Goal: Task Accomplishment & Management: Manage account settings

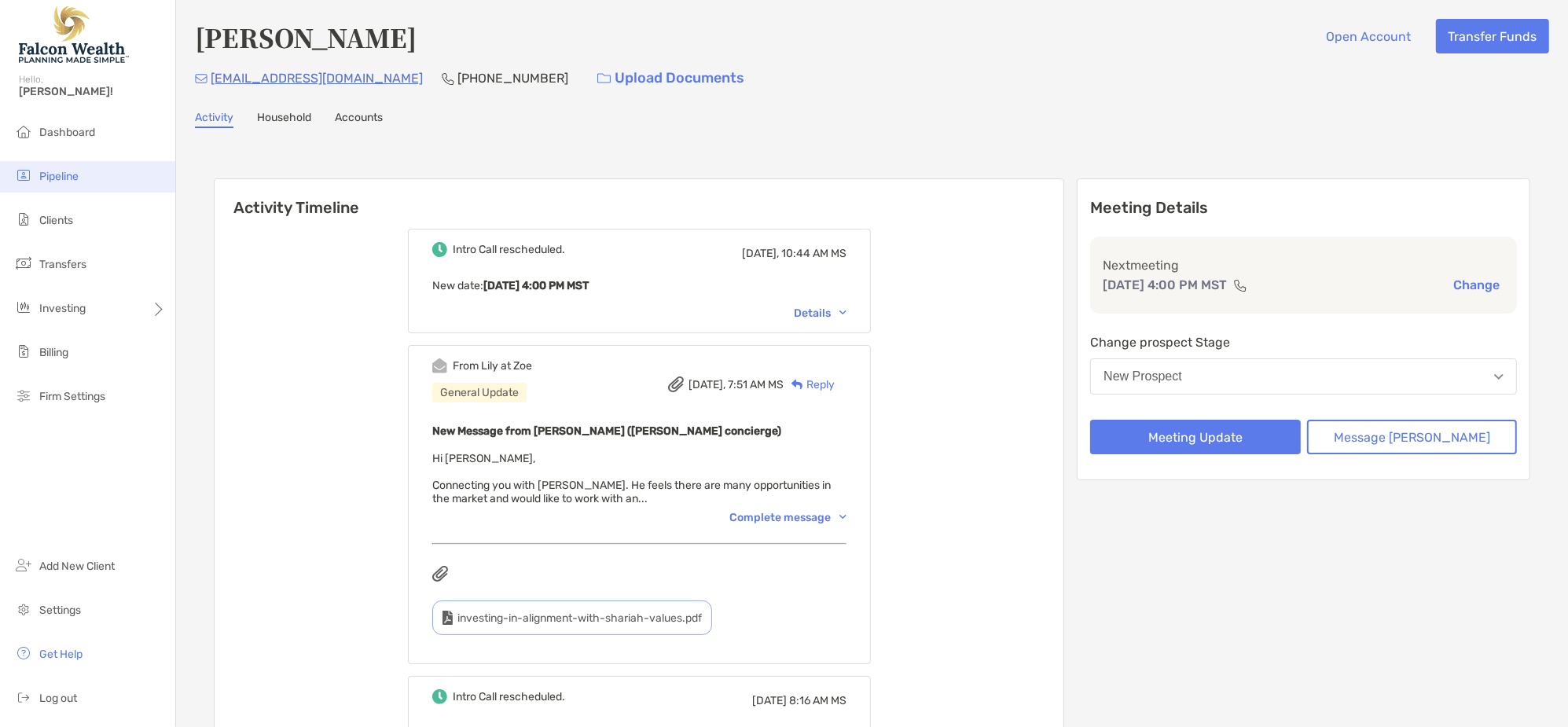
click at [49, 176] on span "Pipeline" at bounding box center [59, 177] width 39 height 14
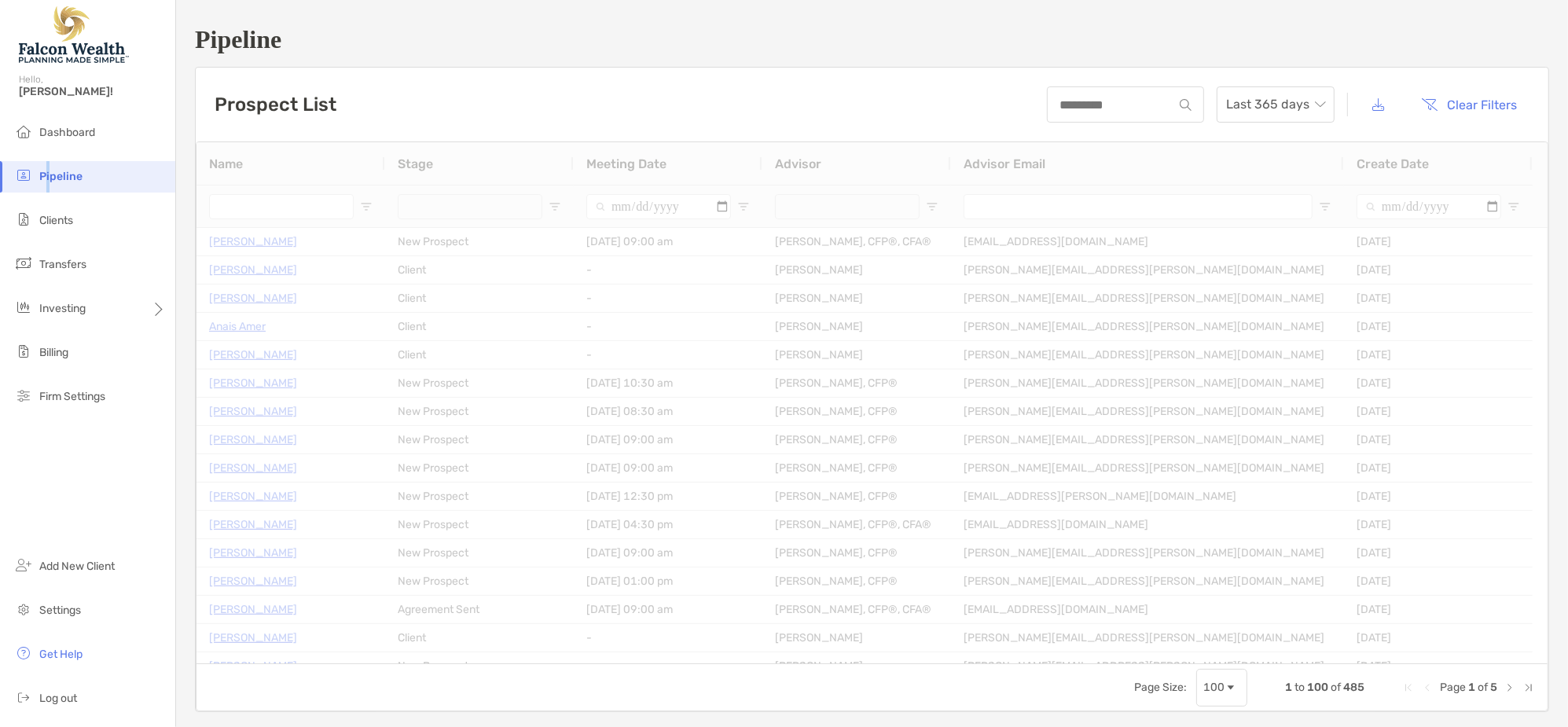
type input "**********"
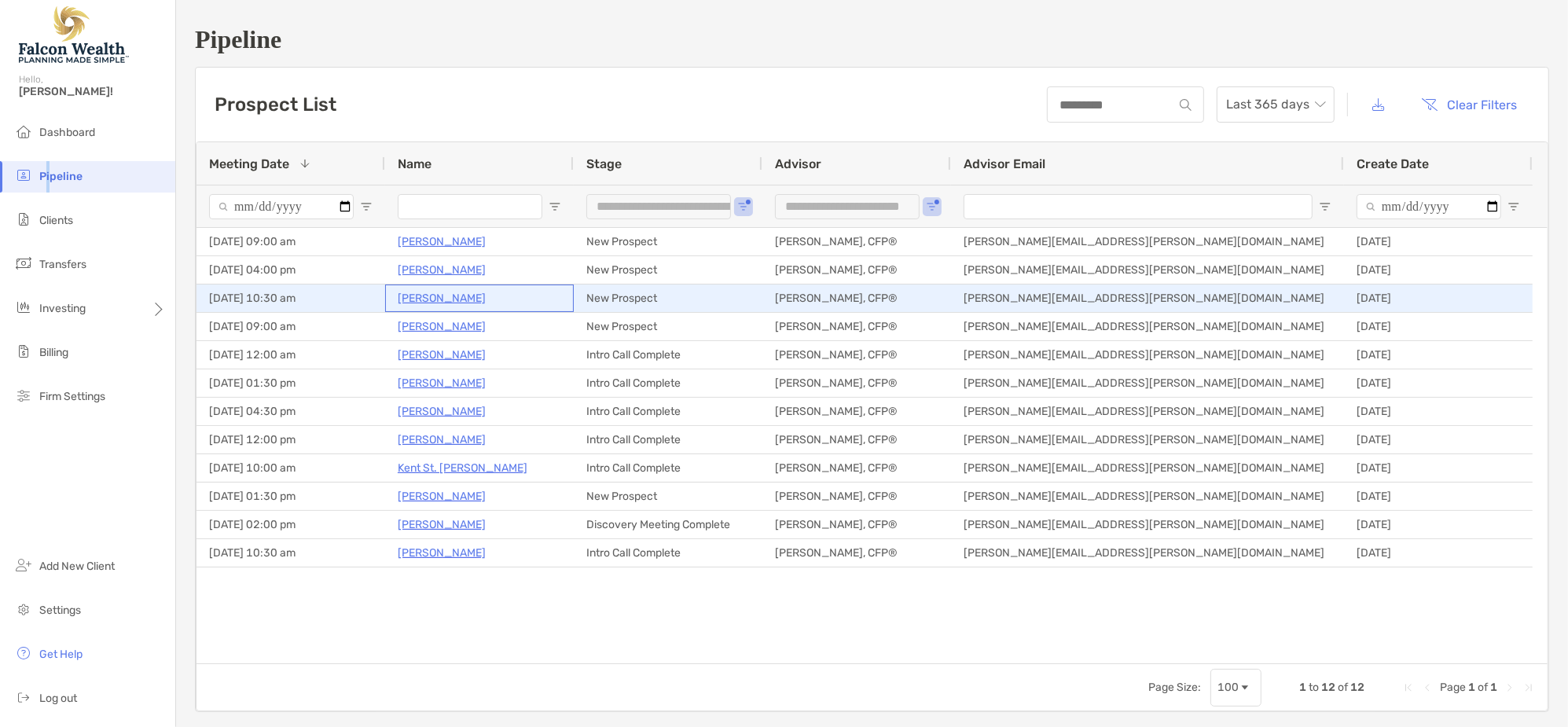
click at [435, 294] on p "[PERSON_NAME]" at bounding box center [442, 298] width 88 height 20
click at [448, 298] on p "[PERSON_NAME]" at bounding box center [442, 298] width 88 height 20
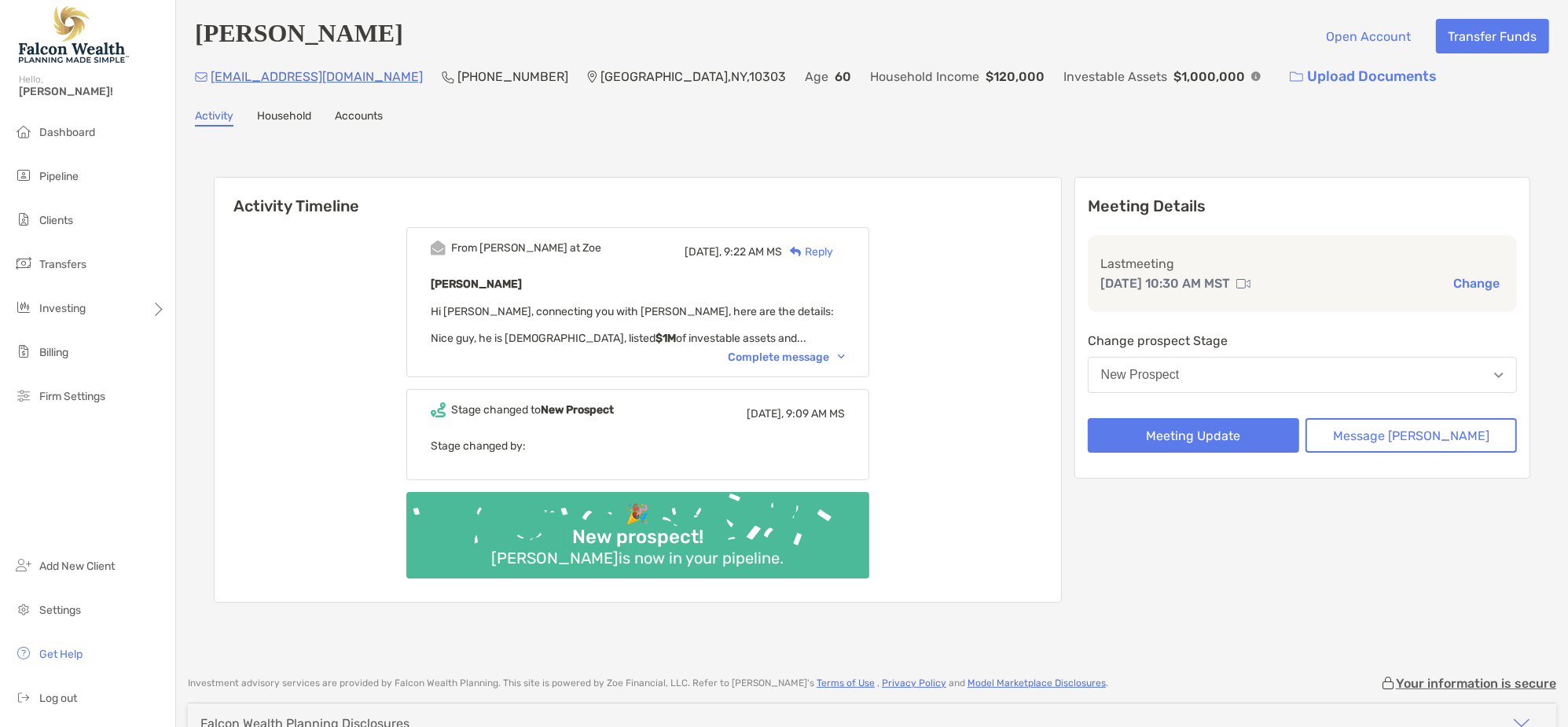
drag, startPoint x: 1259, startPoint y: 369, endPoint x: 1268, endPoint y: 370, distance: 9.1
click at [1265, 372] on button "New Prospect" at bounding box center [1302, 374] width 429 height 36
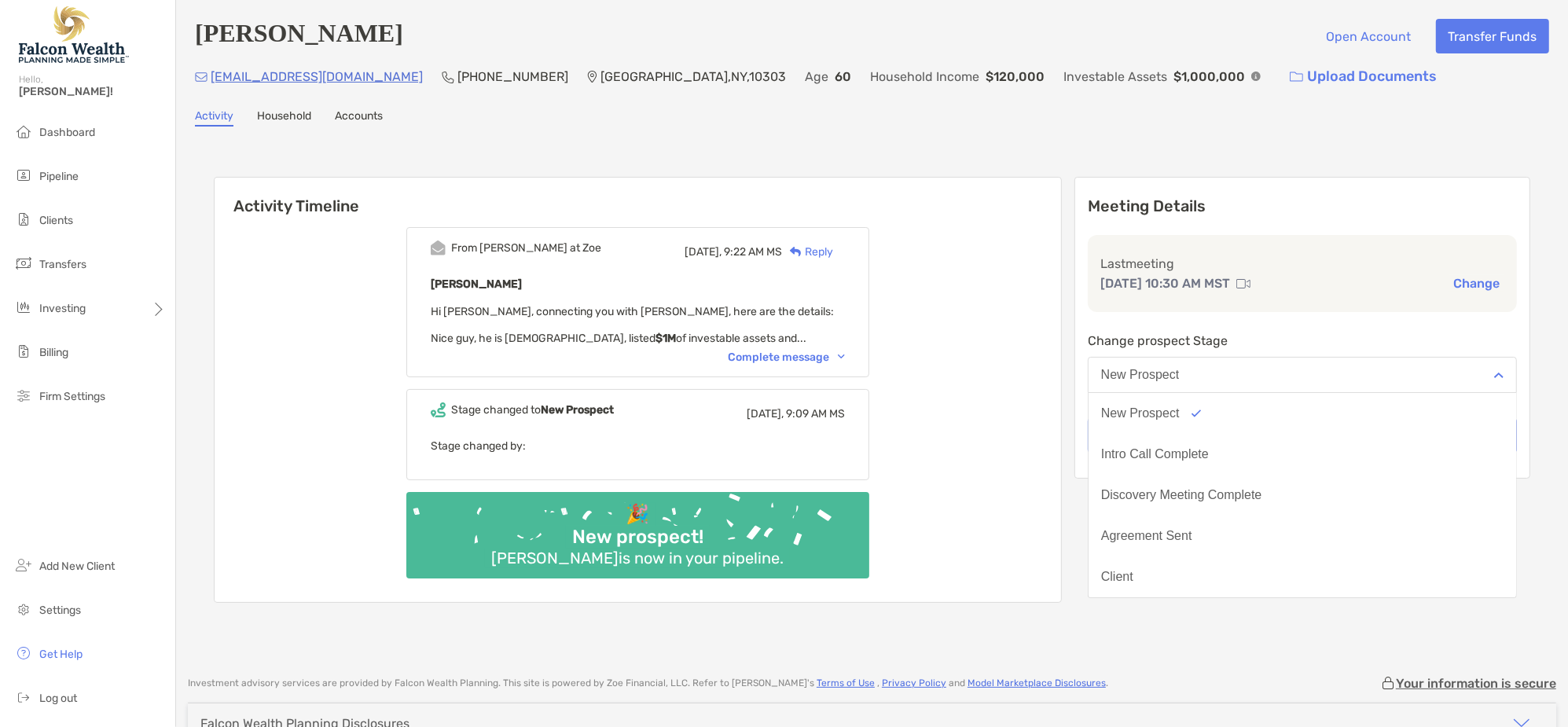
click at [1257, 449] on button "Intro Call Complete" at bounding box center [1302, 454] width 427 height 41
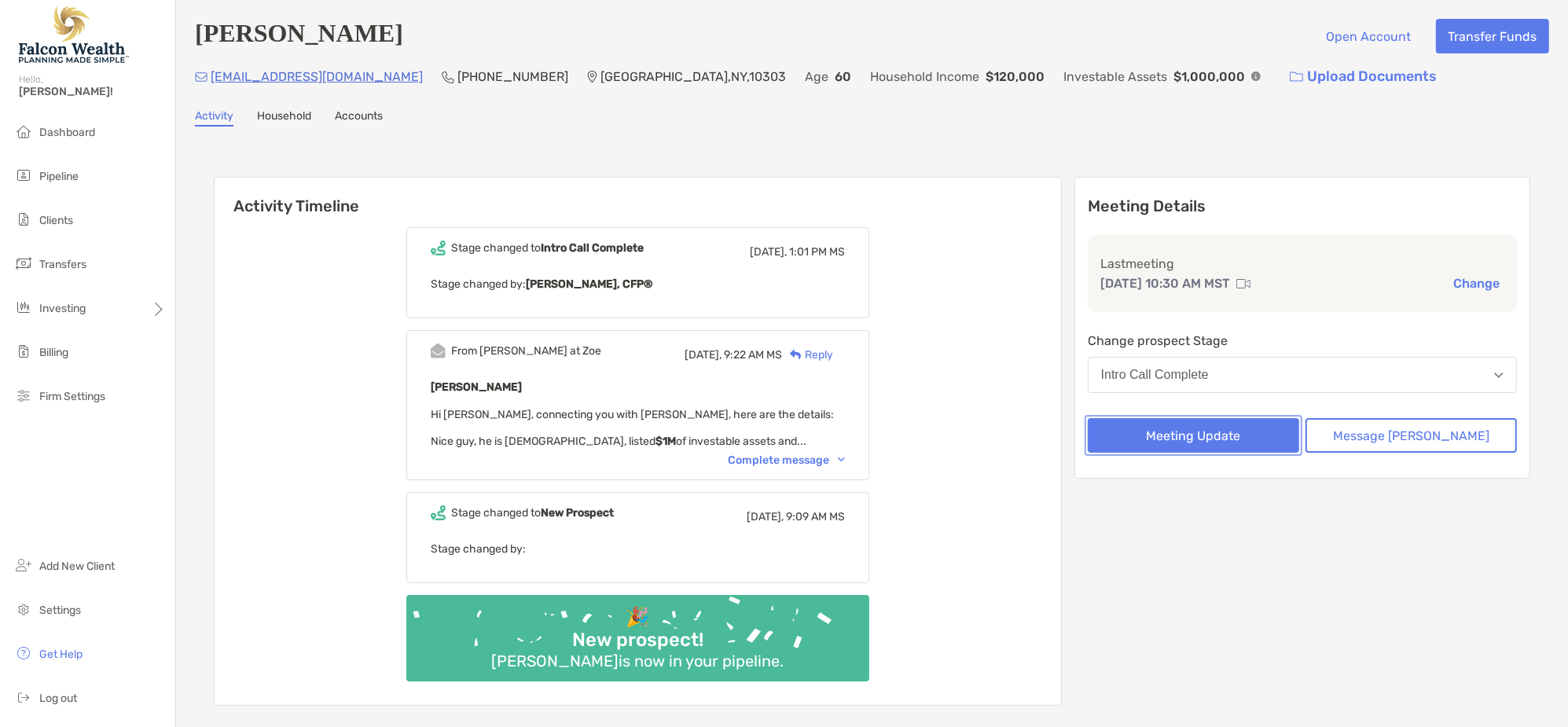
click at [1205, 433] on button "Meeting Update" at bounding box center [1194, 435] width 211 height 34
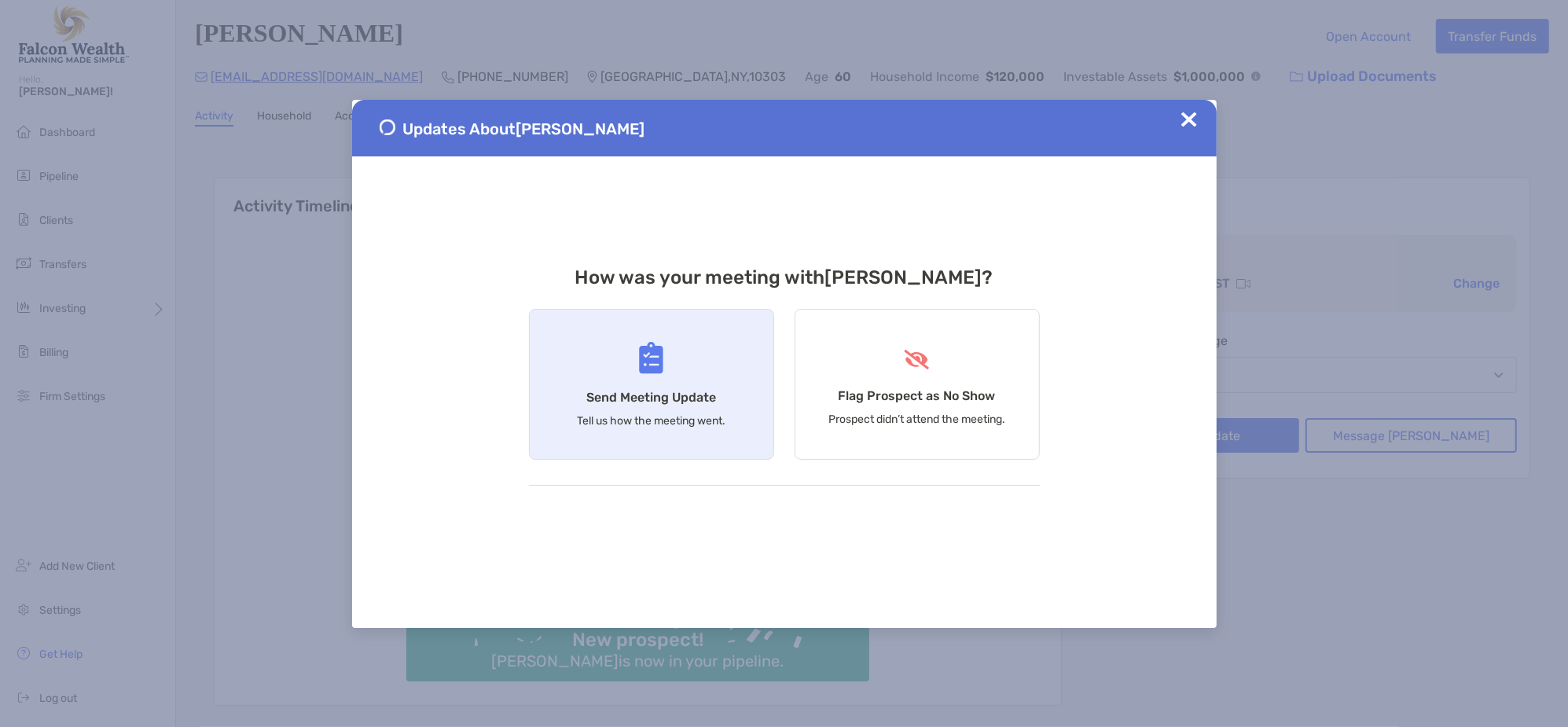
click at [617, 370] on div "Send Meeting Update Tell us how the meeting went." at bounding box center [651, 384] width 245 height 150
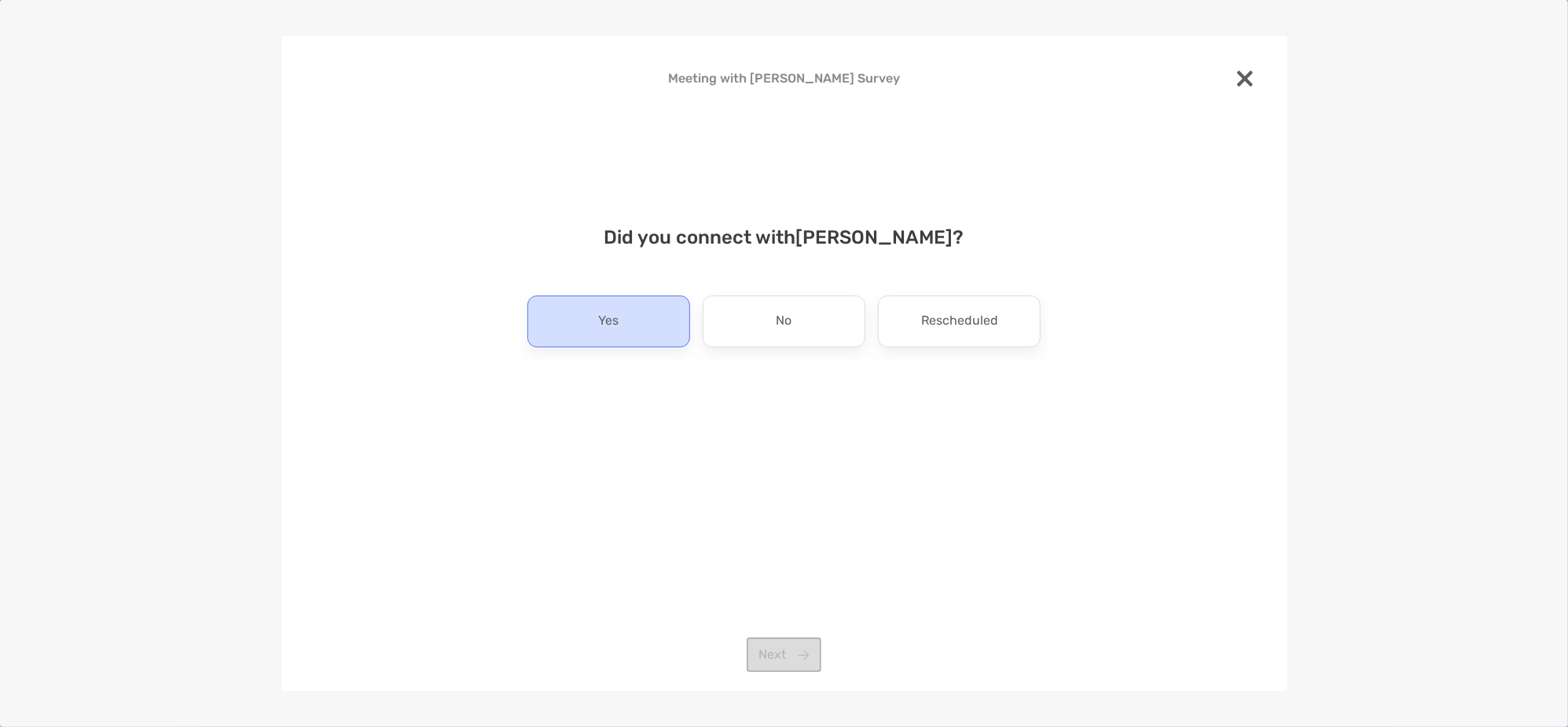
click at [624, 319] on div "Yes" at bounding box center [608, 321] width 162 height 52
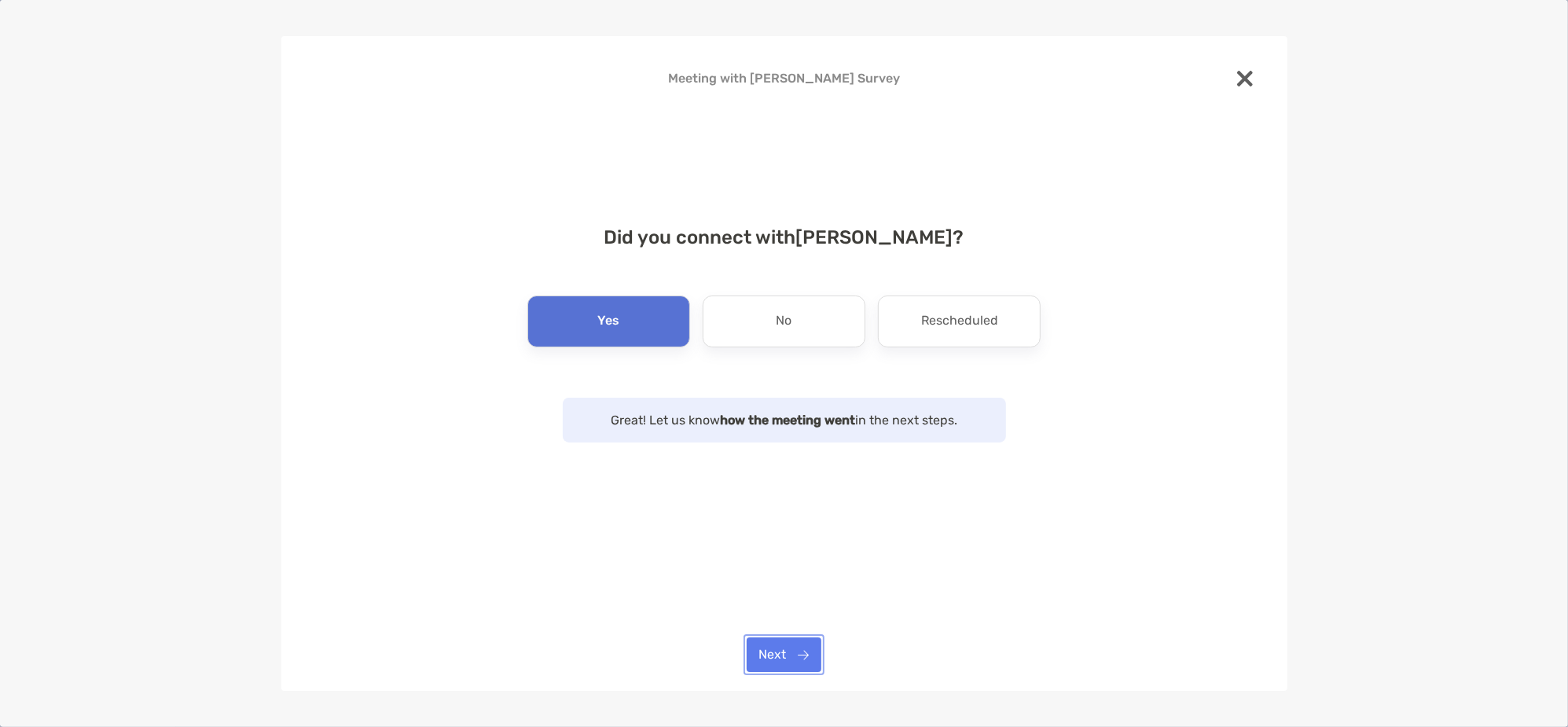
click at [804, 653] on button "Next" at bounding box center [784, 654] width 74 height 34
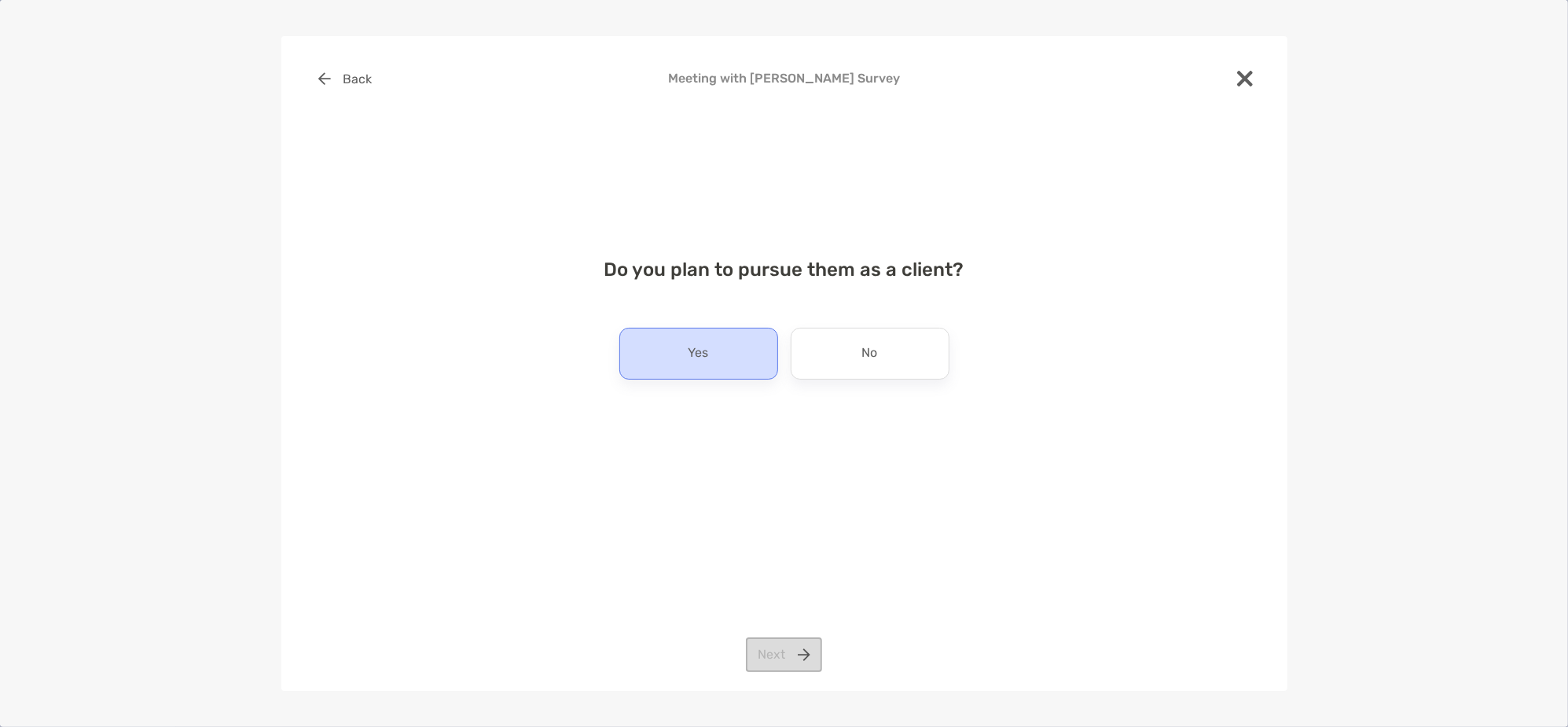
click at [708, 351] on p "Yes" at bounding box center [698, 354] width 21 height 25
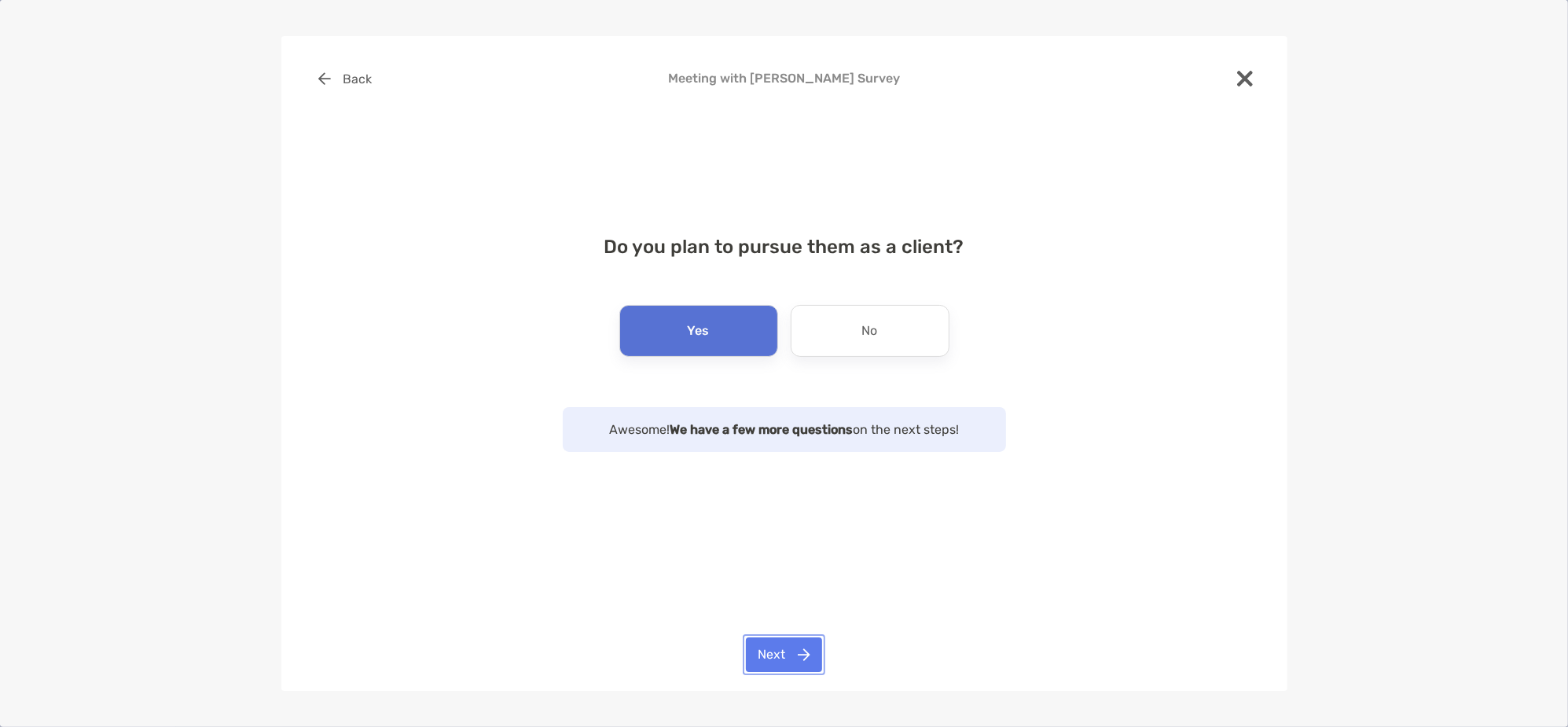
click at [772, 656] on button "Next" at bounding box center [784, 654] width 76 height 34
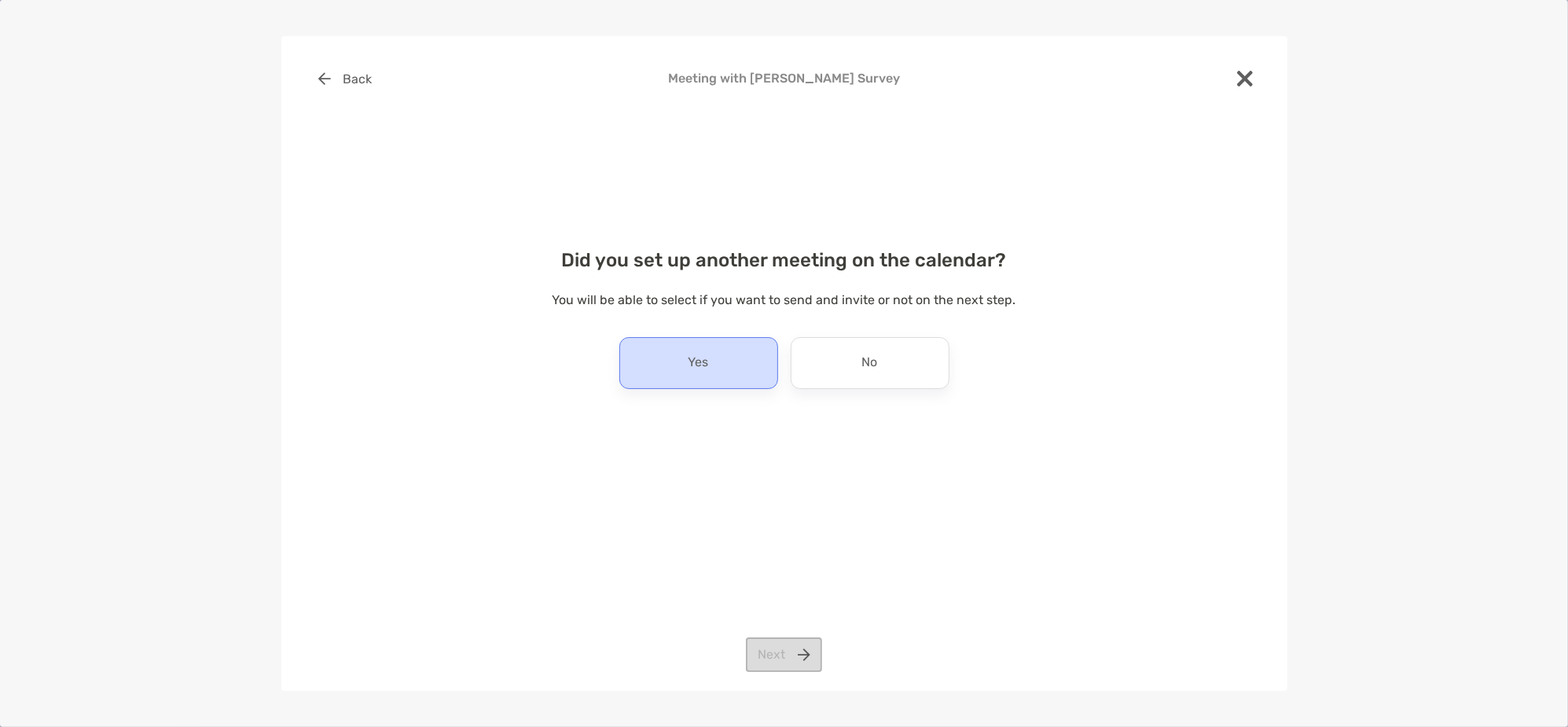
click at [719, 375] on div "Yes" at bounding box center [699, 363] width 158 height 52
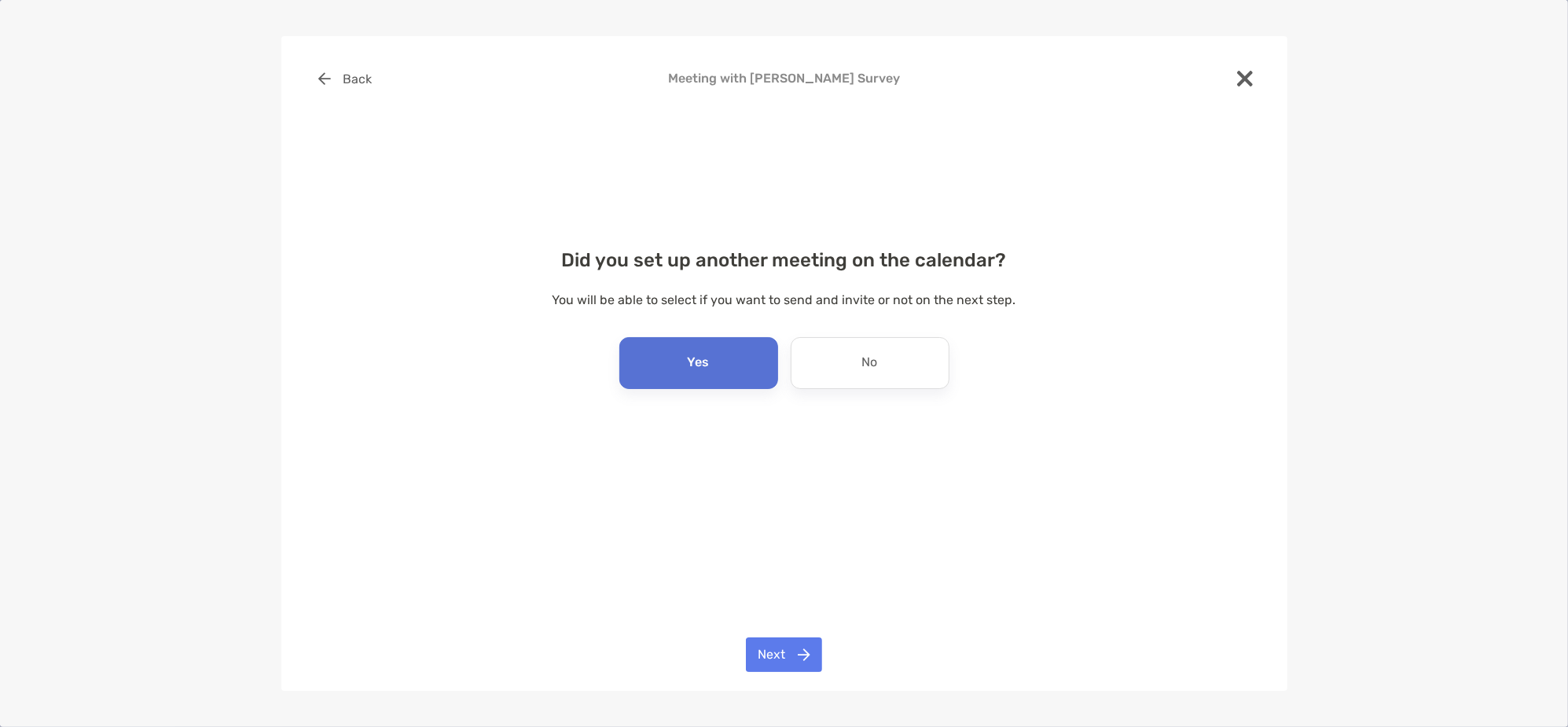
click at [728, 372] on div "Yes" at bounding box center [699, 363] width 158 height 52
click at [798, 659] on button "Next" at bounding box center [784, 654] width 76 height 34
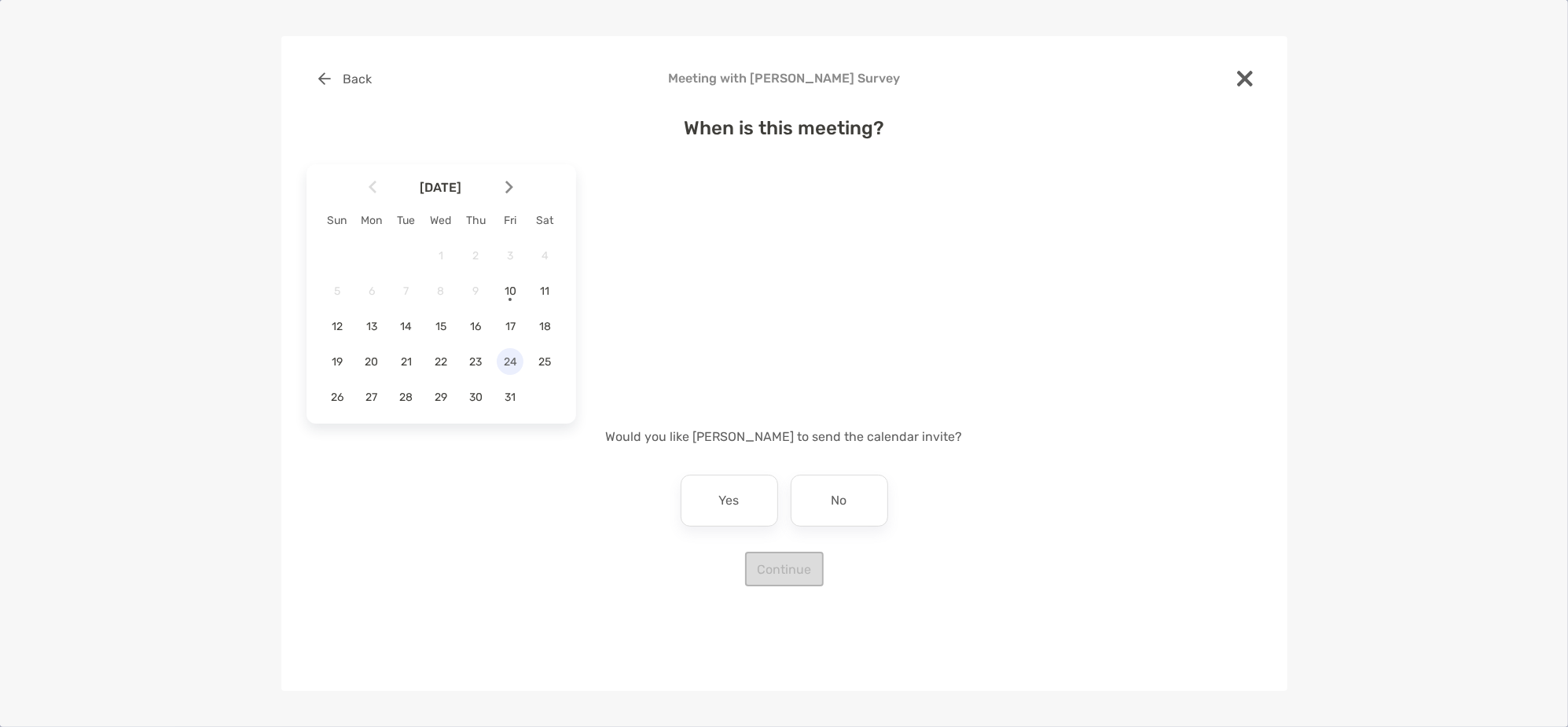
click at [514, 356] on span "24" at bounding box center [509, 362] width 26 height 14
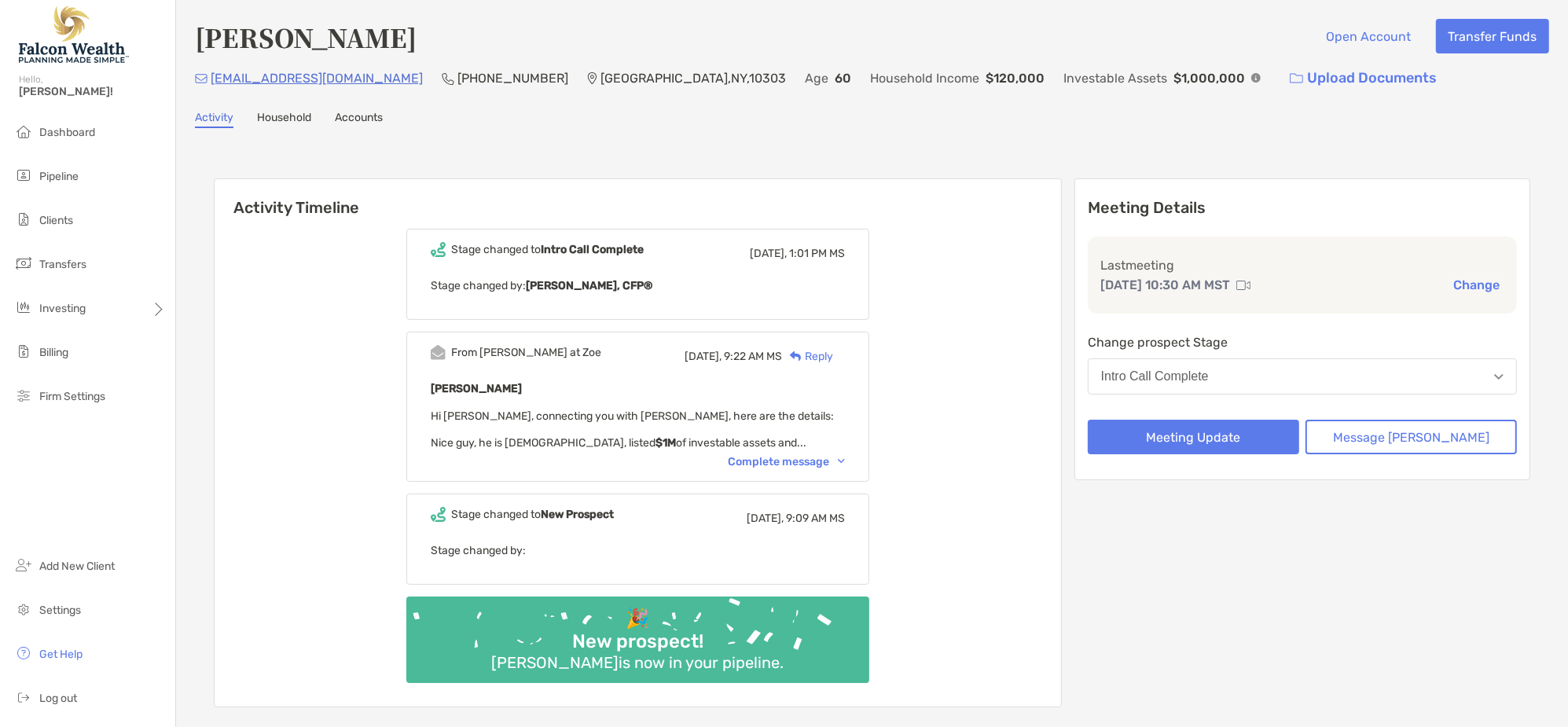
click at [1241, 385] on button "Intro Call Complete" at bounding box center [1302, 376] width 429 height 36
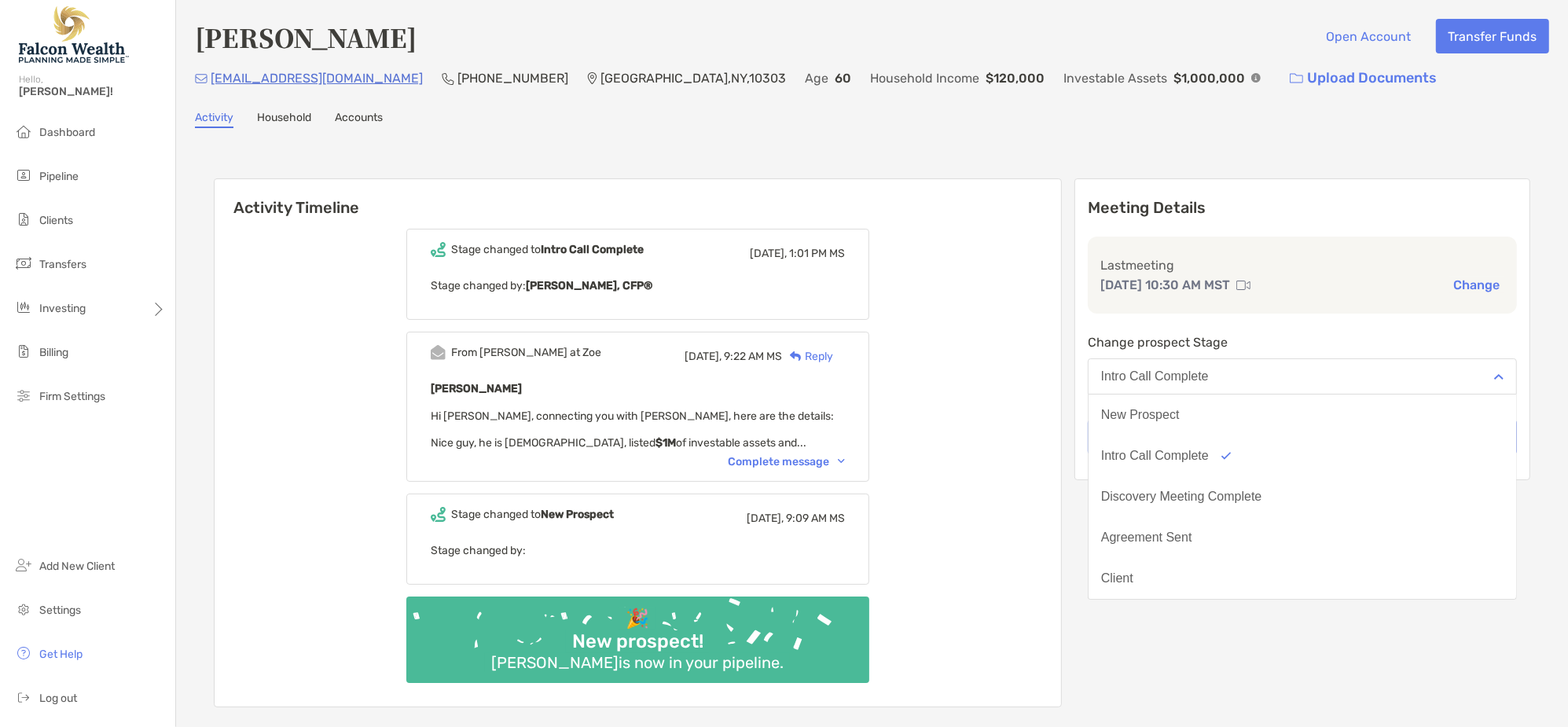
click at [1061, 305] on div "Stage changed to Intro Call Complete Today, 1:01 PM MS Stage changed by: Matthe…" at bounding box center [637, 461] width 847 height 490
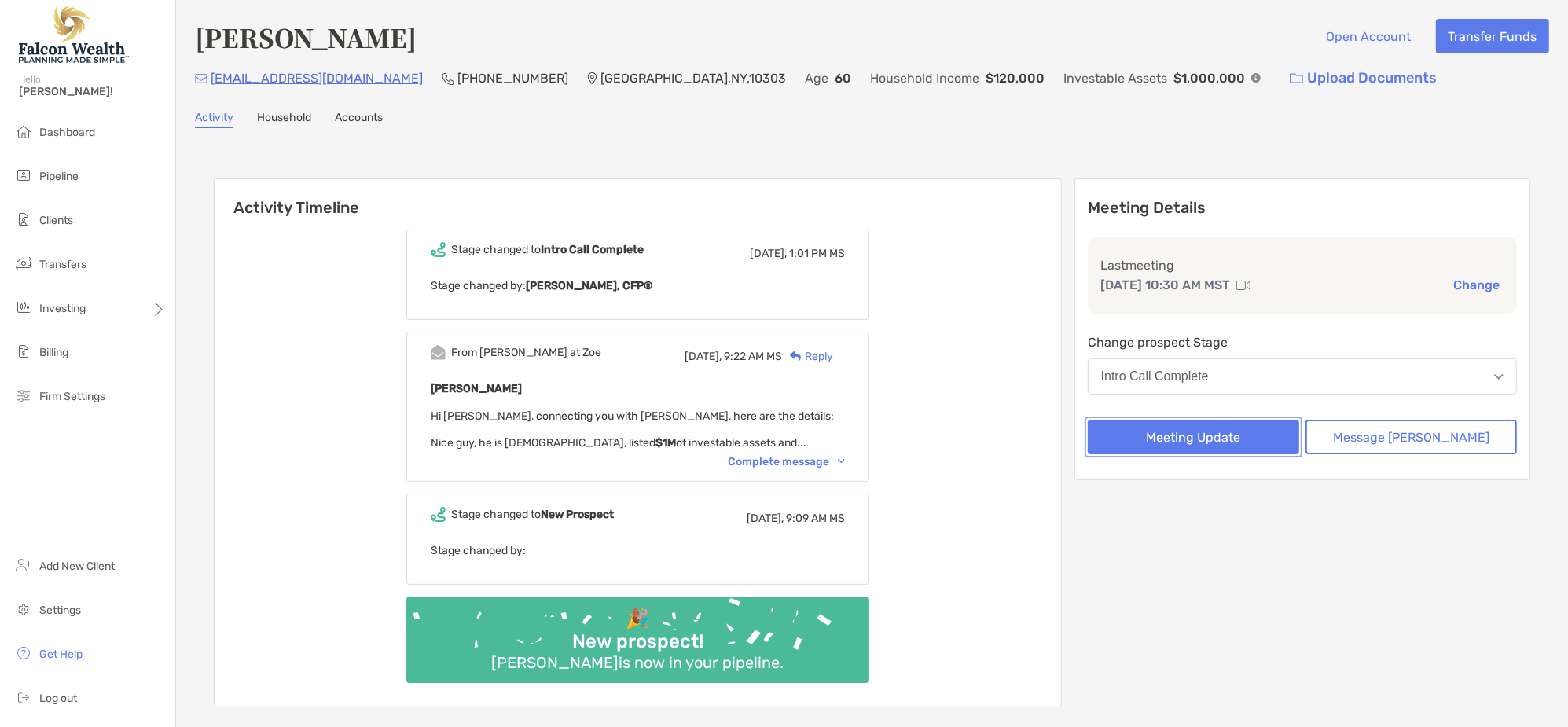
click at [1235, 436] on button "Meeting Update" at bounding box center [1194, 436] width 211 height 34
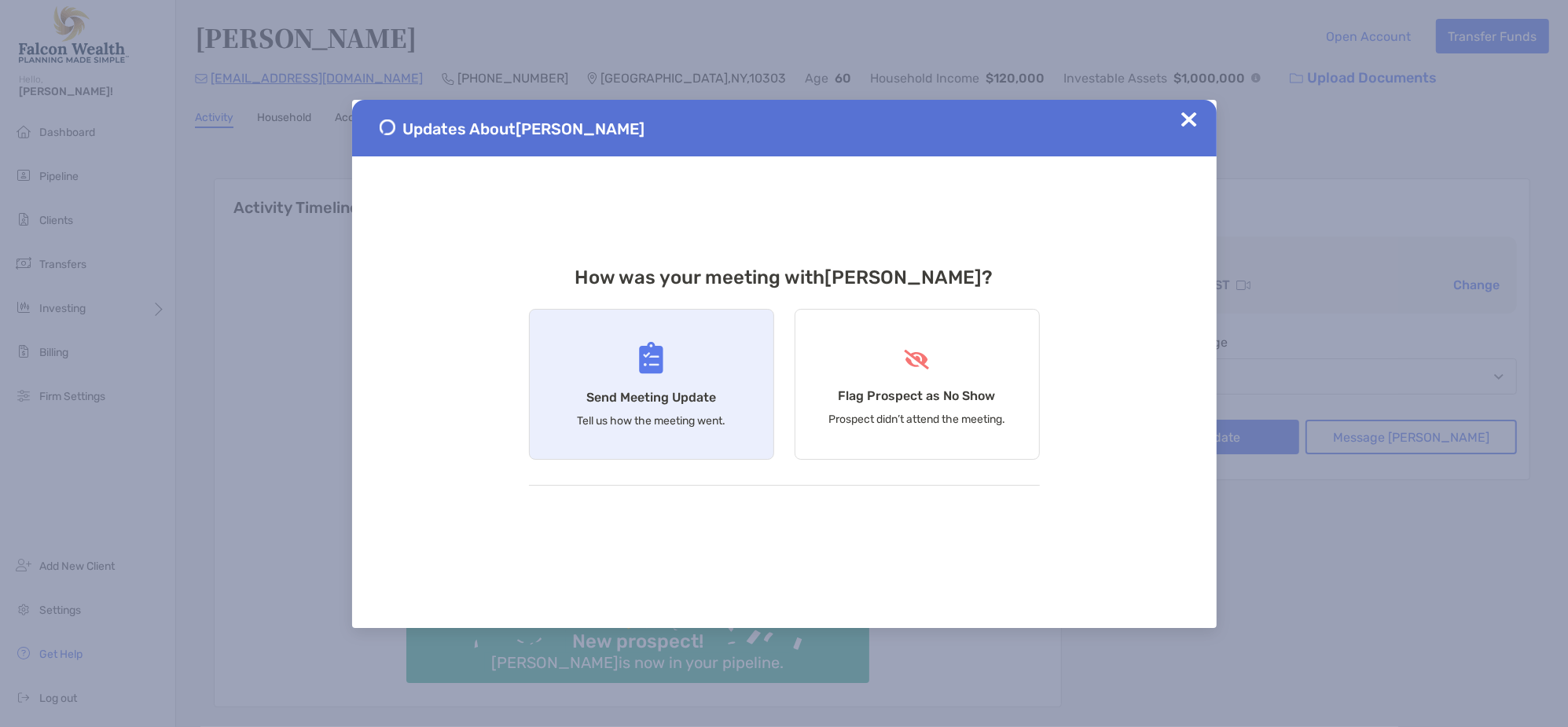
click at [645, 398] on h4 "Send Meeting Update" at bounding box center [651, 397] width 130 height 15
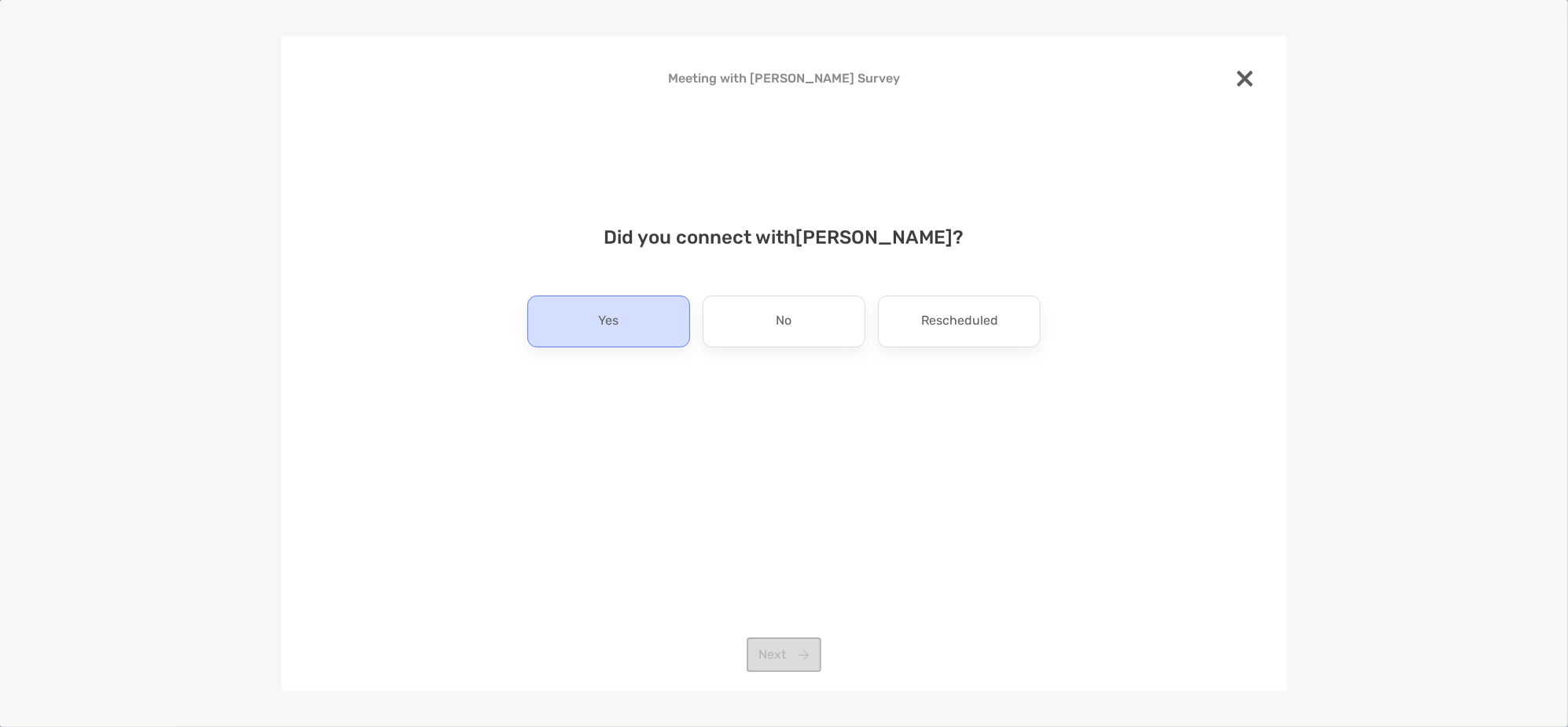
click at [660, 322] on div "Yes" at bounding box center [608, 321] width 162 height 52
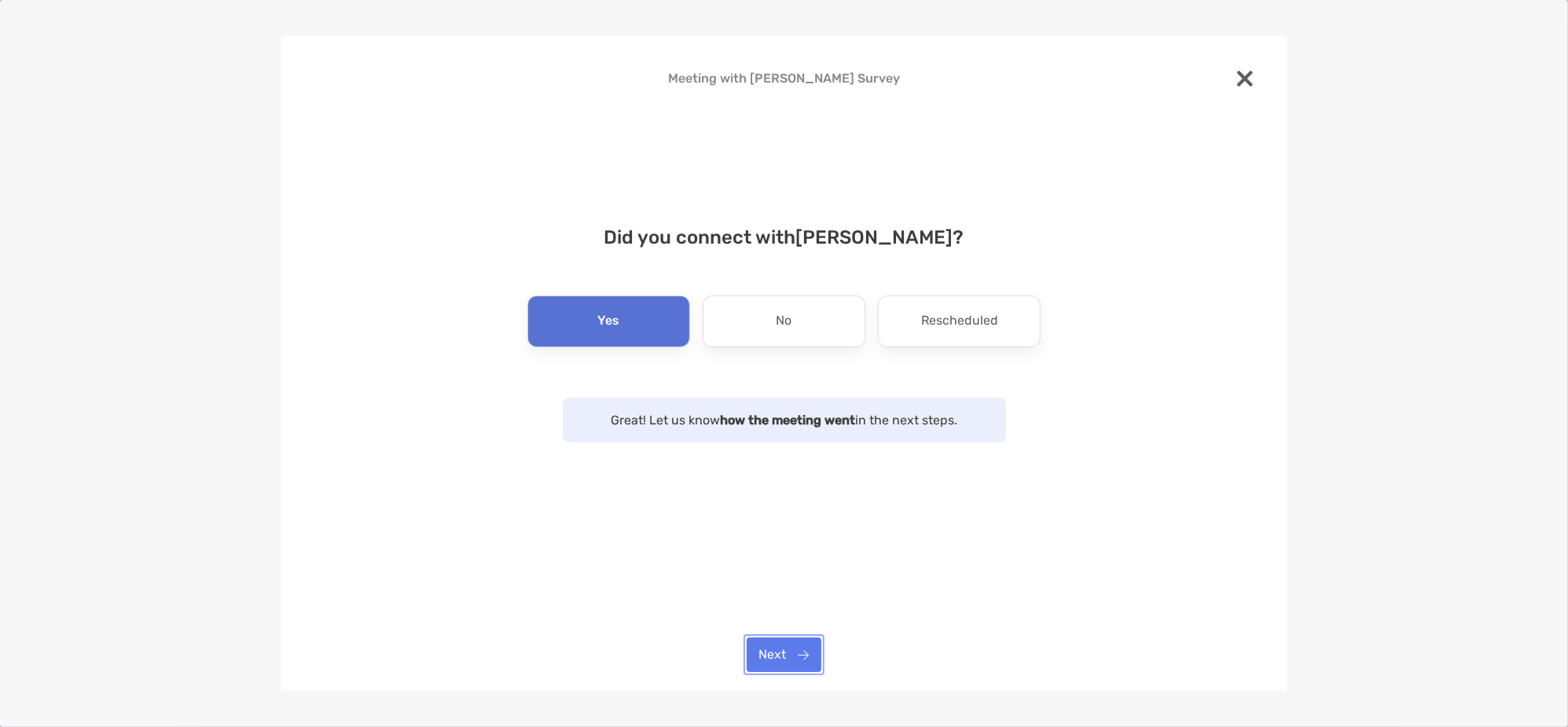
click at [792, 661] on button "Next" at bounding box center [784, 654] width 74 height 34
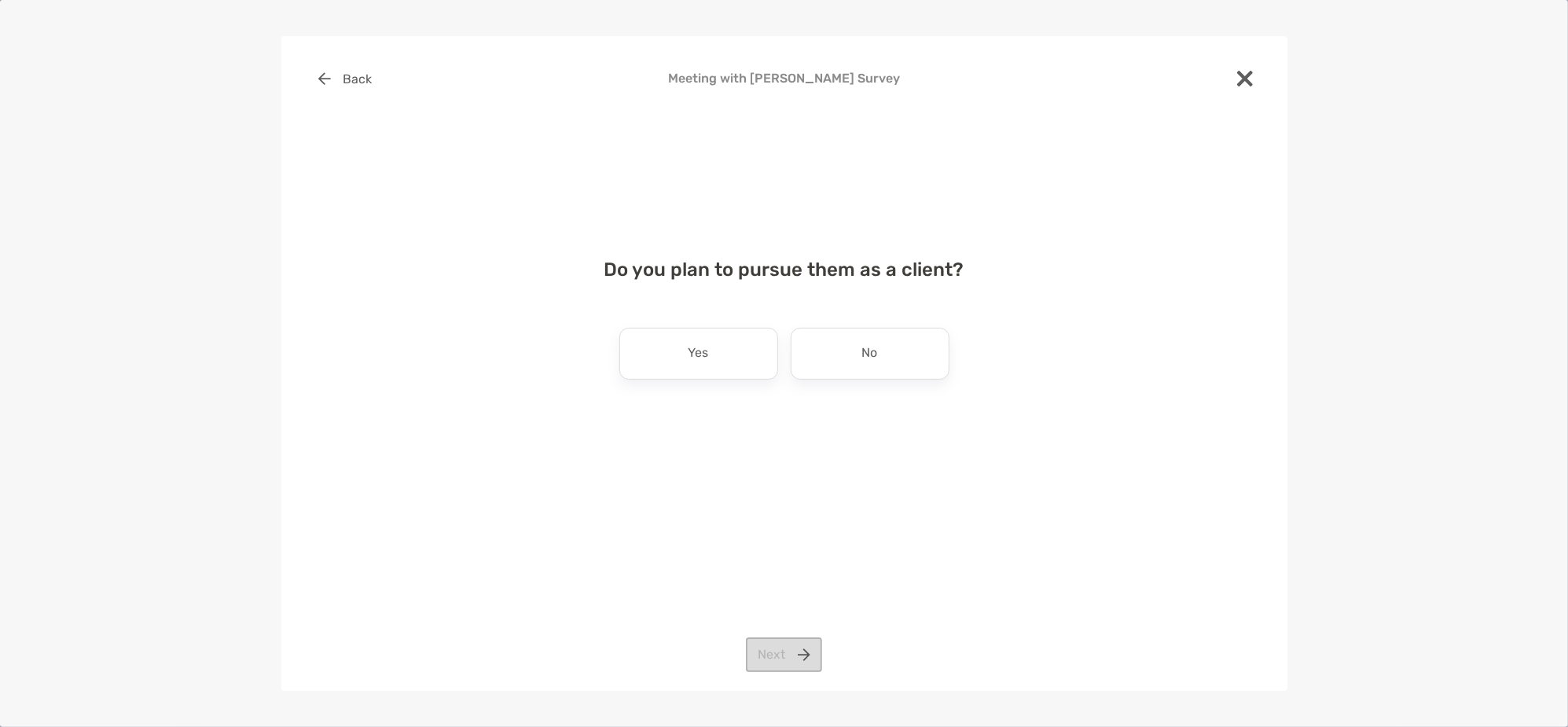
drag, startPoint x: 693, startPoint y: 352, endPoint x: 779, endPoint y: 603, distance: 265.3
click at [696, 352] on p "Yes" at bounding box center [698, 354] width 21 height 25
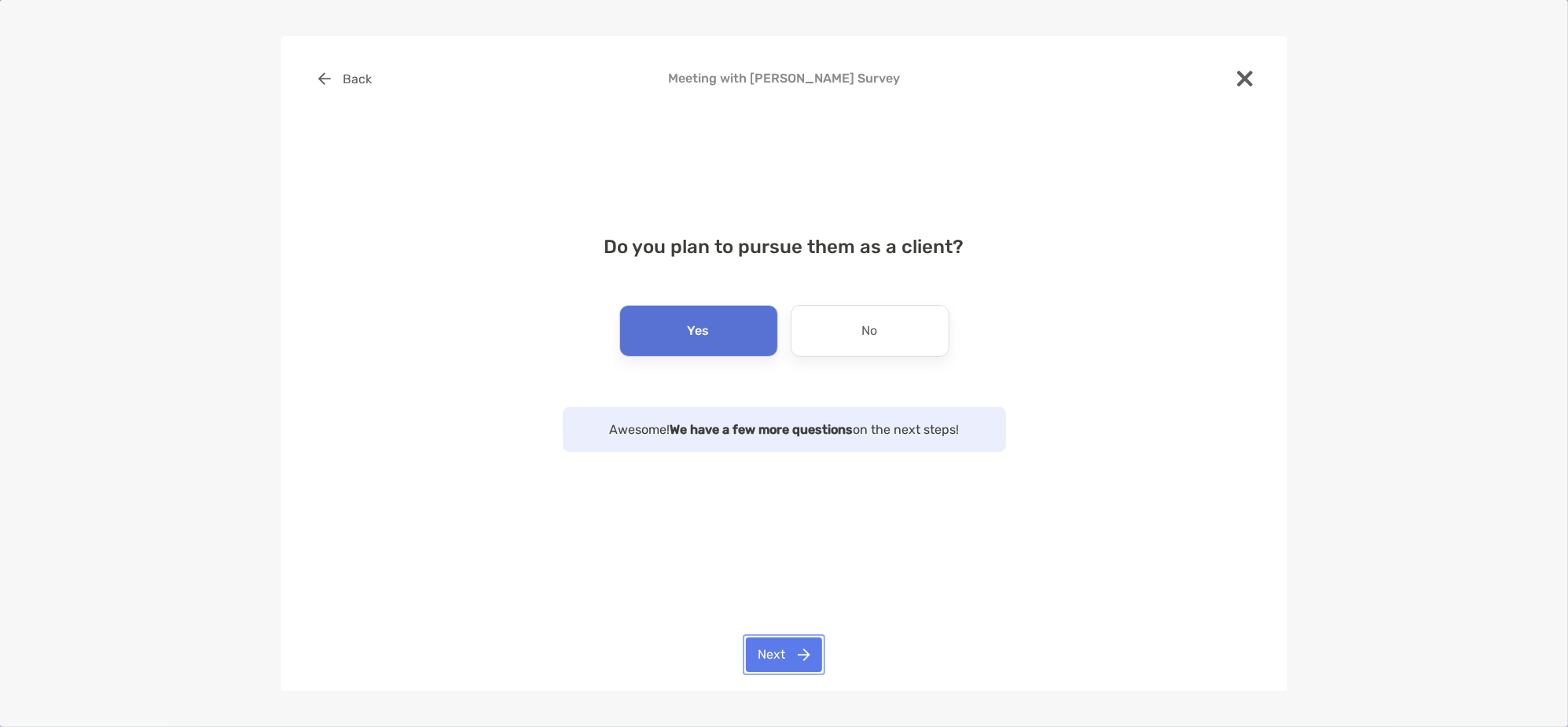
click at [793, 661] on button "Next" at bounding box center [784, 654] width 76 height 34
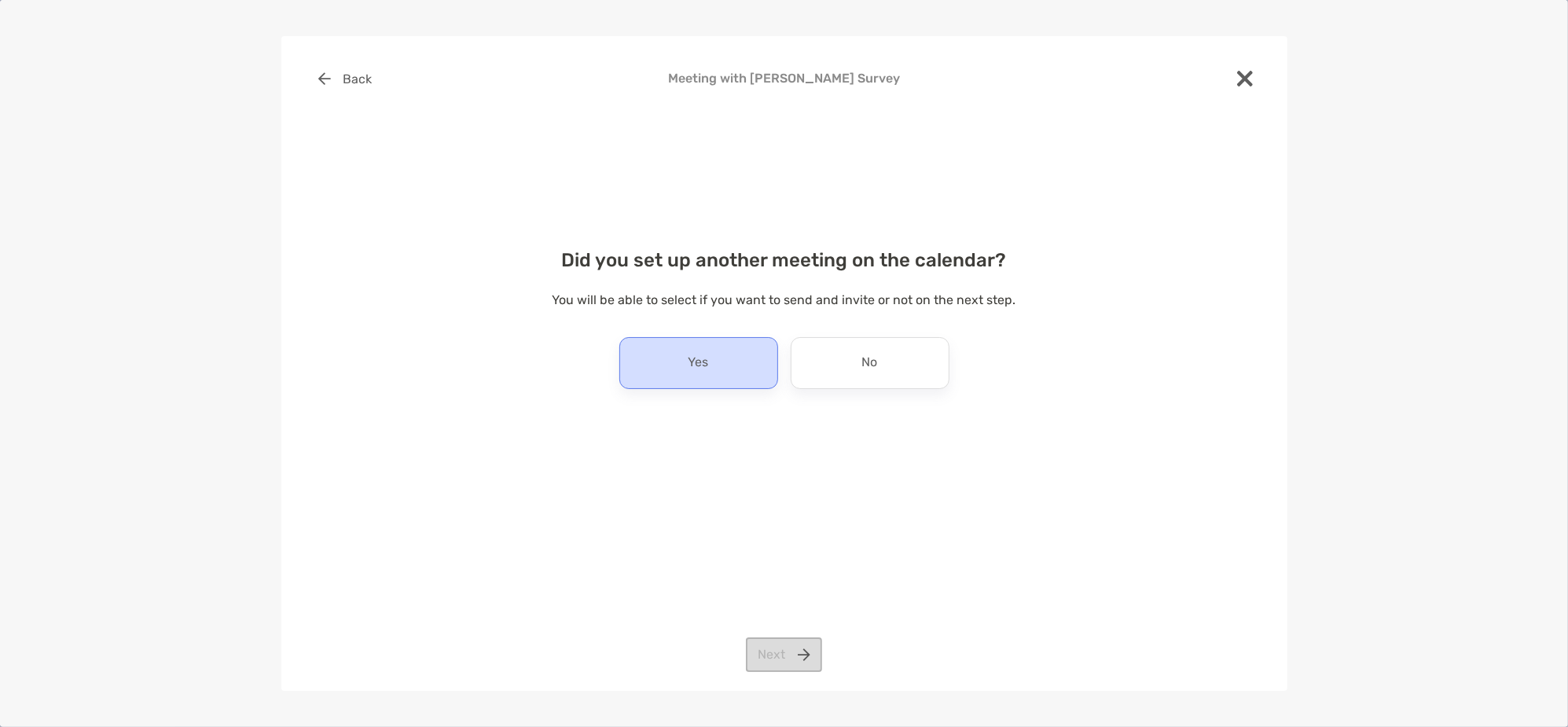
click at [674, 368] on div "Yes" at bounding box center [699, 363] width 158 height 52
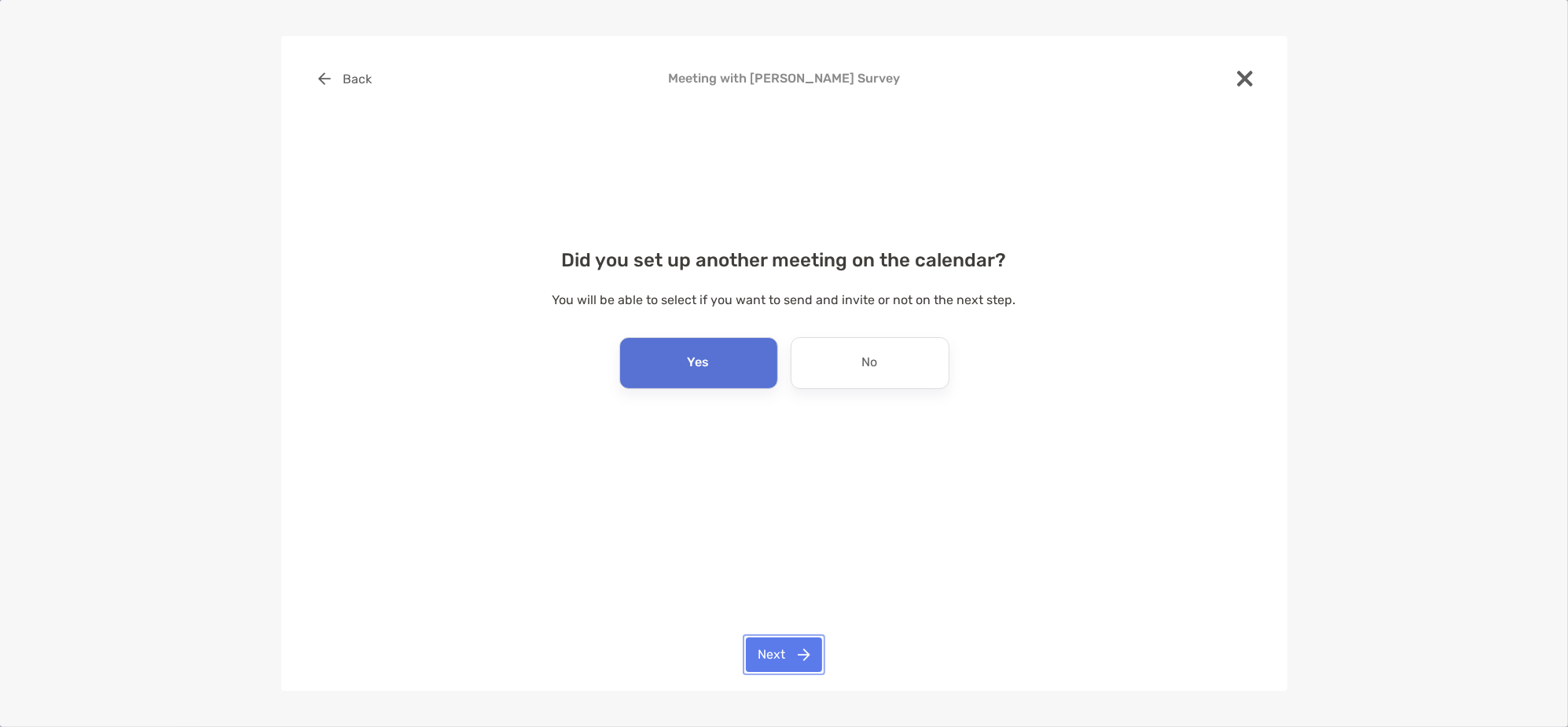
click at [781, 643] on button "Next" at bounding box center [784, 654] width 76 height 34
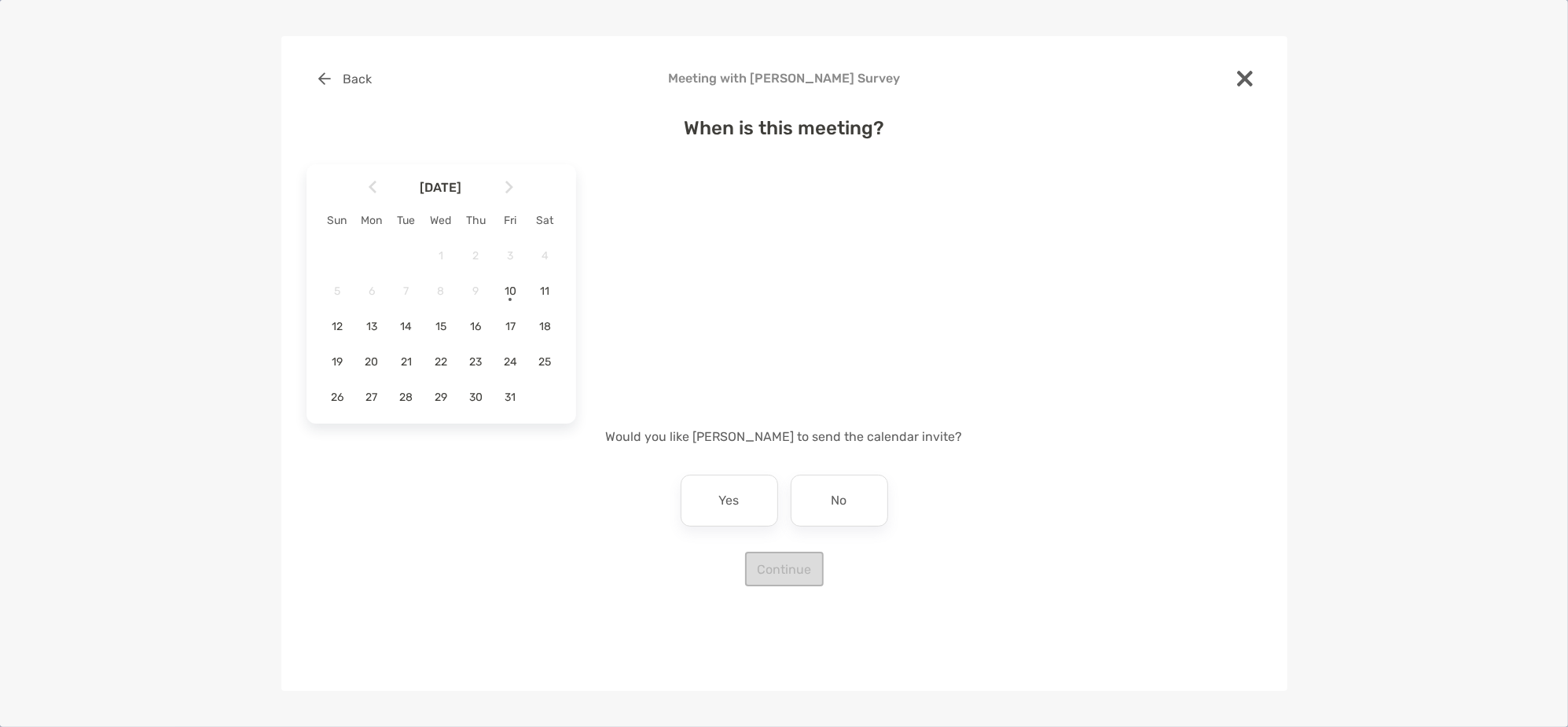
click at [805, 640] on div "Back Meeting with Ariel Tuazon Survey When is this meeting? October 2025 Sun Mo…" at bounding box center [784, 364] width 1006 height 655
click at [515, 361] on span "24" at bounding box center [509, 362] width 26 height 14
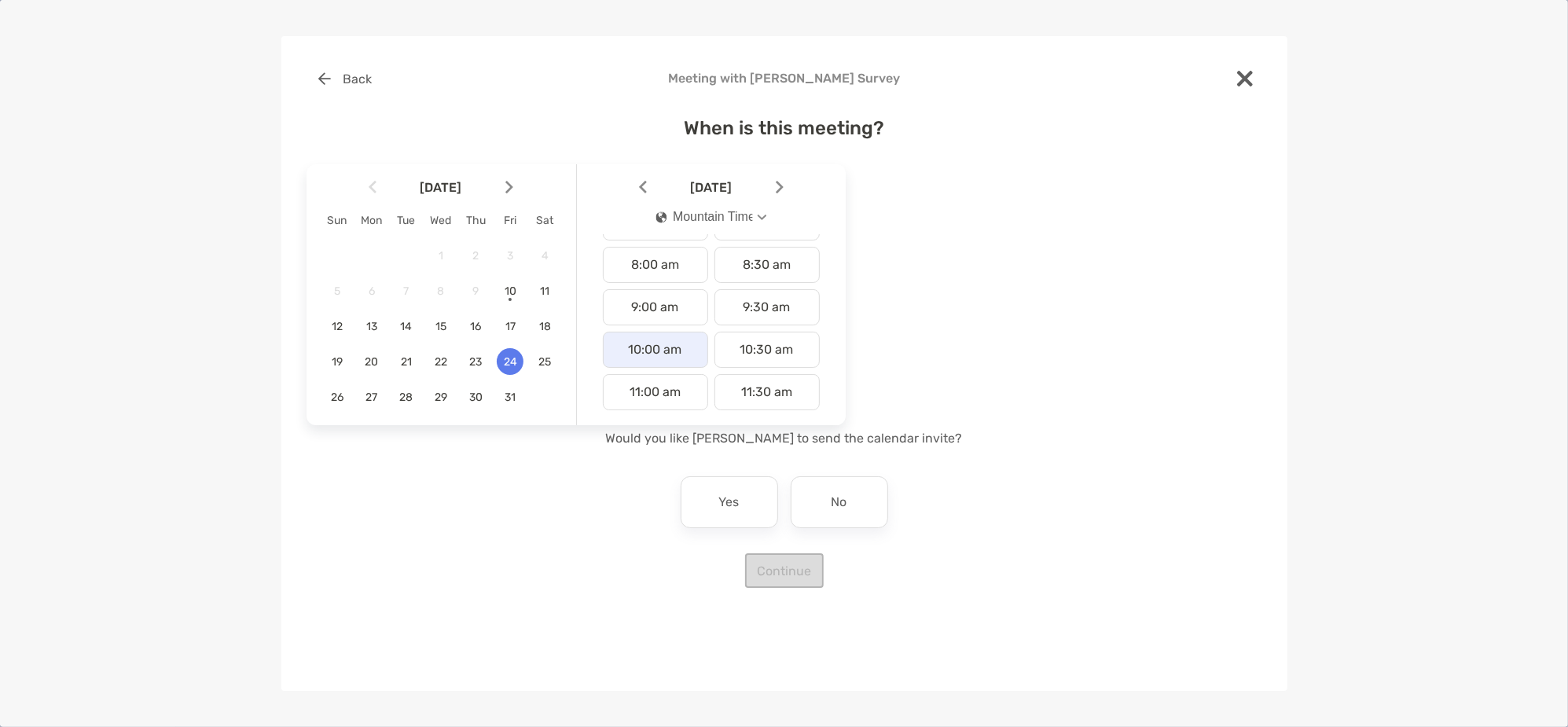
click at [684, 349] on div "10:00 am" at bounding box center [656, 349] width 106 height 36
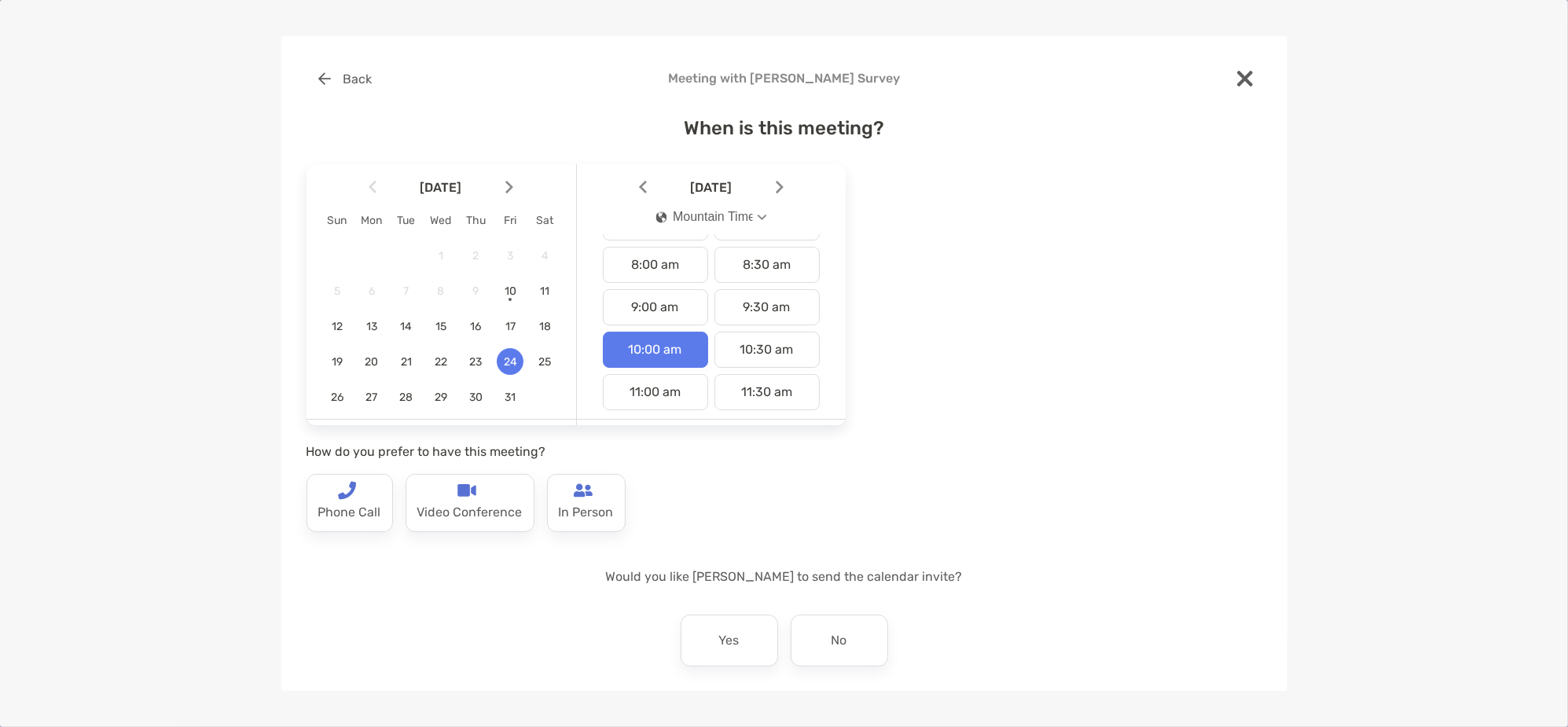
click at [744, 208] on button "Mountain Time" at bounding box center [711, 216] width 138 height 36
click at [726, 369] on button "Pacific Time" at bounding box center [711, 378] width 136 height 41
click at [675, 350] on div "10:00 am" at bounding box center [656, 349] width 106 height 36
click at [479, 508] on p "Video Conference" at bounding box center [470, 512] width 106 height 25
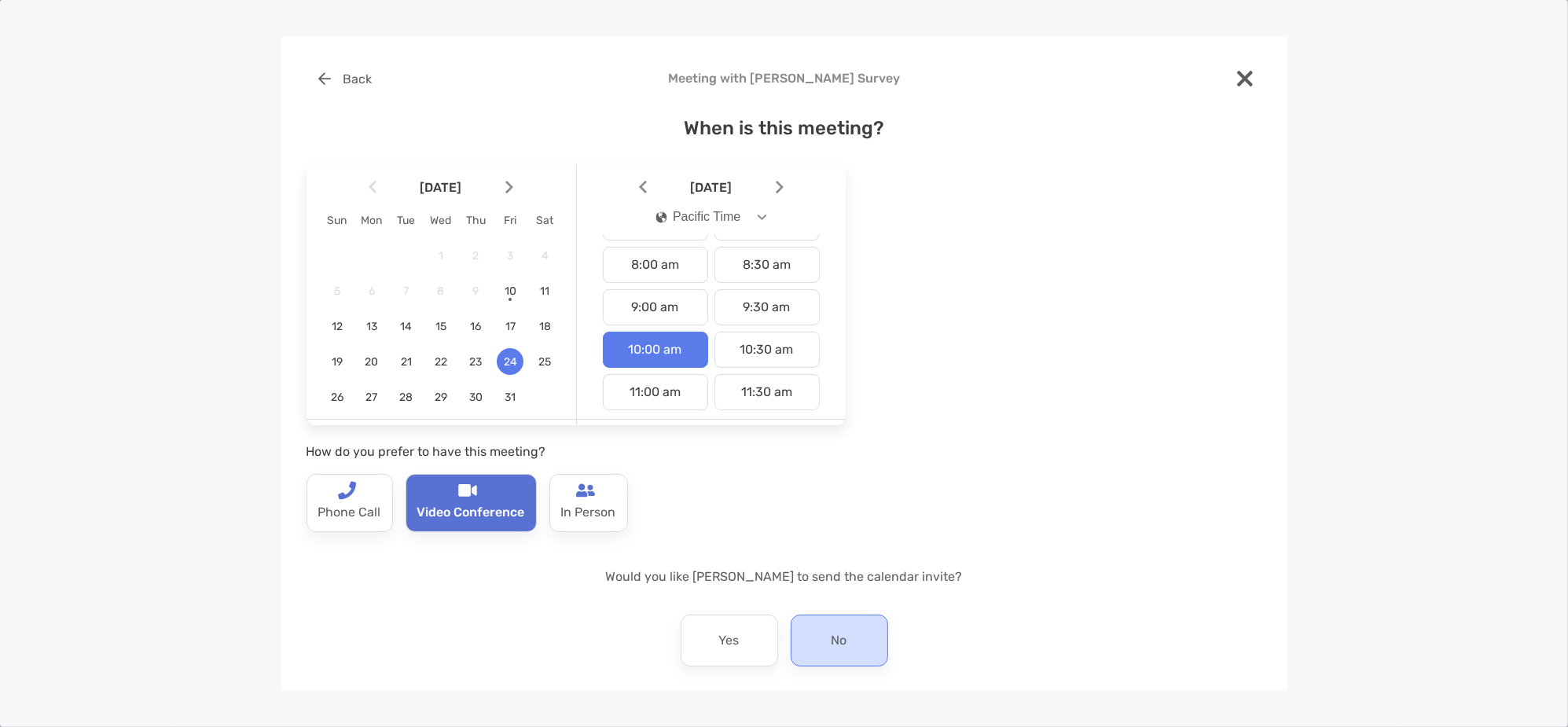
click at [832, 635] on p "No" at bounding box center [840, 640] width 16 height 25
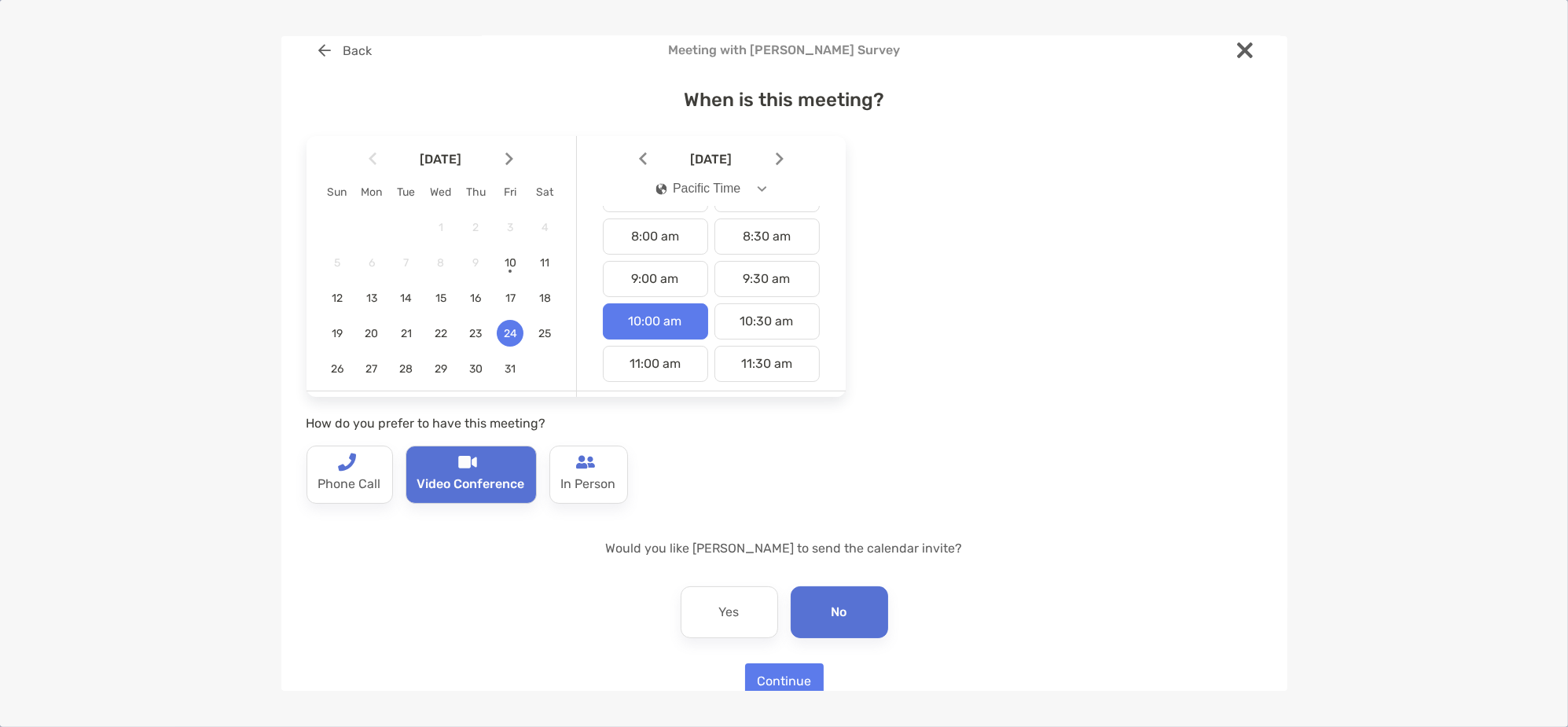
scroll to position [59, 0]
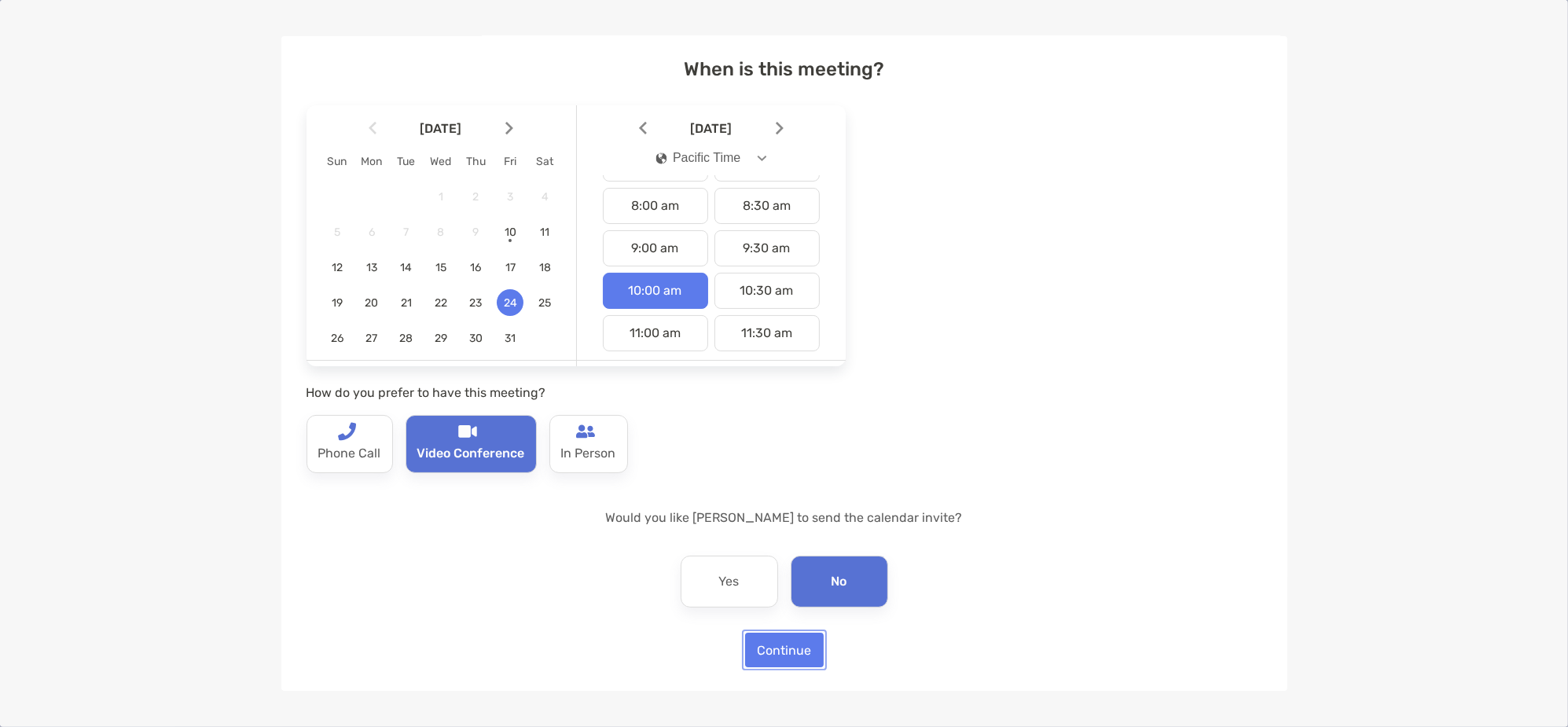
click at [793, 650] on button "Continue" at bounding box center [784, 649] width 78 height 34
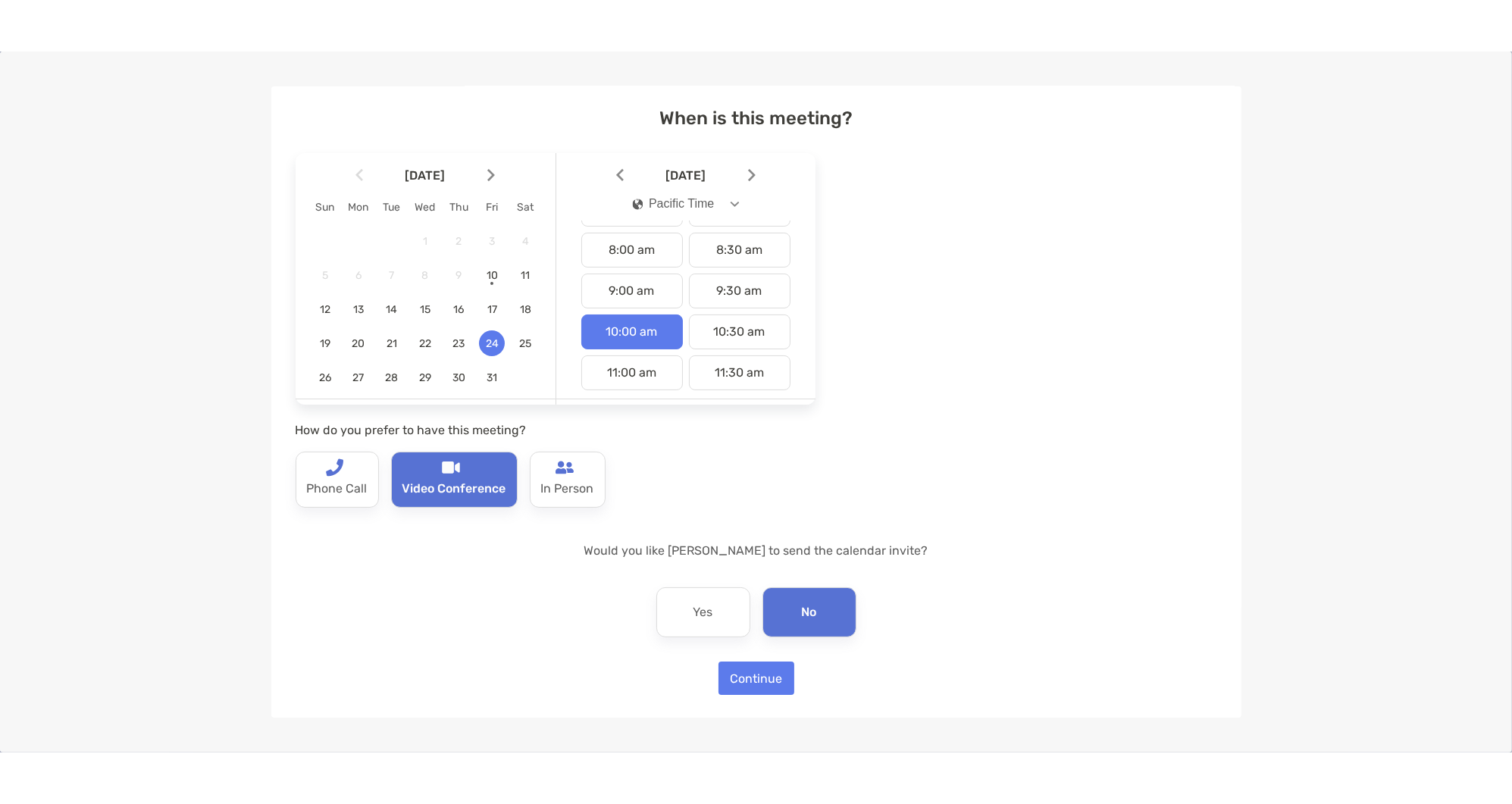
scroll to position [0, 0]
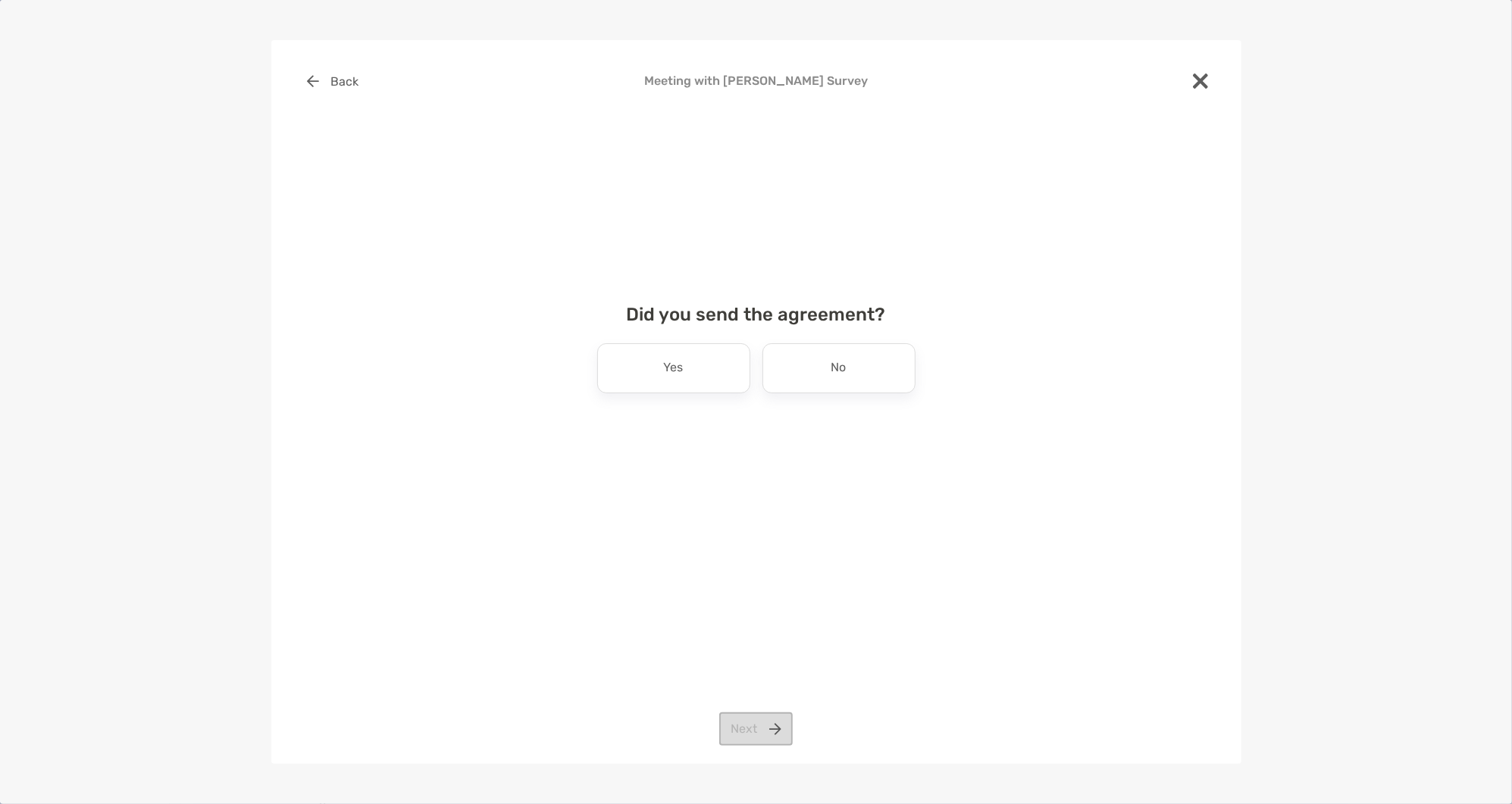
click at [756, 700] on div "Back Meeting with Ariel Tuazon Survey Did you send the agreement? Yes No Next" at bounding box center [756, 402] width 970 height 724
drag, startPoint x: 818, startPoint y: 381, endPoint x: 818, endPoint y: 407, distance: 26.0
click at [818, 387] on div "No" at bounding box center [839, 368] width 153 height 50
click at [760, 700] on div "Back Meeting with Ariel Tuazon Survey Did you send the agreement? Yes No Next" at bounding box center [756, 402] width 970 height 724
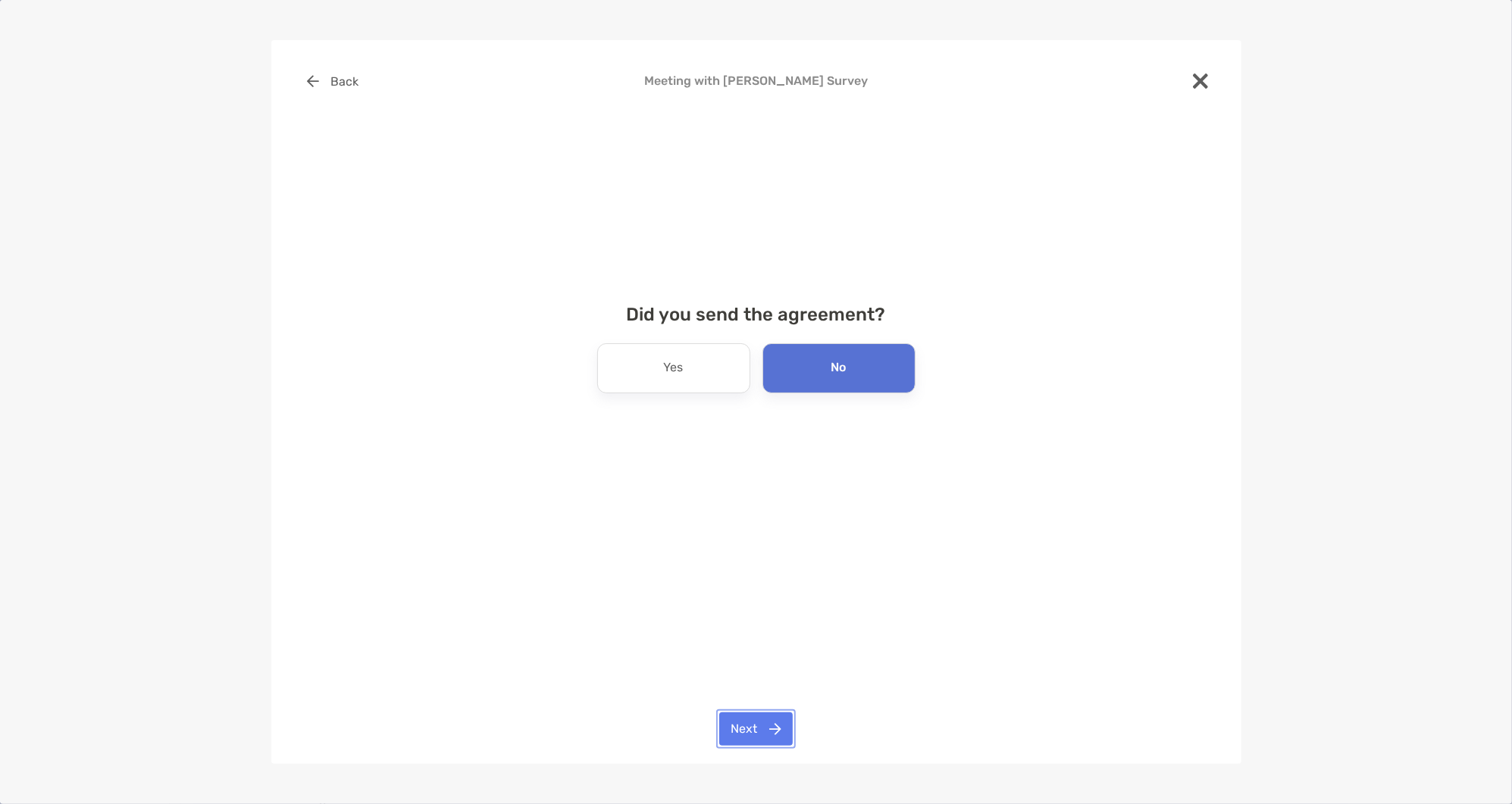
drag, startPoint x: 765, startPoint y: 731, endPoint x: 774, endPoint y: 725, distance: 10.8
click at [766, 700] on button "Next" at bounding box center [756, 729] width 74 height 33
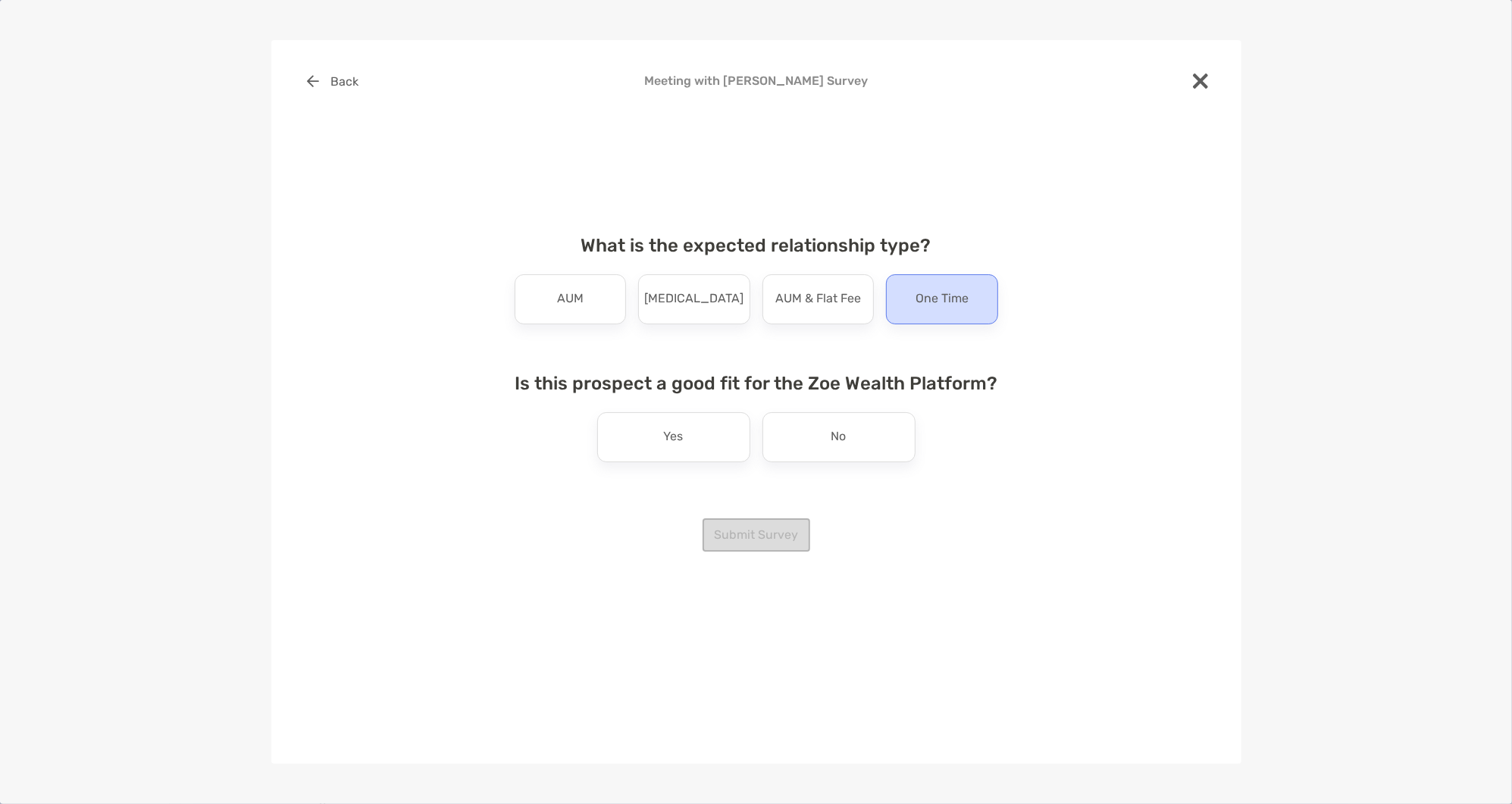
click at [933, 299] on p "One Time" at bounding box center [942, 300] width 53 height 25
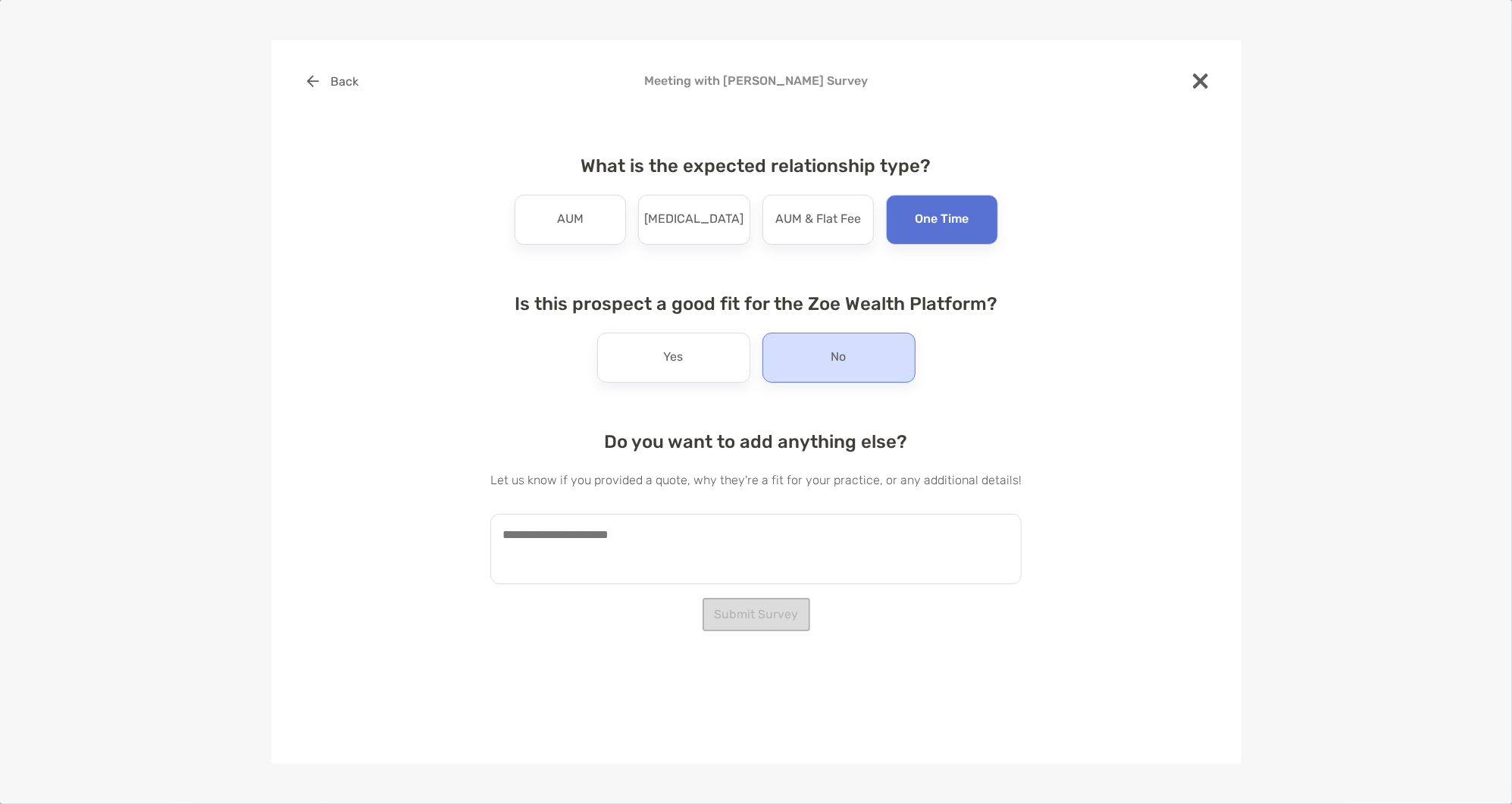
click at [865, 347] on div "No" at bounding box center [839, 357] width 153 height 50
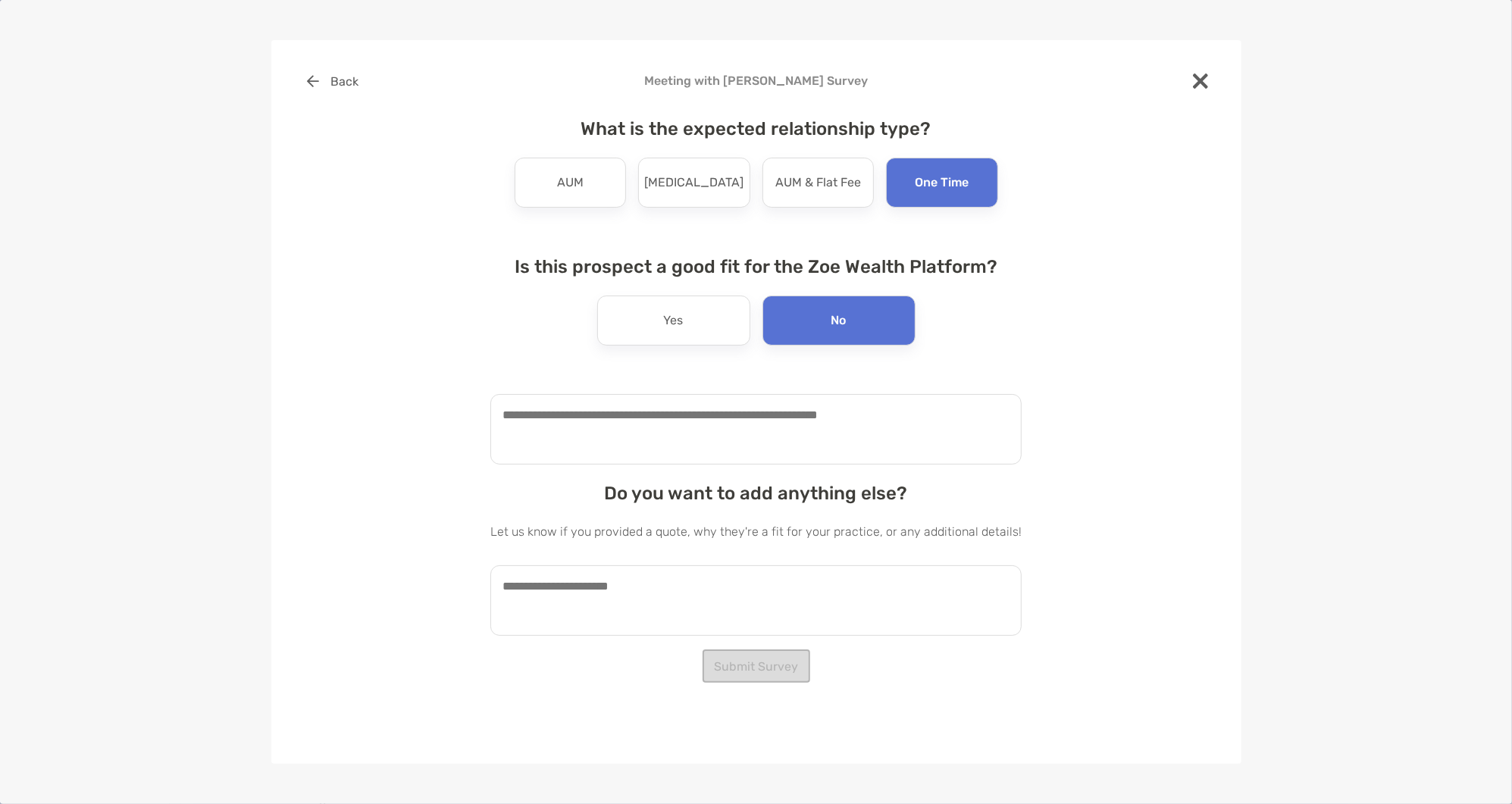
click at [760, 434] on textarea at bounding box center [756, 429] width 532 height 71
click at [594, 417] on textarea "**********" at bounding box center [748, 429] width 517 height 71
type textarea "**********"
click at [682, 596] on textarea at bounding box center [756, 600] width 532 height 71
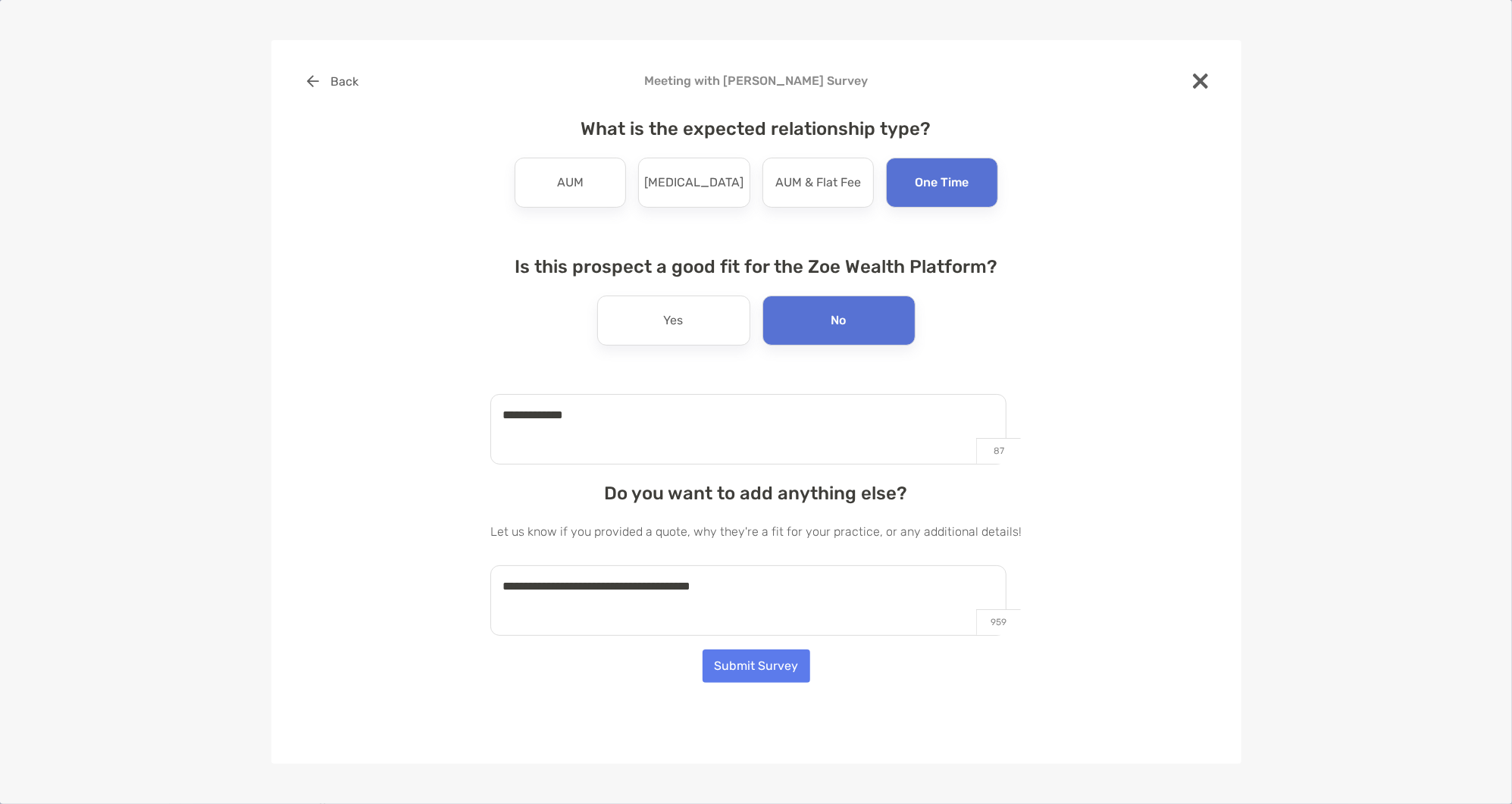
type textarea "**********"
click at [747, 656] on button "Submit Survey" at bounding box center [756, 665] width 107 height 33
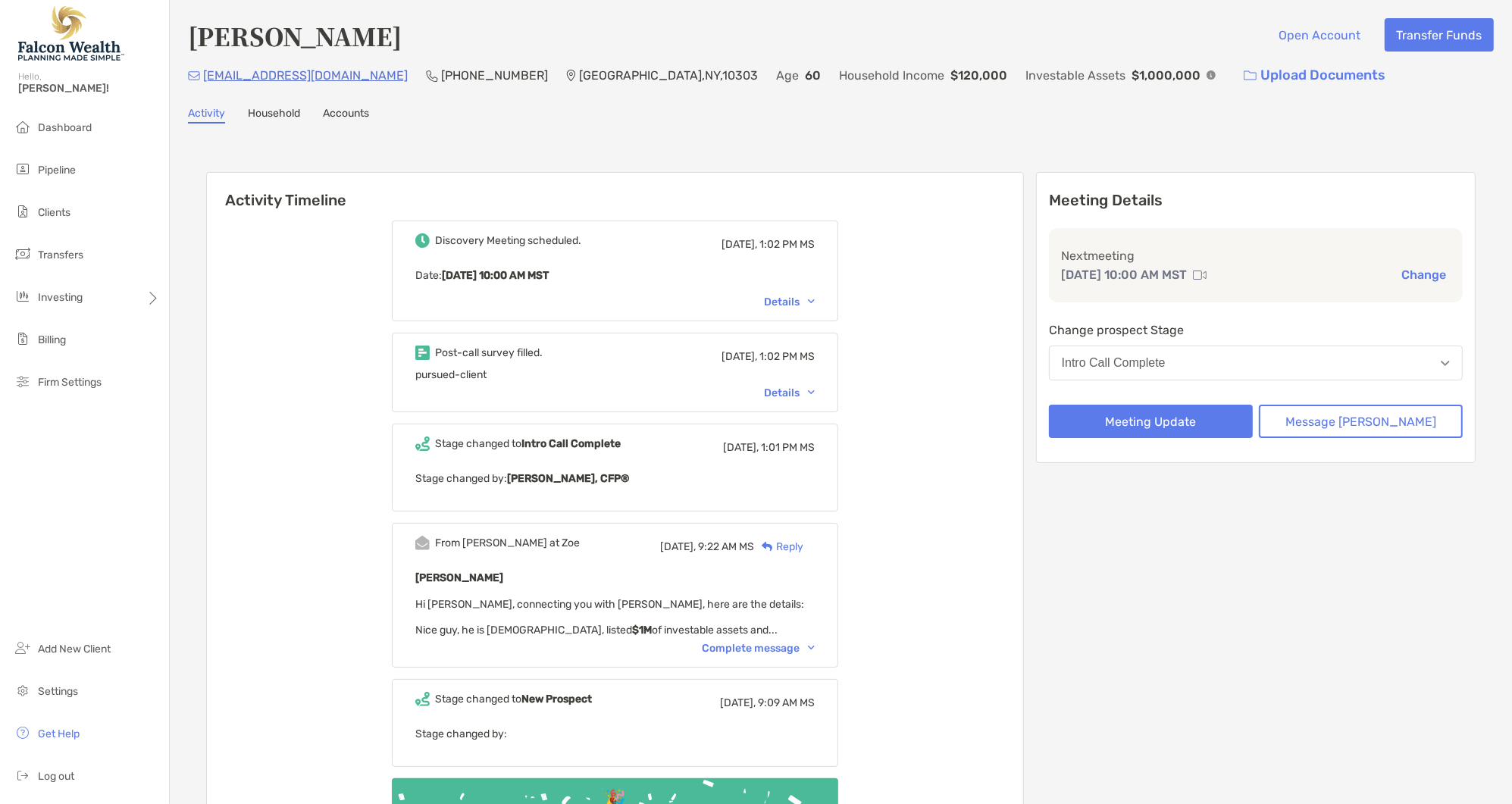
click at [1418, 271] on button "Change" at bounding box center [1423, 274] width 54 height 16
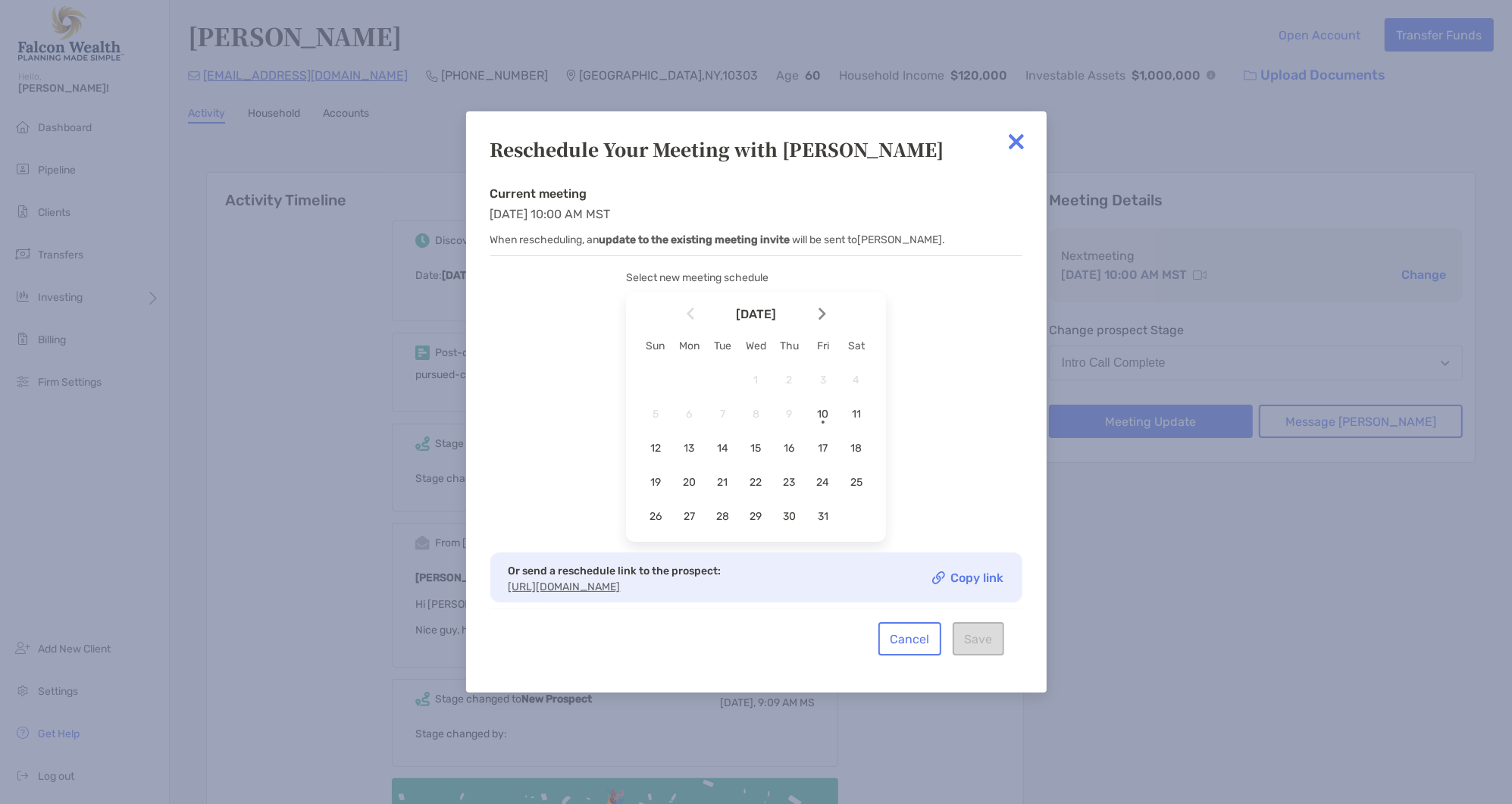
click at [1015, 146] on img at bounding box center [1016, 141] width 30 height 30
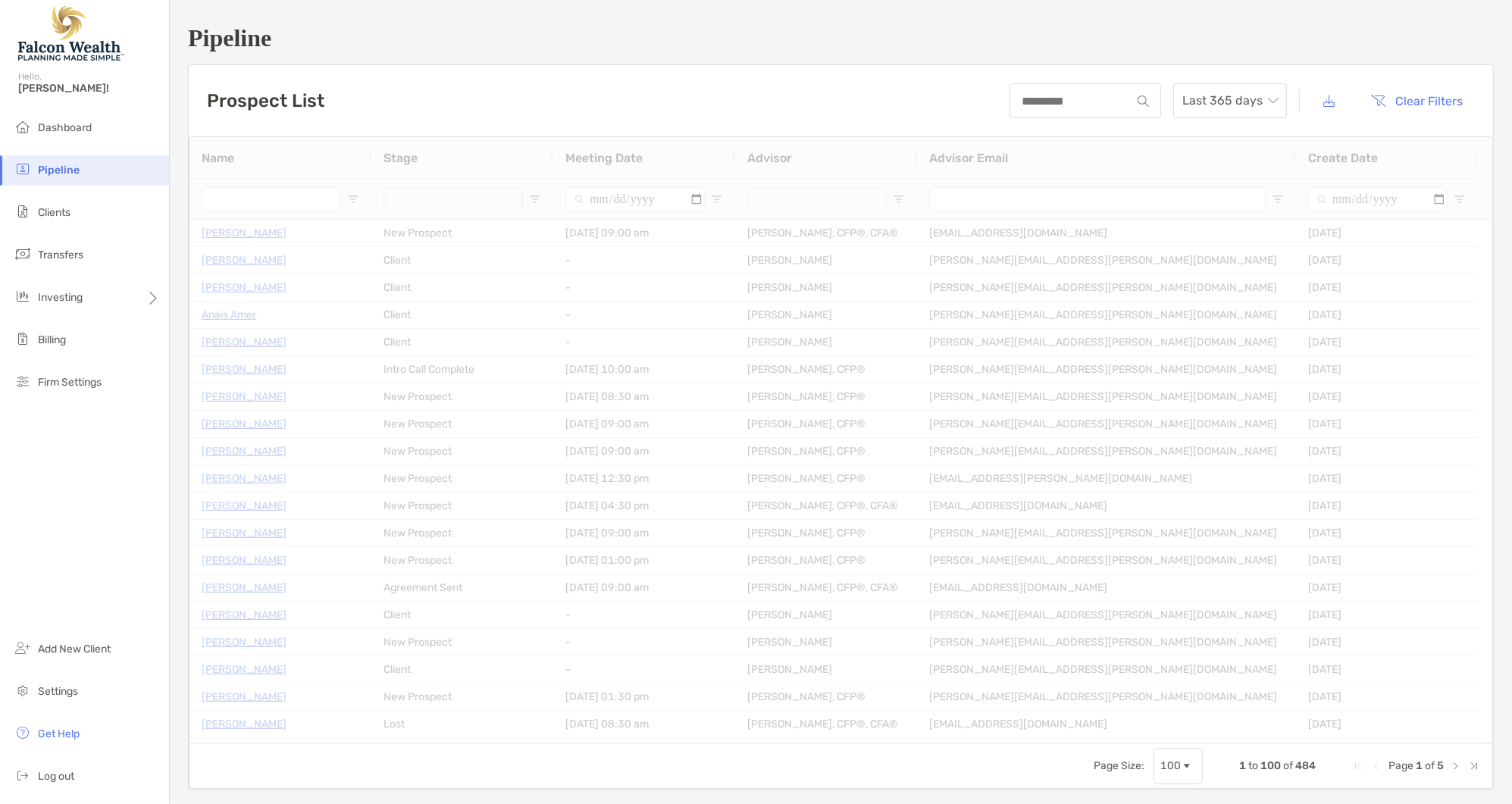
type input "**********"
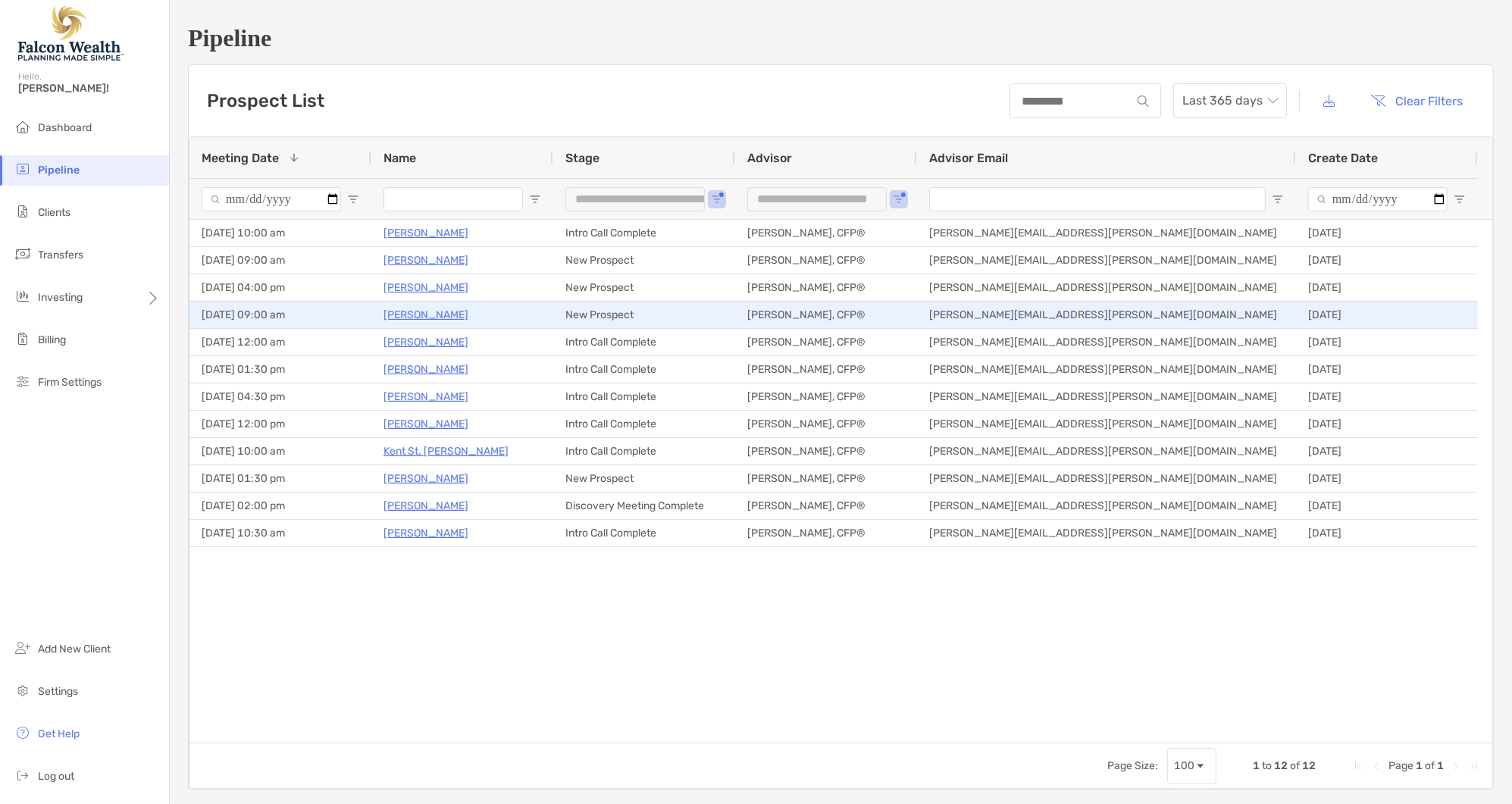
click at [441, 315] on p "[PERSON_NAME]" at bounding box center [426, 315] width 85 height 19
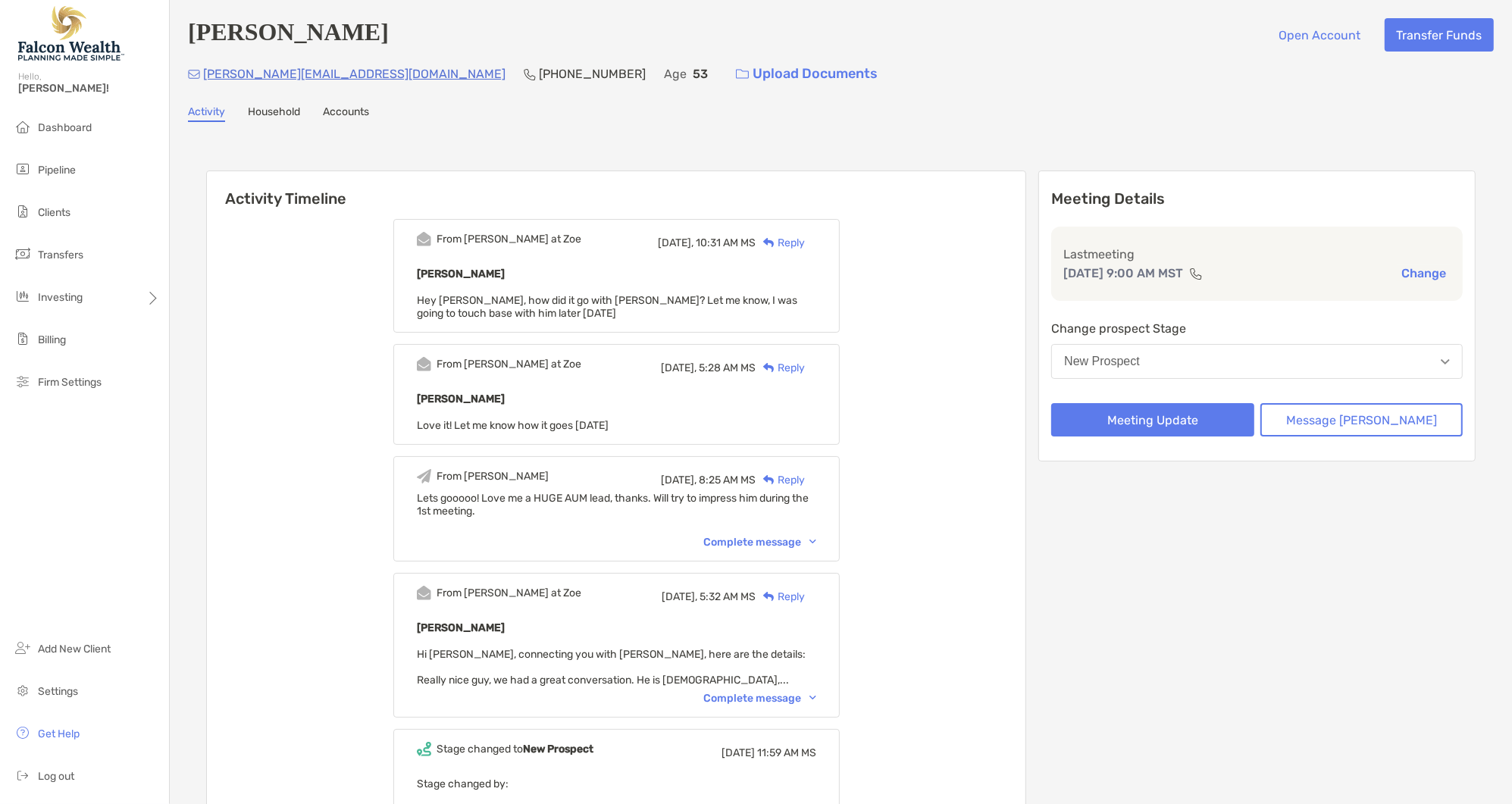
click at [1195, 370] on button "New Prospect" at bounding box center [1257, 361] width 412 height 35
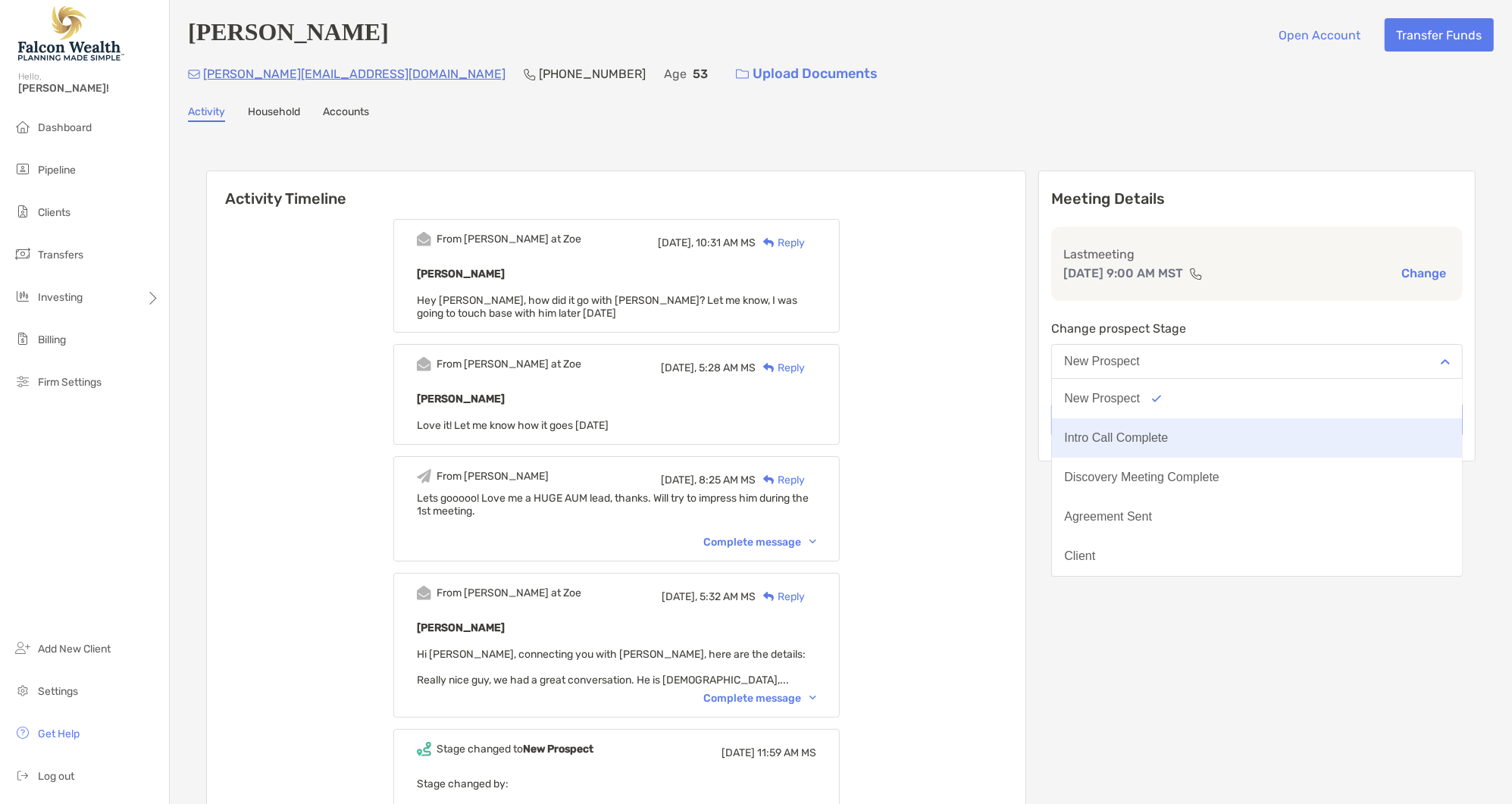
drag, startPoint x: 1191, startPoint y: 399, endPoint x: 1185, endPoint y: 443, distance: 44.4
click at [1185, 443] on div "New Prospect Intro Call Complete Discovery Meeting Complete Agreement Sent Clie…" at bounding box center [1257, 478] width 412 height 198
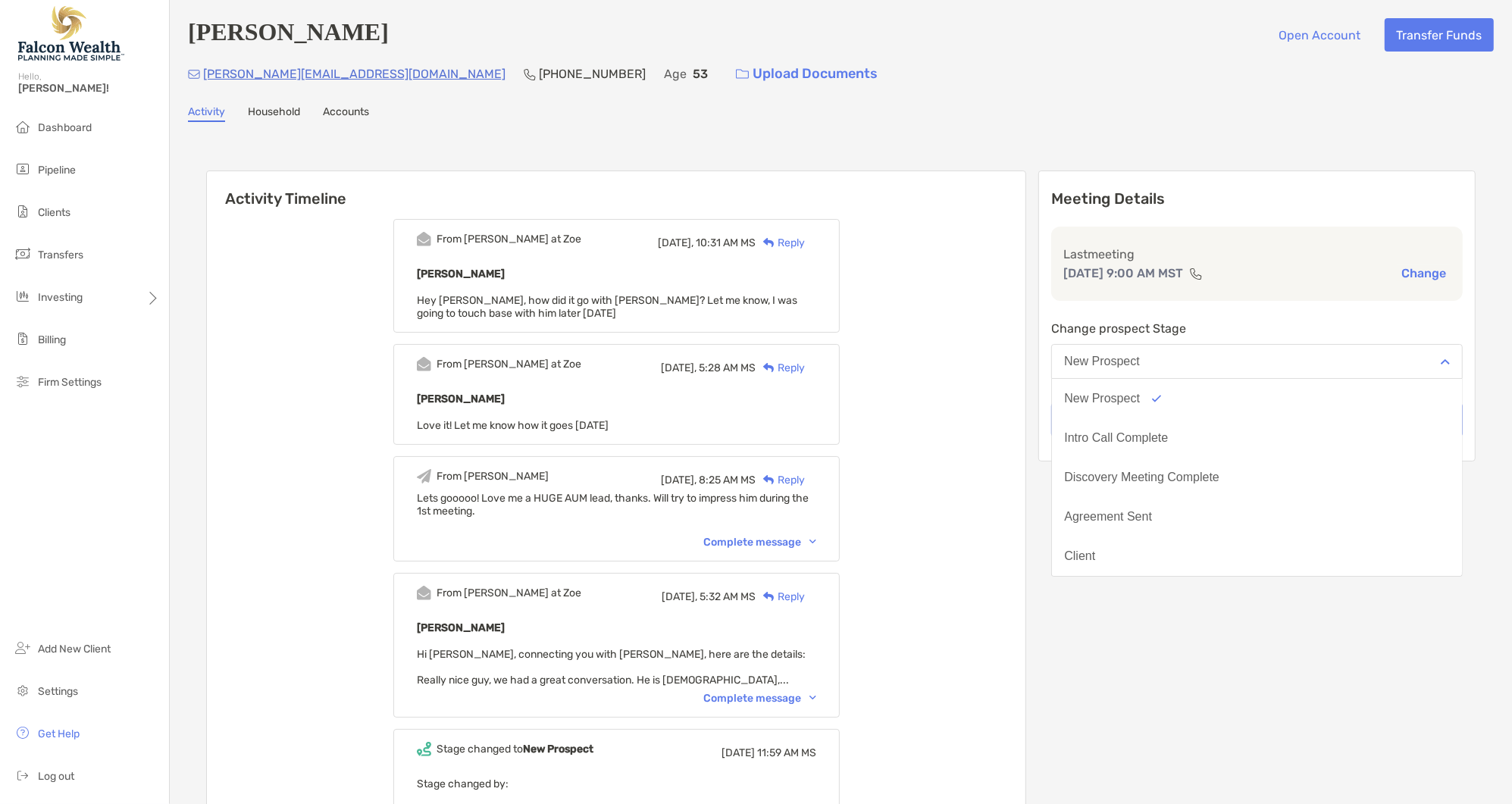
click at [1168, 440] on div "Intro Call Complete" at bounding box center [1116, 437] width 104 height 13
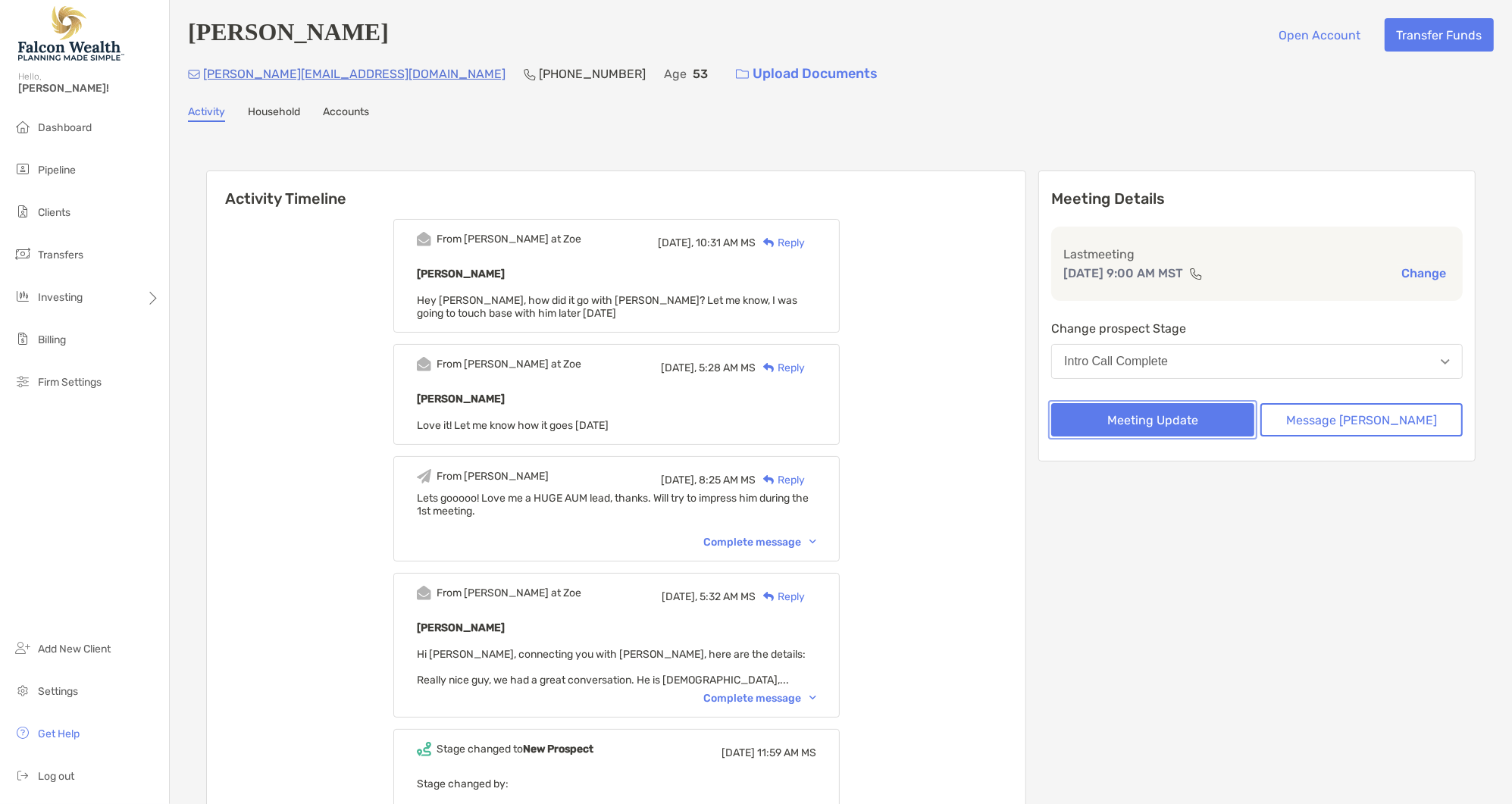
click at [1179, 419] on button "Meeting Update" at bounding box center [1152, 419] width 203 height 33
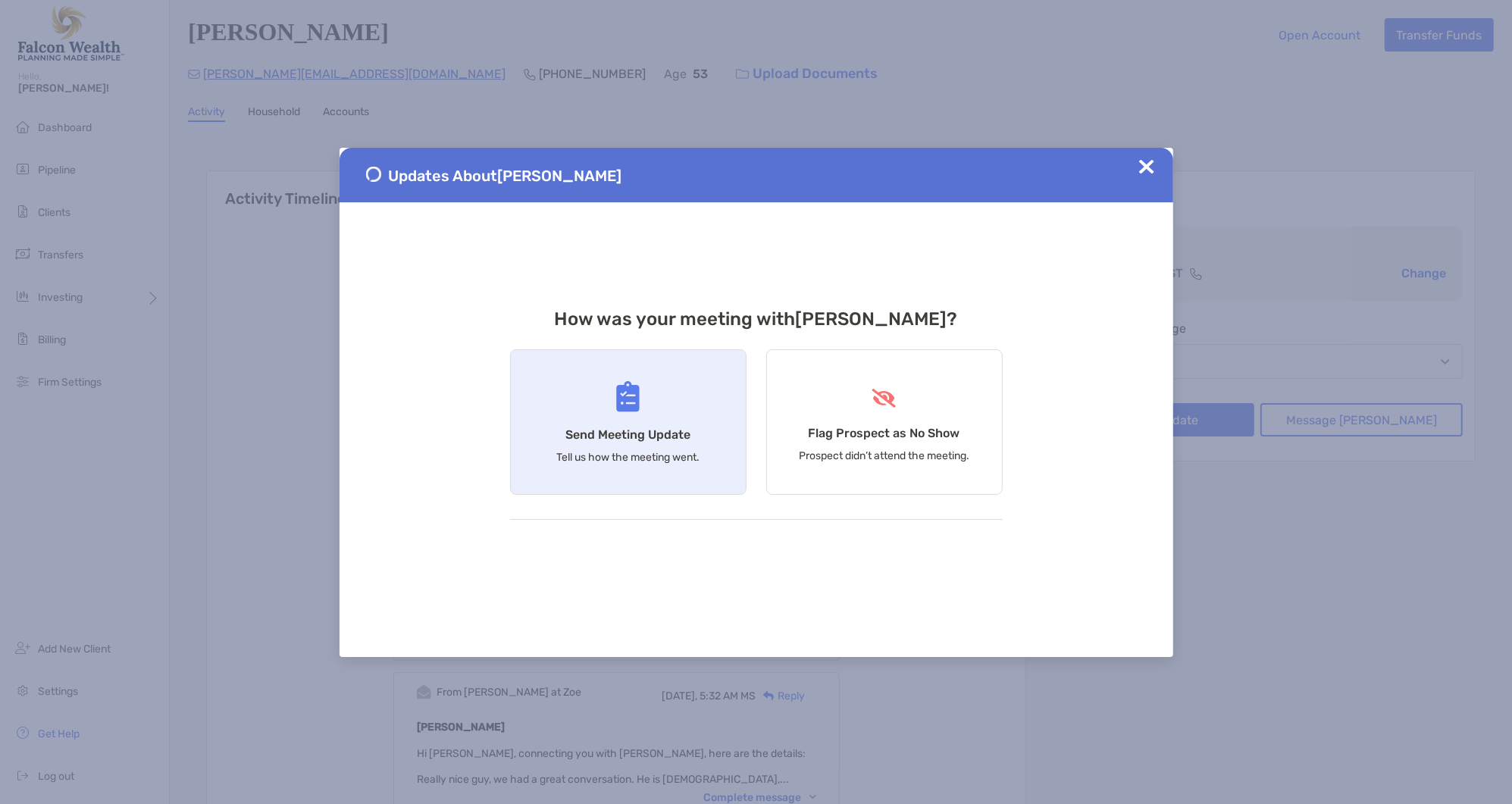
click at [579, 414] on div "Send Meeting Update Tell us how the meeting went." at bounding box center [628, 422] width 237 height 145
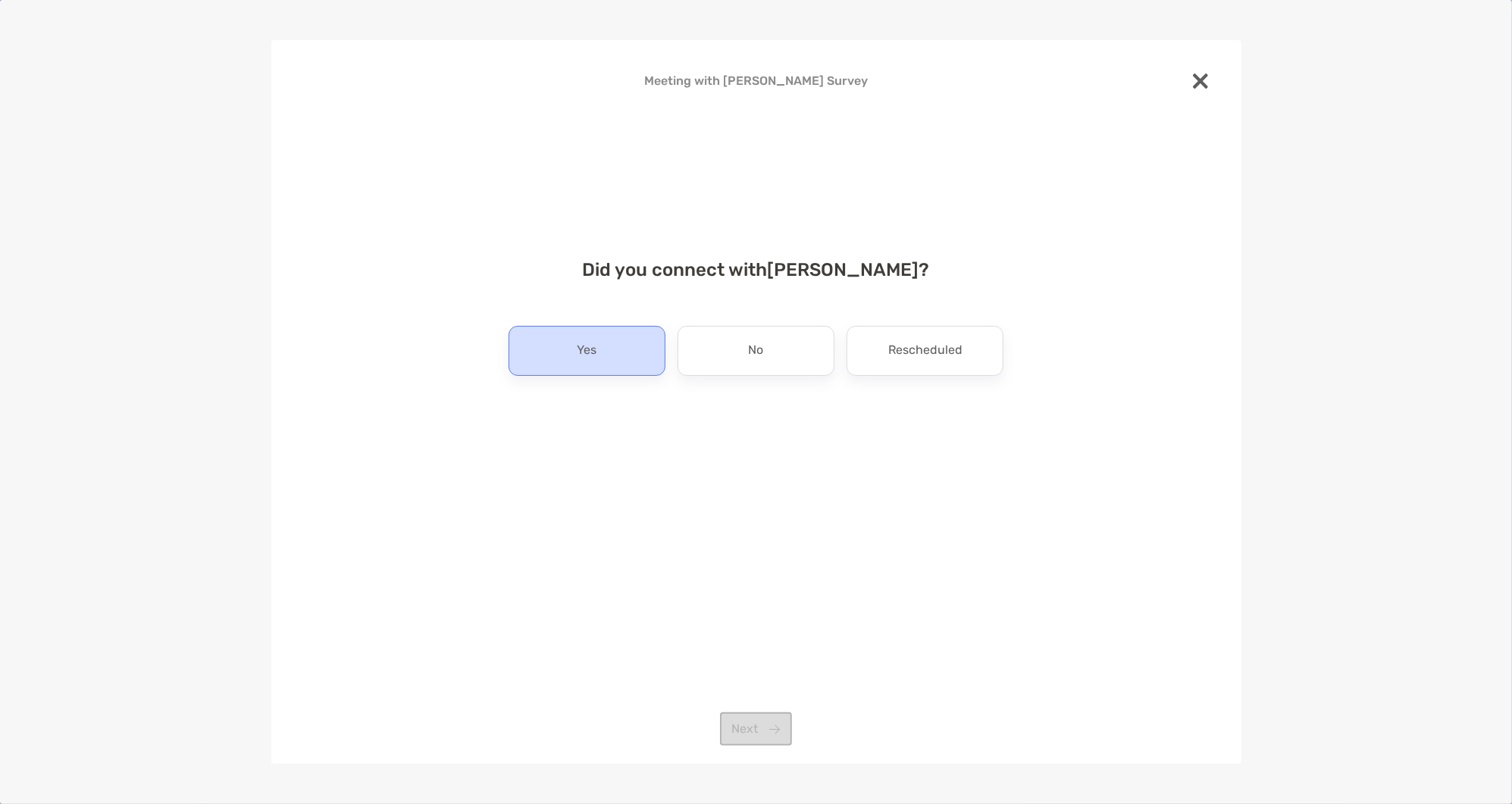
click at [524, 359] on div "Yes" at bounding box center [586, 351] width 156 height 50
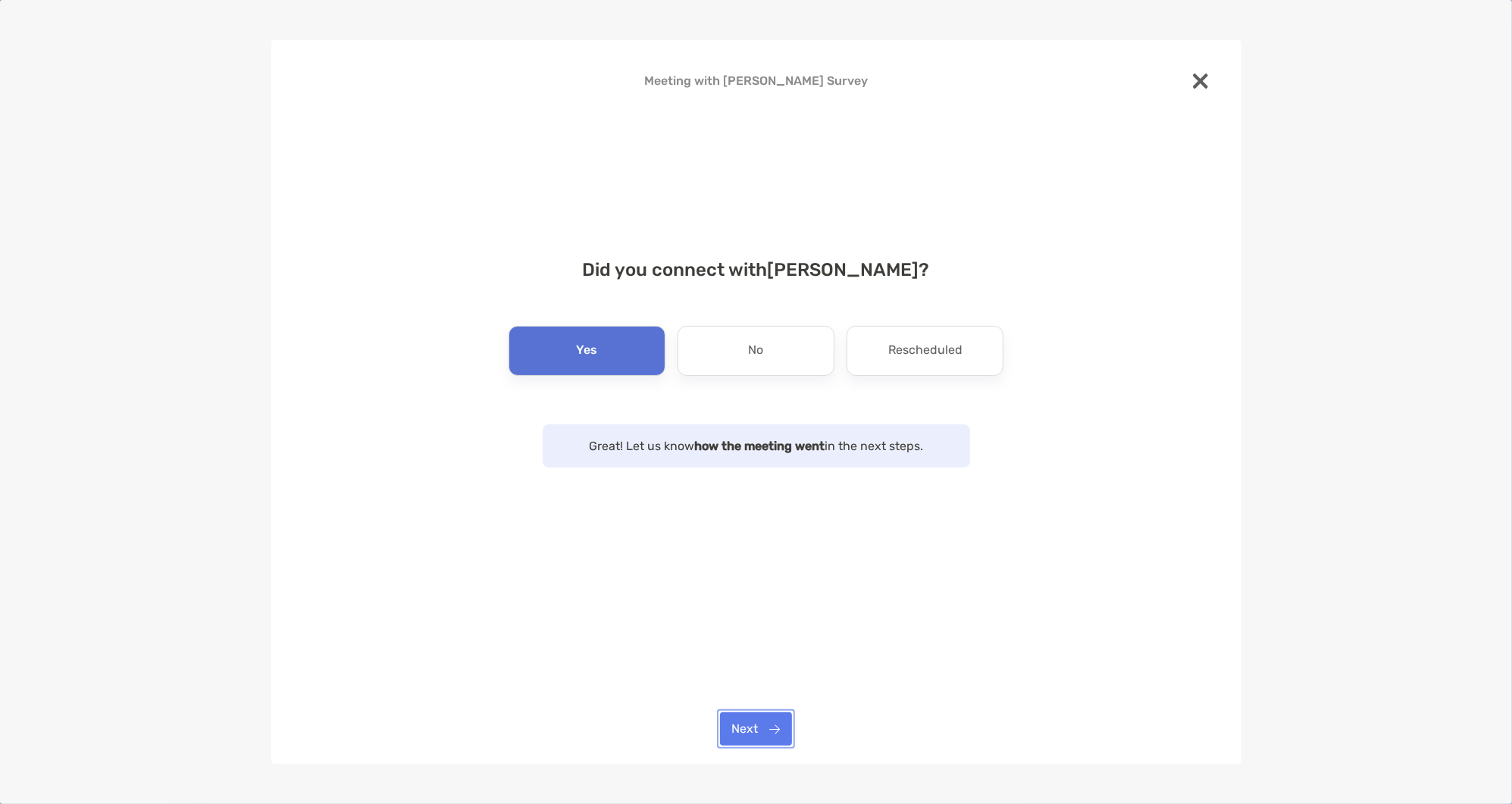
click at [762, 727] on button "Next" at bounding box center [756, 729] width 72 height 33
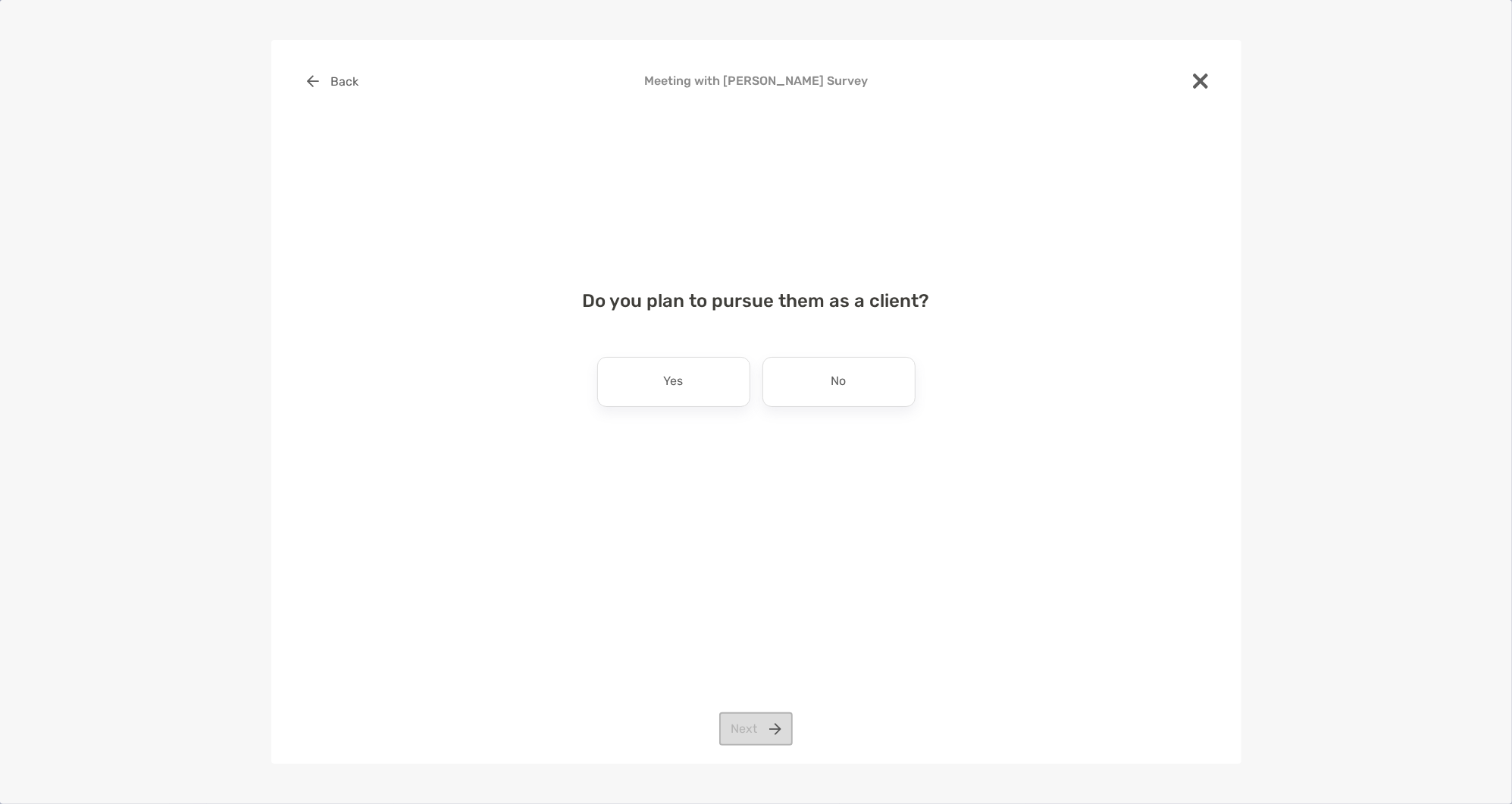
click at [864, 388] on div "No" at bounding box center [839, 382] width 153 height 50
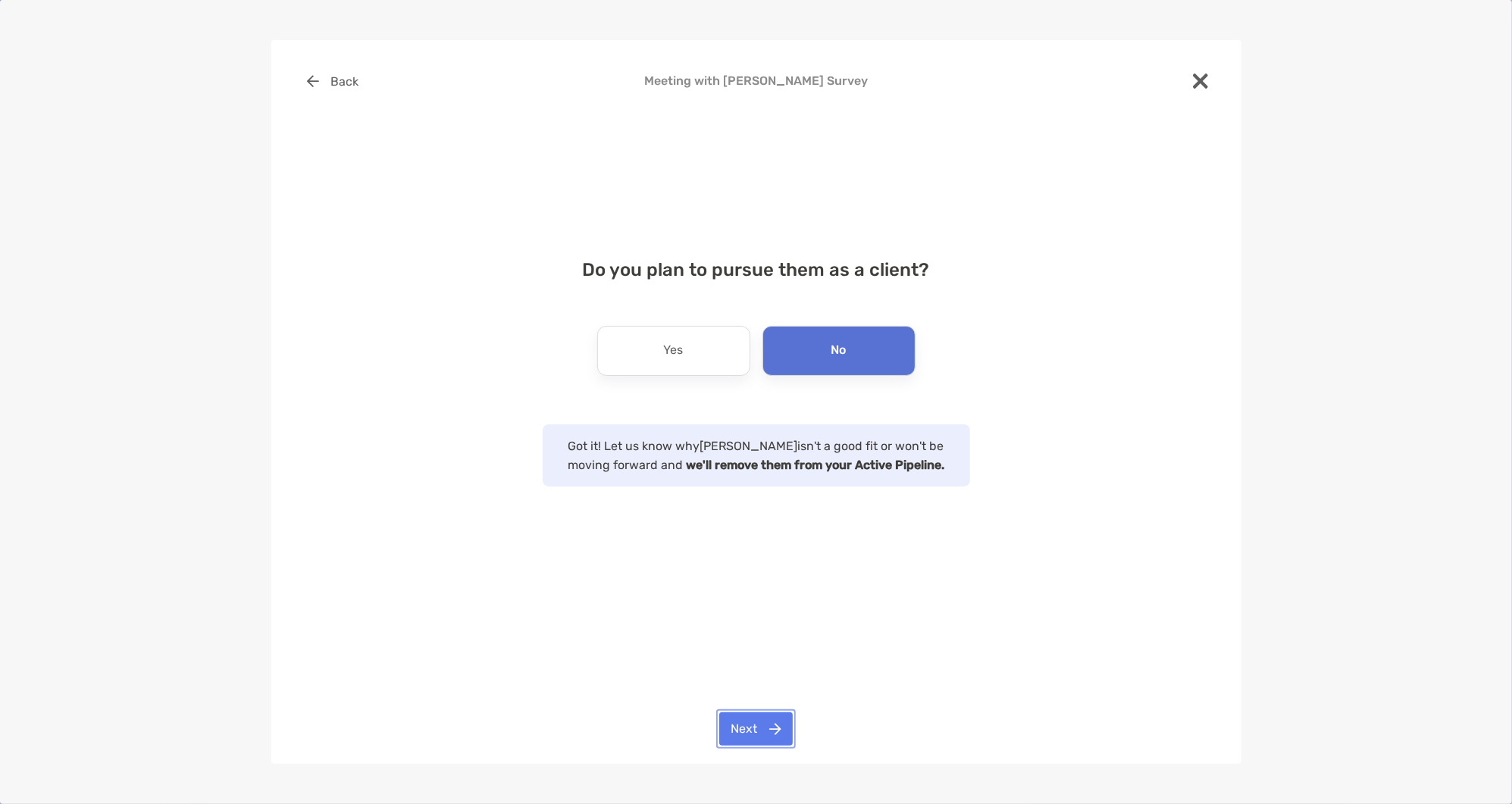
click at [758, 732] on button "Next" at bounding box center [756, 729] width 74 height 33
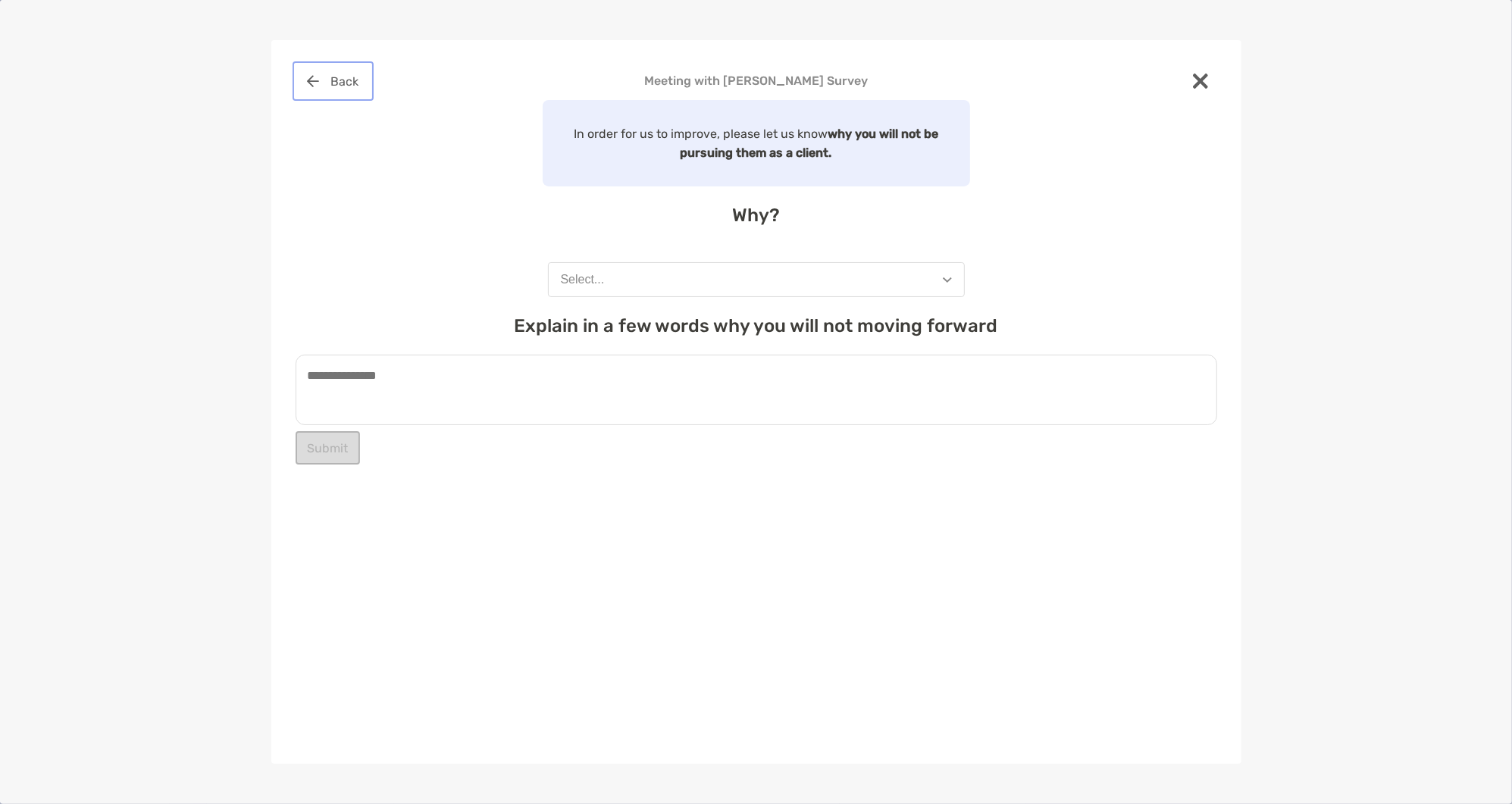
click at [325, 91] on button "Back" at bounding box center [334, 80] width 75 height 33
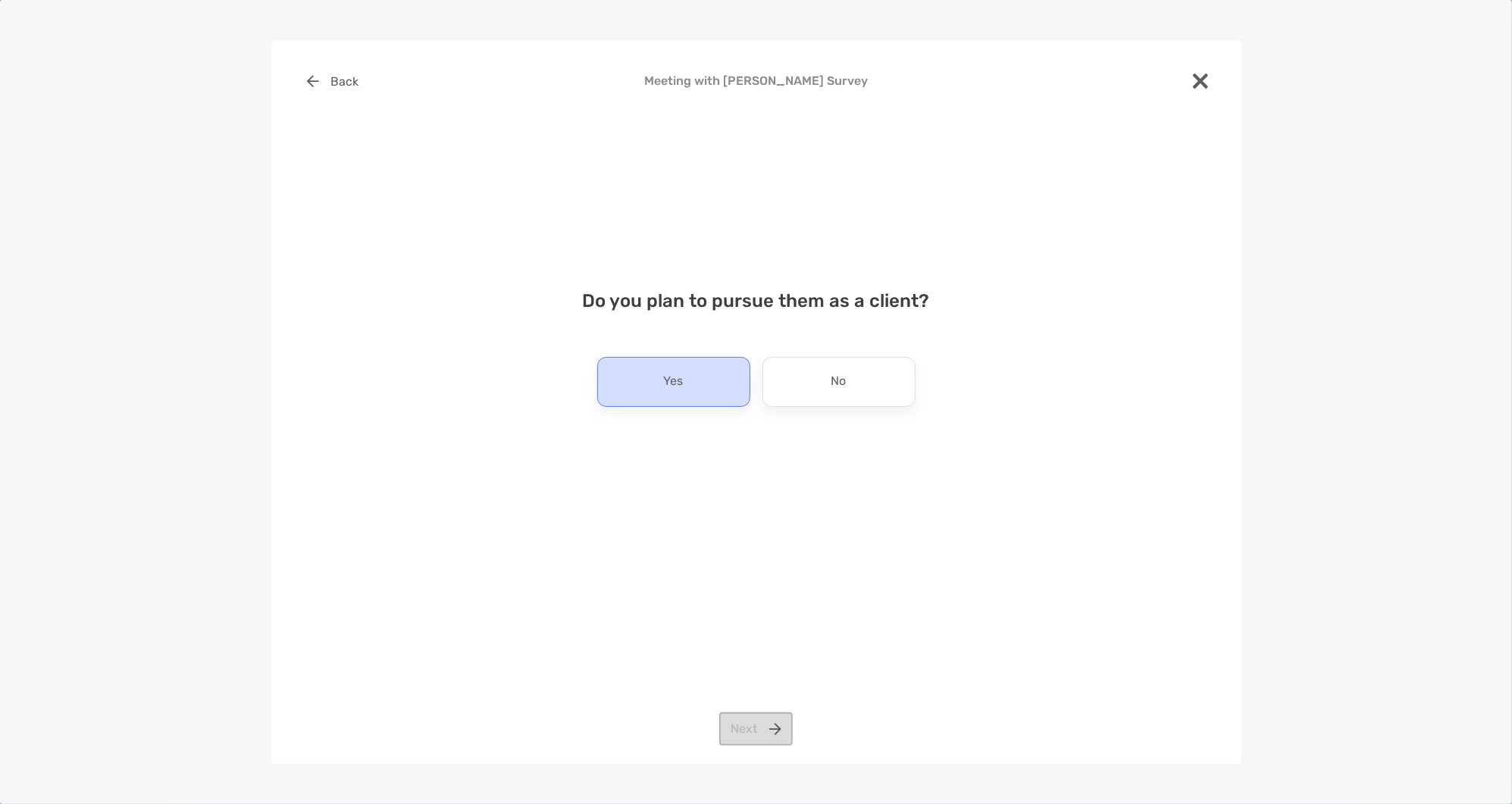
click at [675, 373] on p "Yes" at bounding box center [673, 382] width 20 height 25
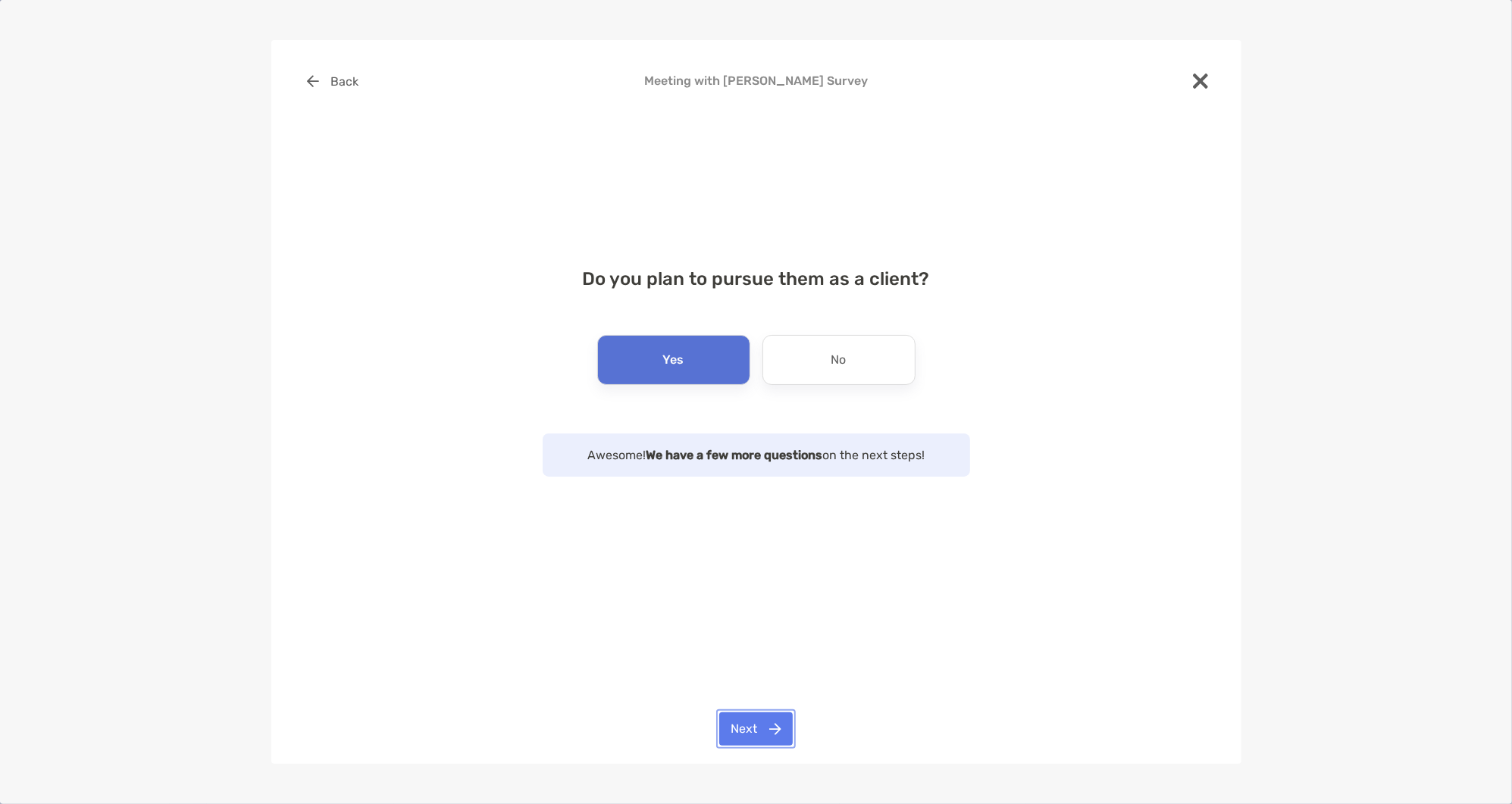
click at [745, 736] on button "Next" at bounding box center [756, 729] width 74 height 33
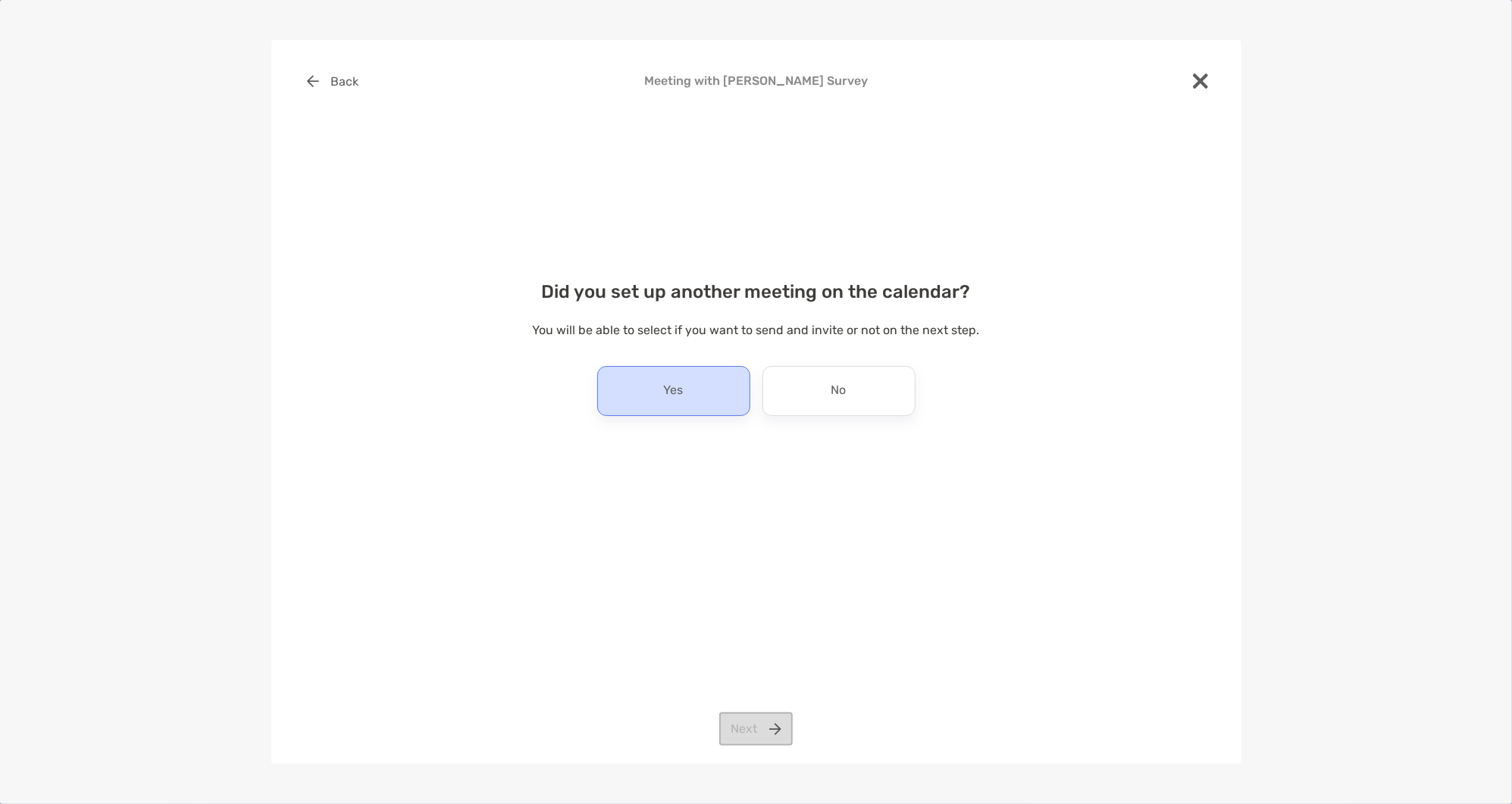
click at [694, 388] on div "Yes" at bounding box center [674, 390] width 153 height 50
click at [749, 729] on button "Next" at bounding box center [756, 729] width 74 height 33
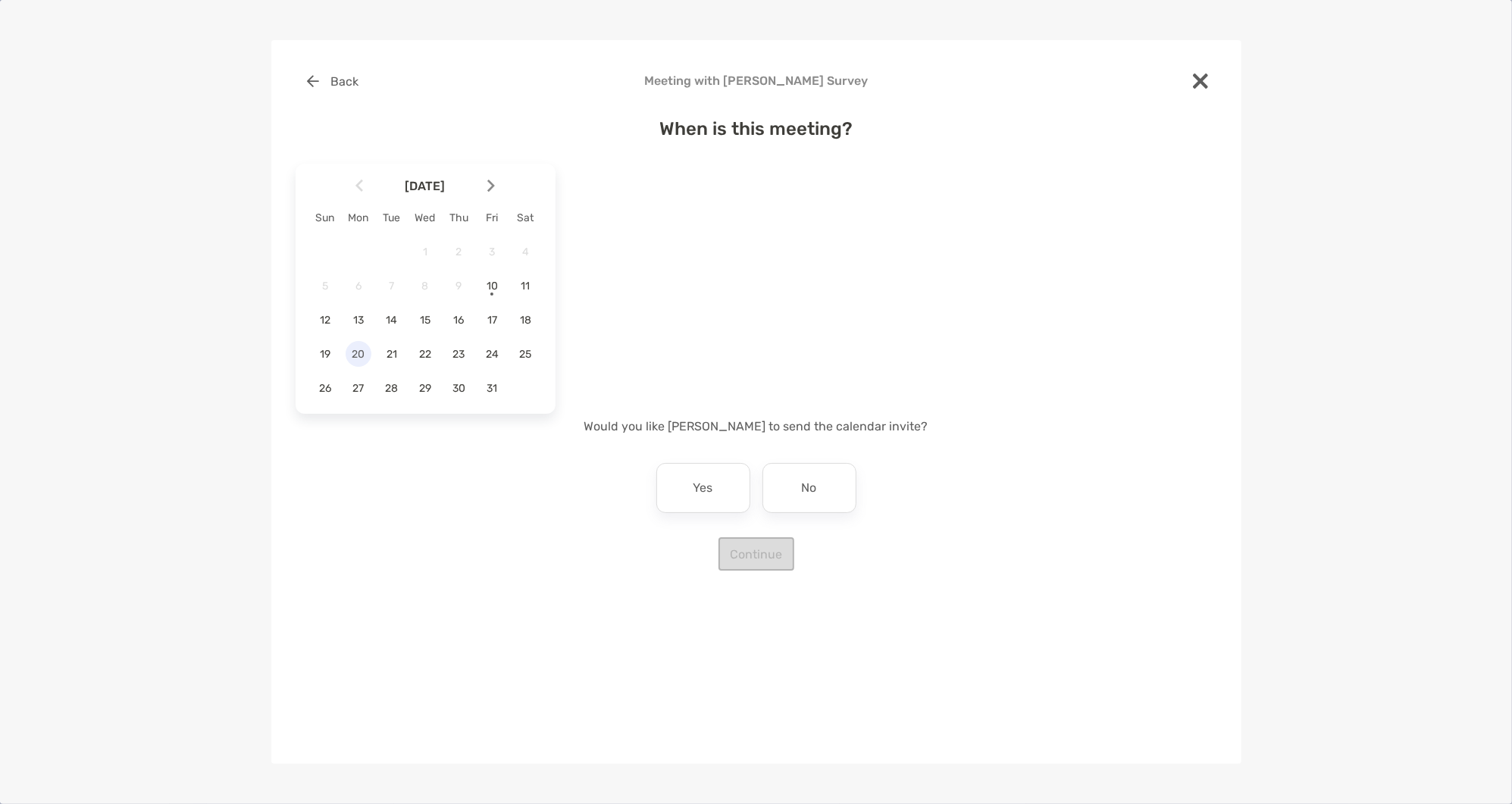
click at [353, 359] on div "20" at bounding box center [358, 353] width 25 height 25
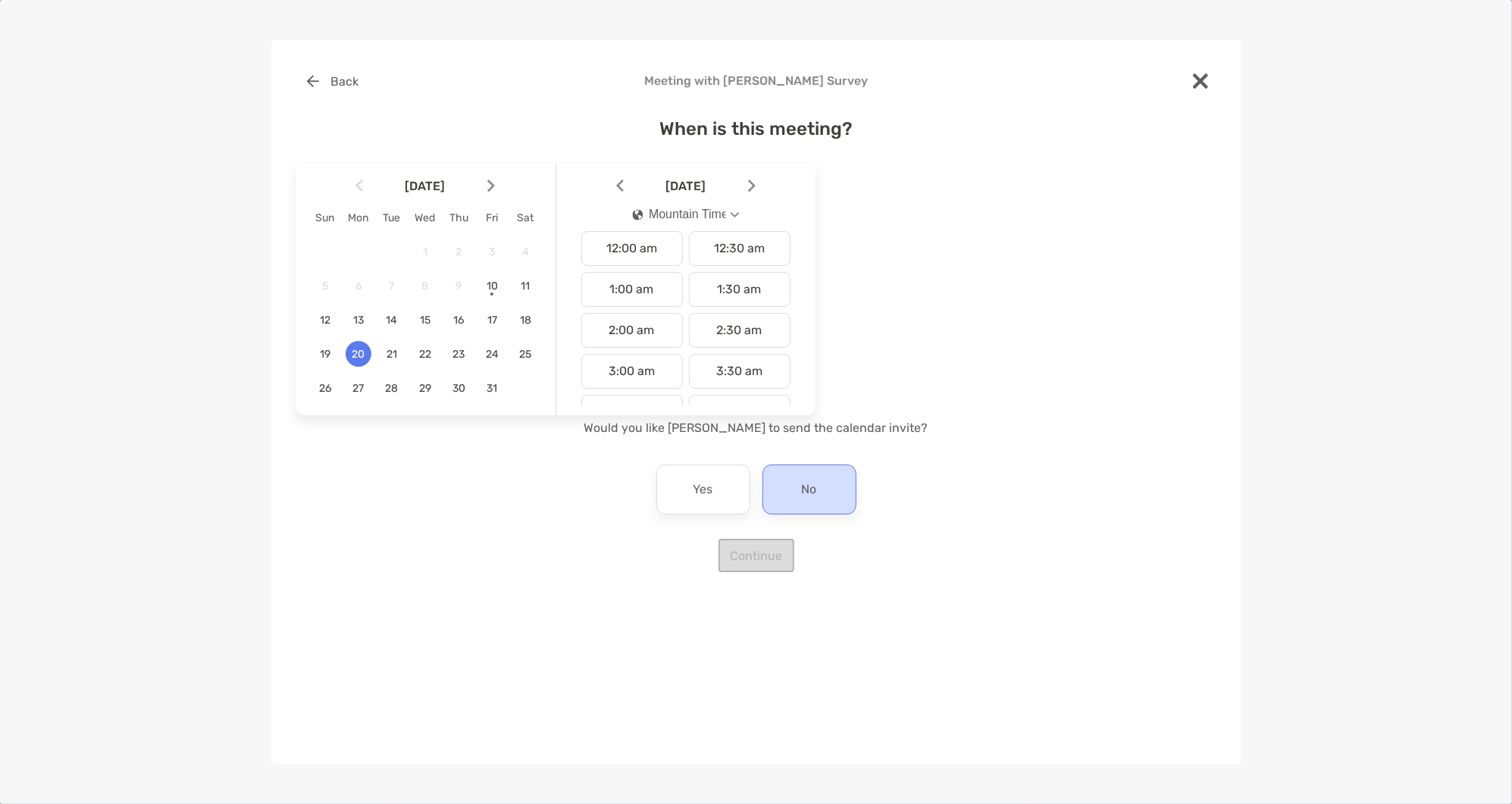
click at [797, 494] on div "No" at bounding box center [810, 489] width 94 height 50
click at [695, 223] on button "Mountain Time" at bounding box center [685, 214] width 133 height 35
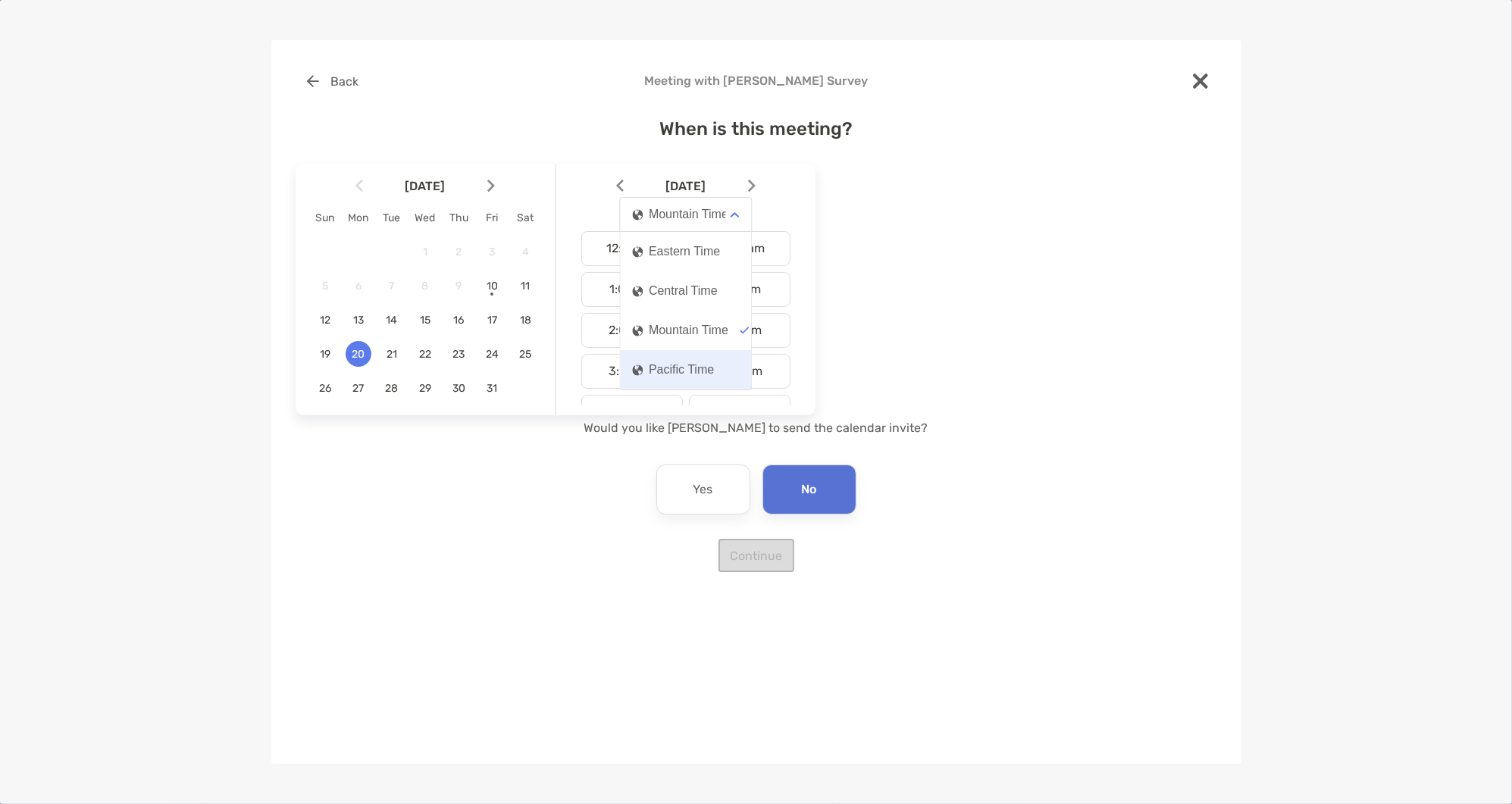
click at [675, 376] on div "Pacific Time" at bounding box center [673, 369] width 82 height 13
click at [718, 338] on div "9:30 am" at bounding box center [740, 332] width 102 height 35
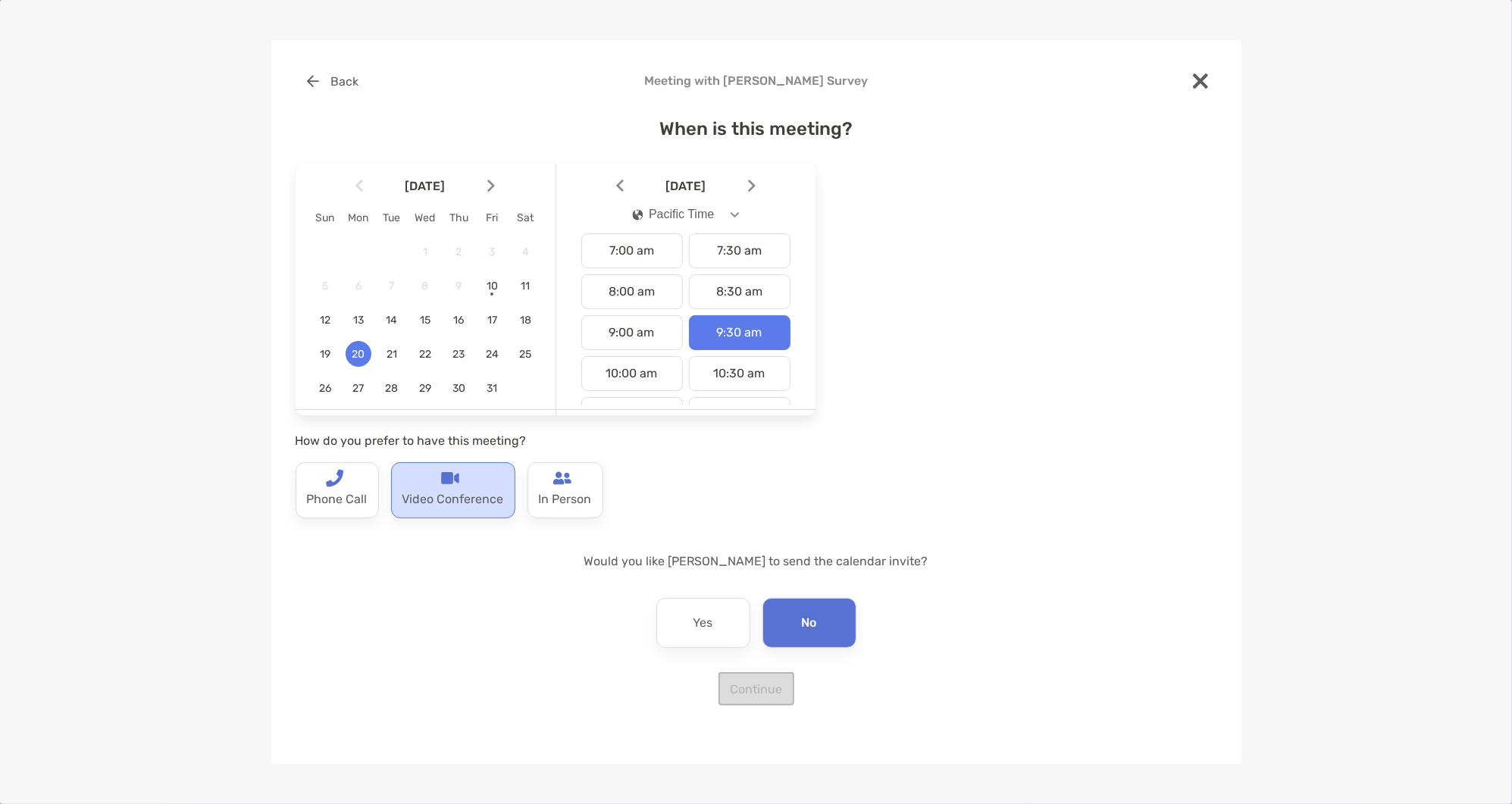
click at [458, 497] on p "Video Conference" at bounding box center [453, 500] width 102 height 25
click at [780, 691] on button "Continue" at bounding box center [756, 688] width 75 height 33
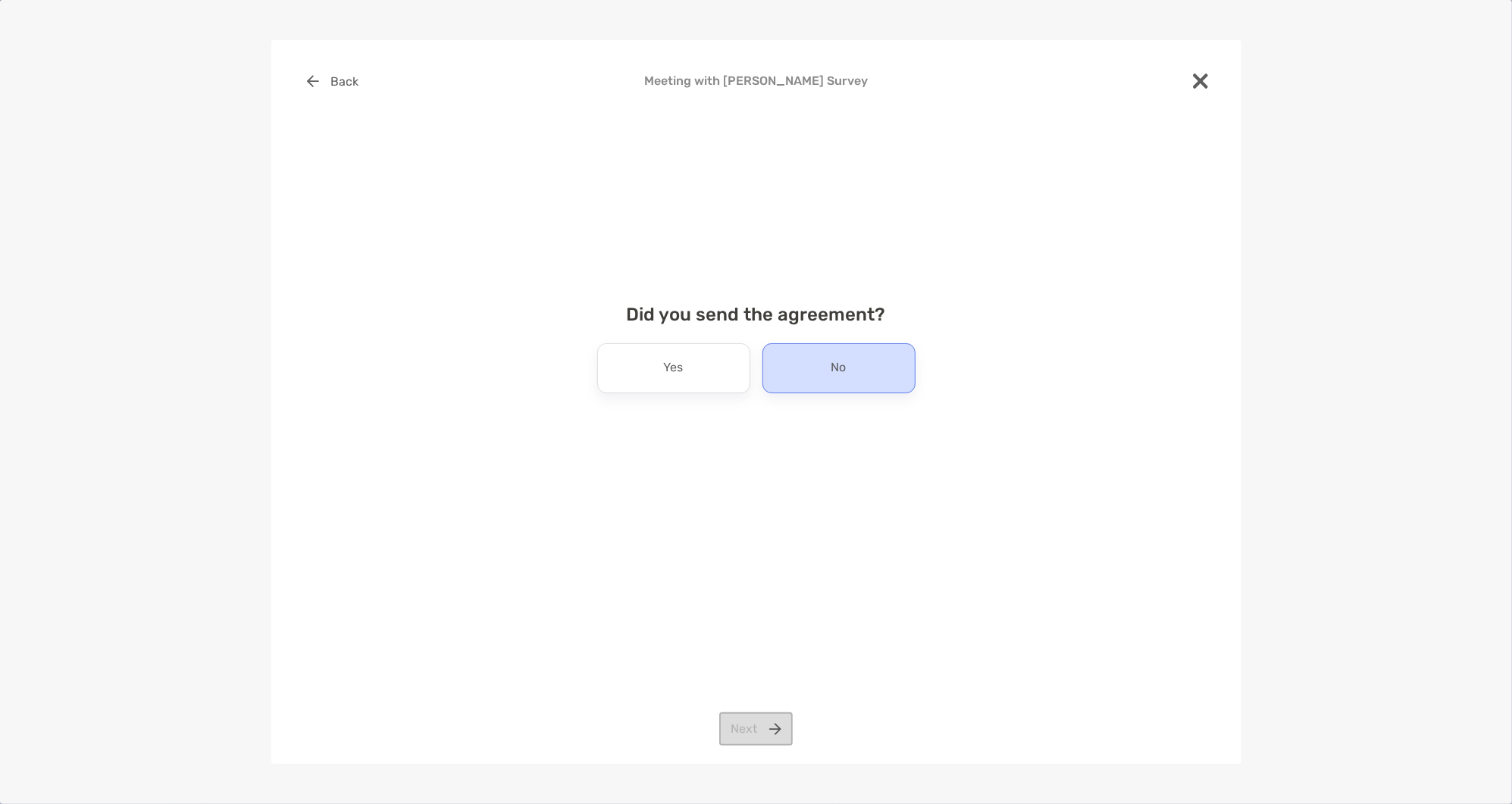
click at [797, 362] on div "No" at bounding box center [839, 368] width 153 height 50
click at [761, 726] on button "Next" at bounding box center [756, 729] width 74 height 33
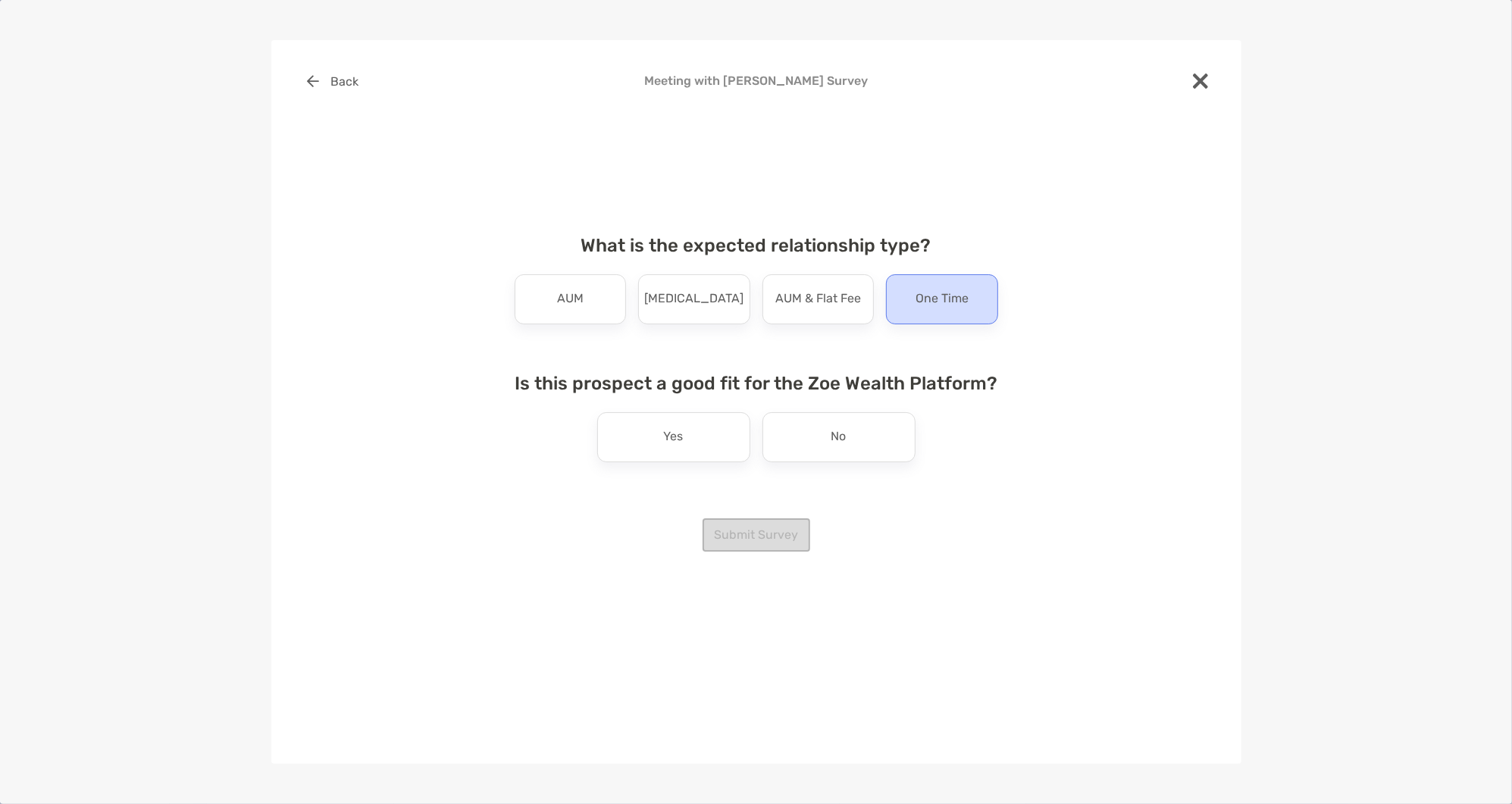
click at [916, 297] on p "One Time" at bounding box center [942, 300] width 53 height 25
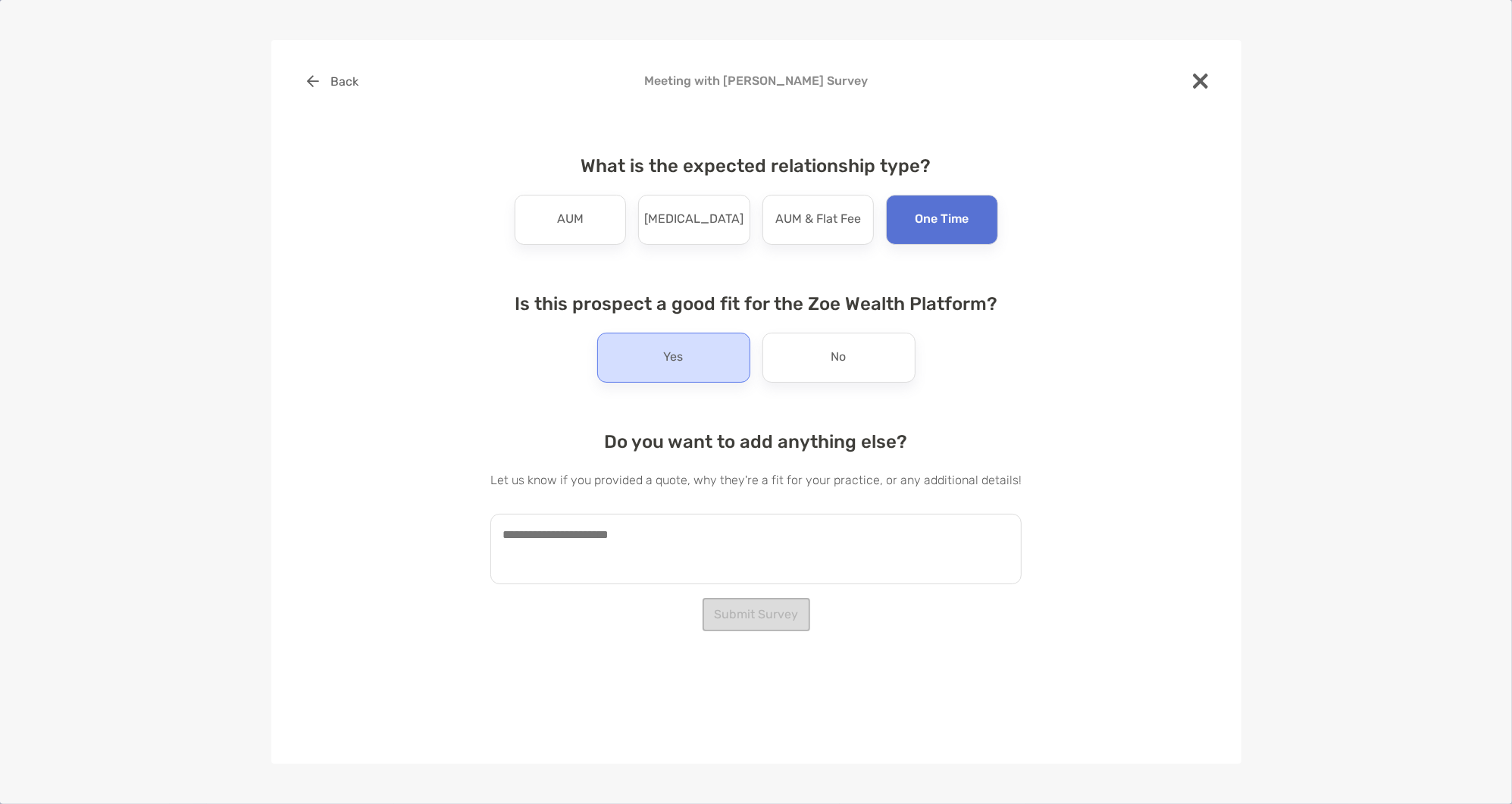
click at [703, 353] on div "Yes" at bounding box center [674, 357] width 153 height 50
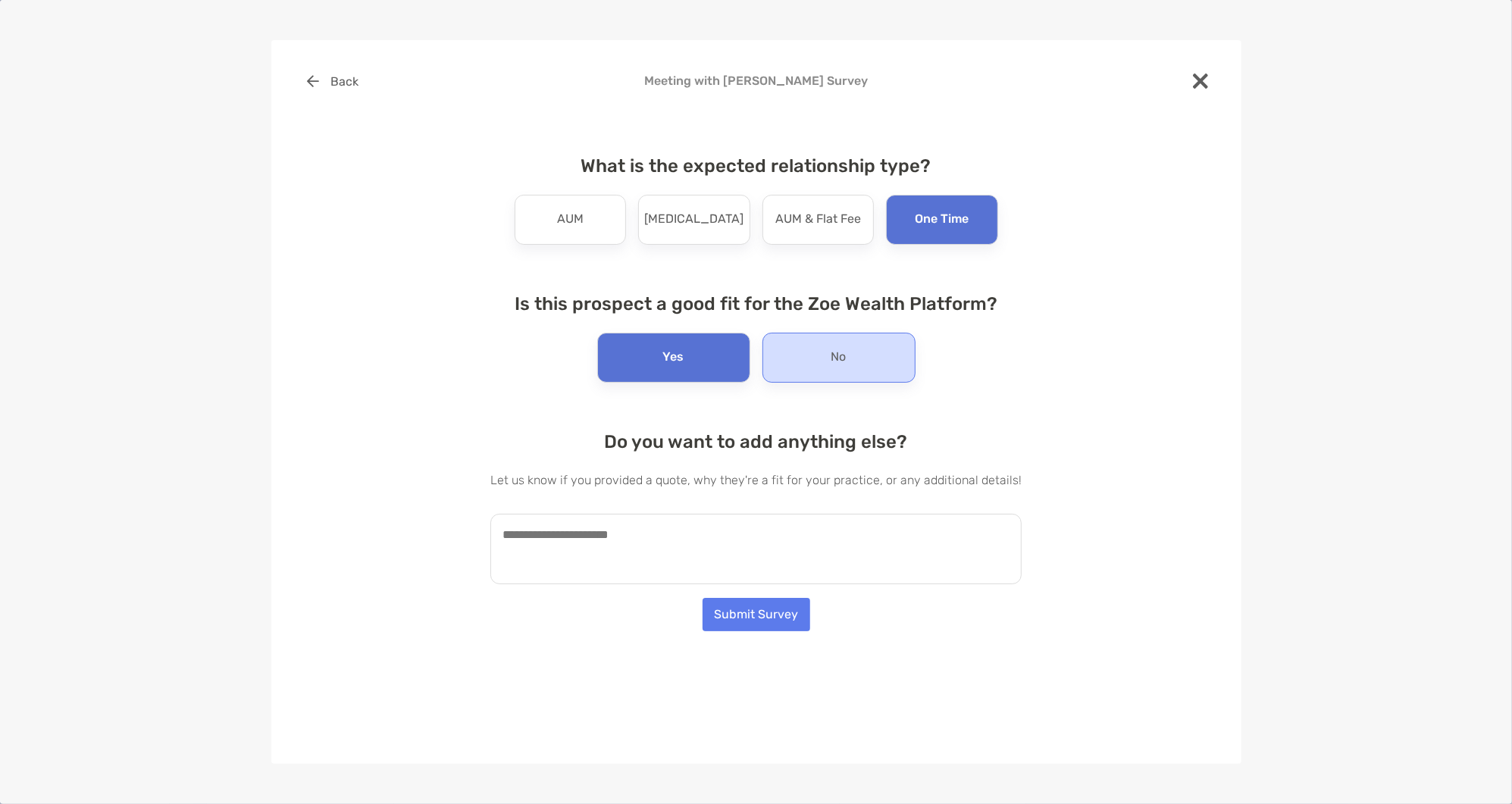
click at [841, 355] on p "No" at bounding box center [839, 358] width 15 height 25
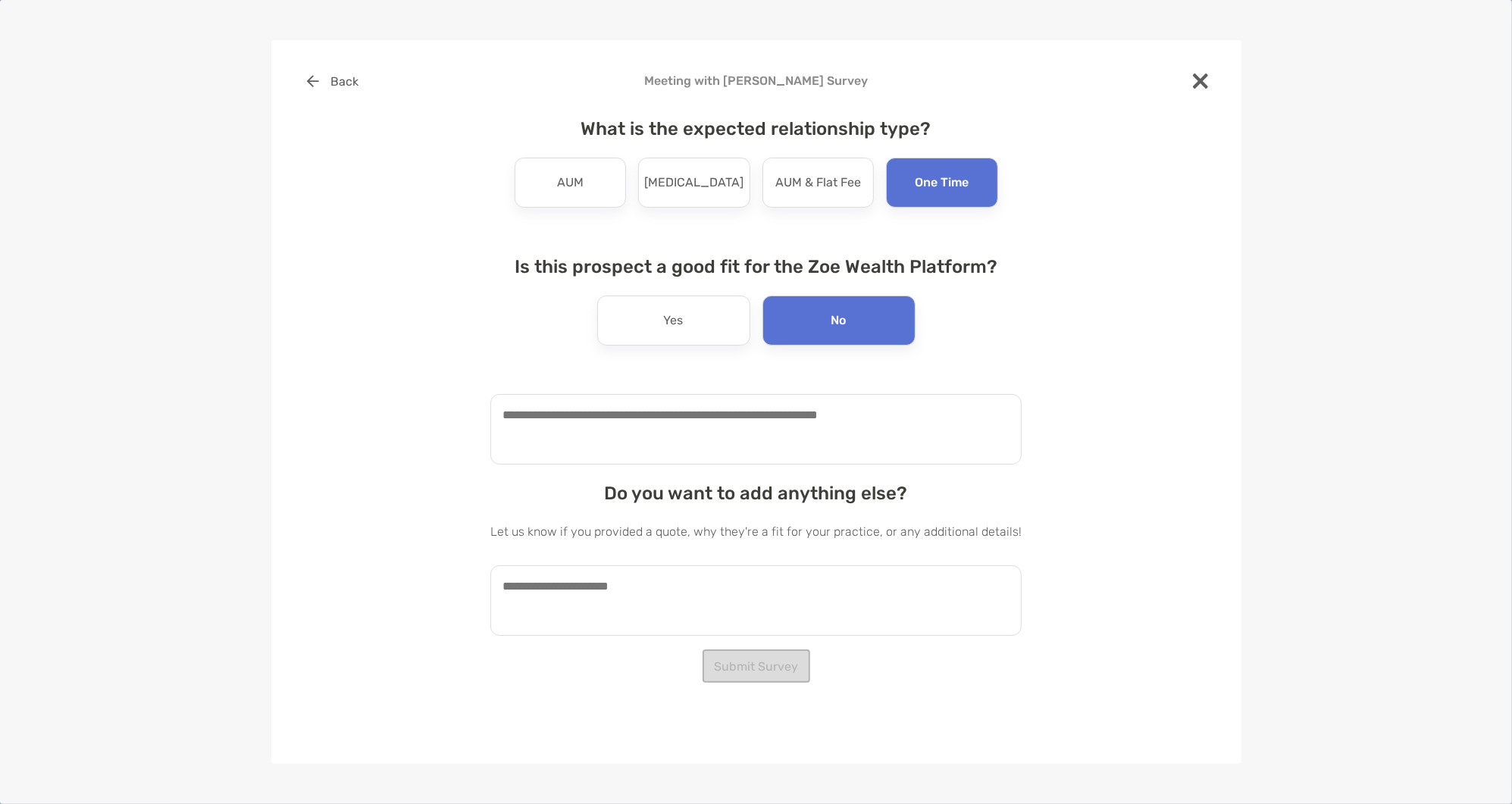
click at [789, 435] on textarea at bounding box center [756, 429] width 532 height 71
type textarea "**********"
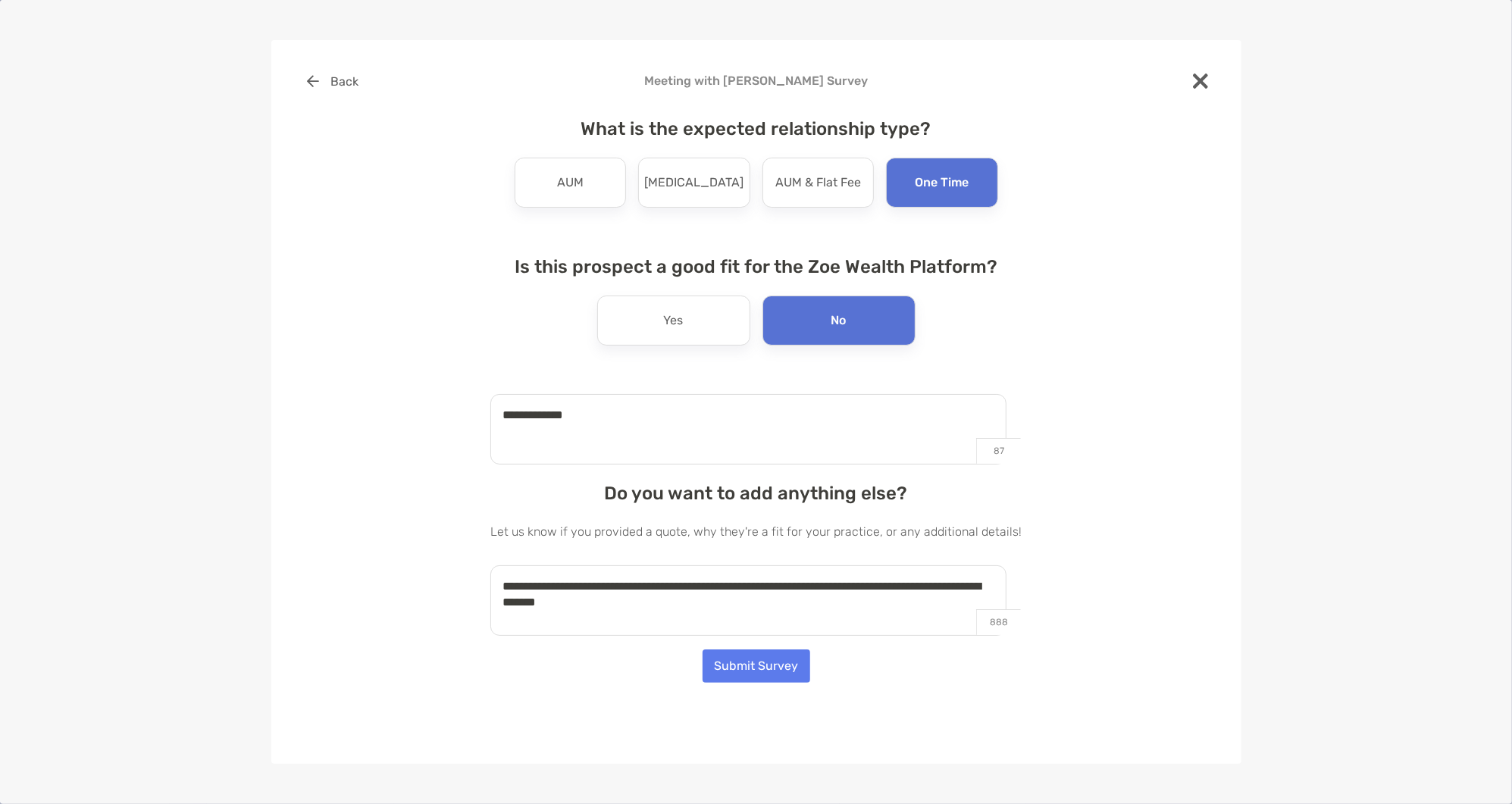
type textarea "**********"
click at [764, 648] on div "**********" at bounding box center [756, 402] width 970 height 724
click at [783, 668] on button "Submit Survey" at bounding box center [756, 665] width 107 height 33
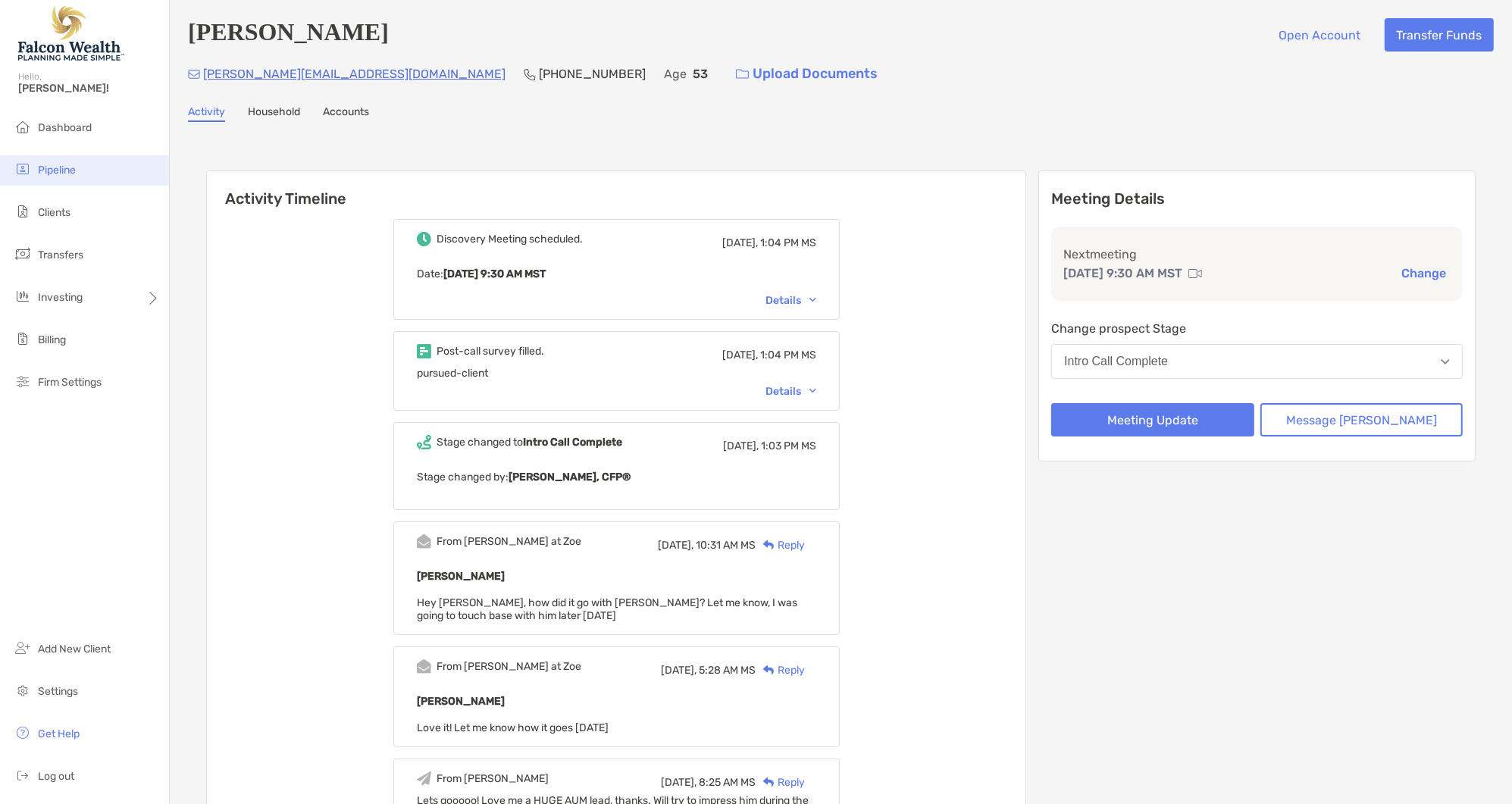
click at [58, 170] on span "Pipeline" at bounding box center [57, 171] width 38 height 13
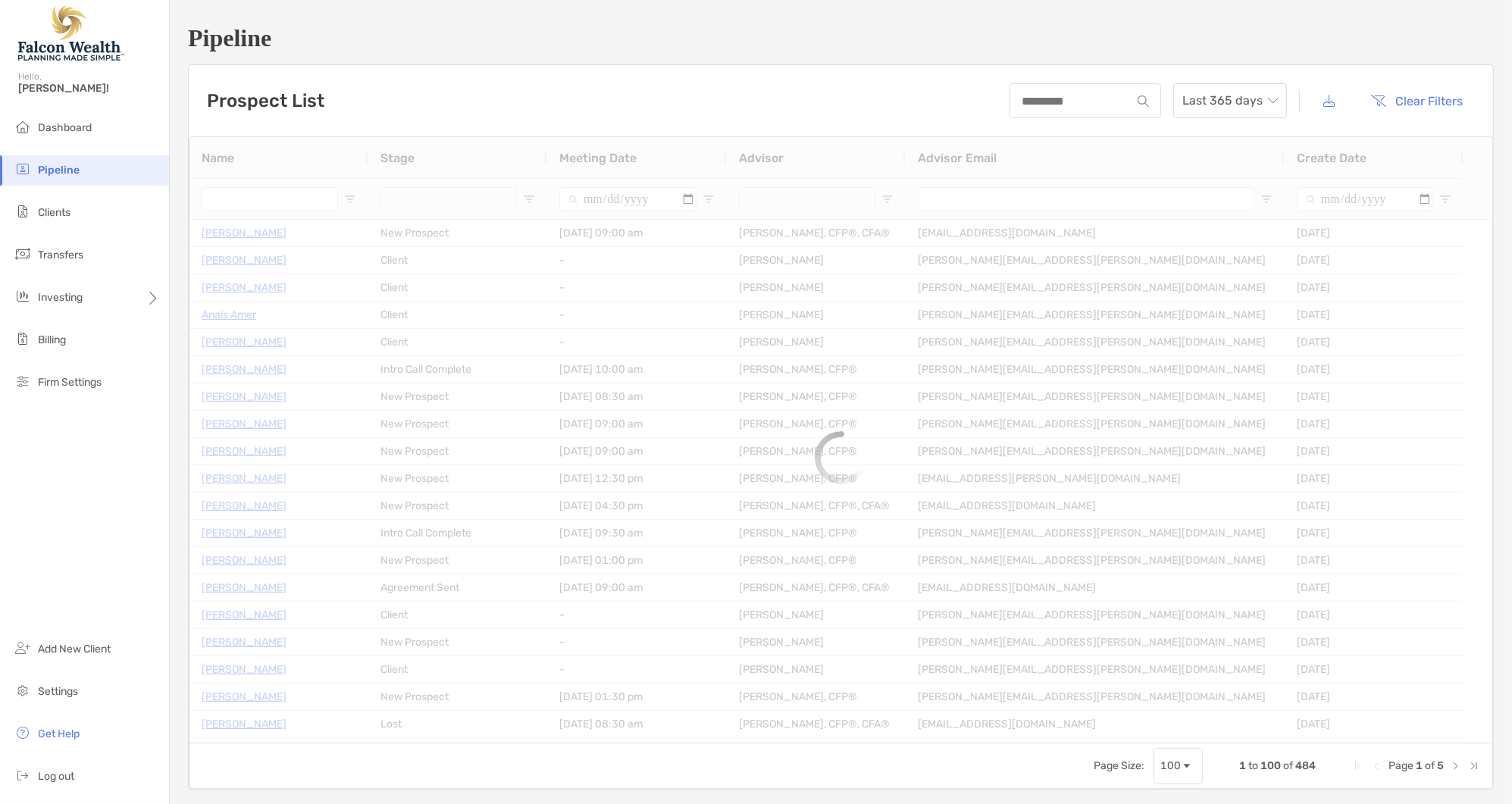
type input "**********"
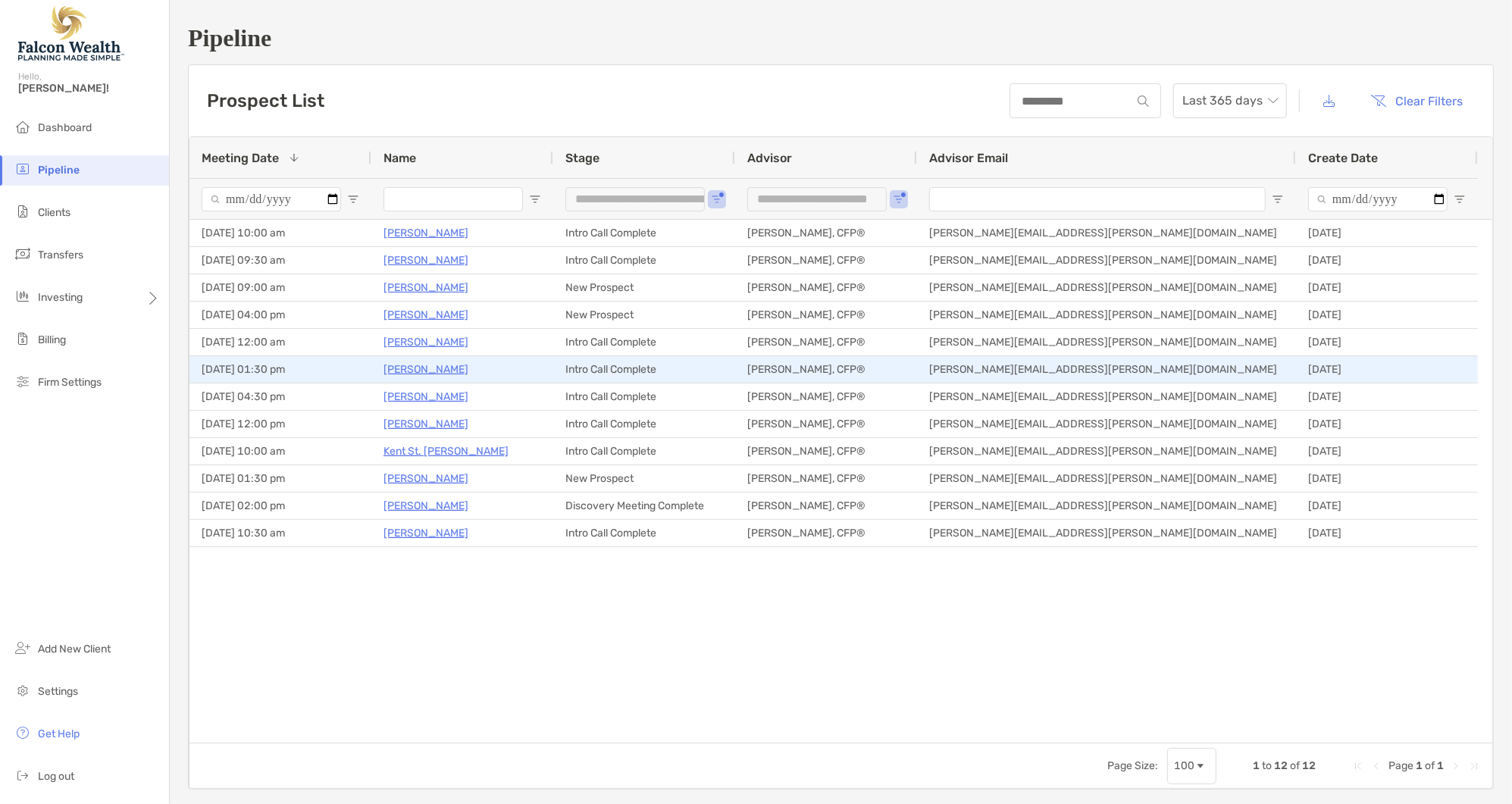
click at [468, 367] on p "Jennifer Dubois Nicholson" at bounding box center [426, 369] width 85 height 19
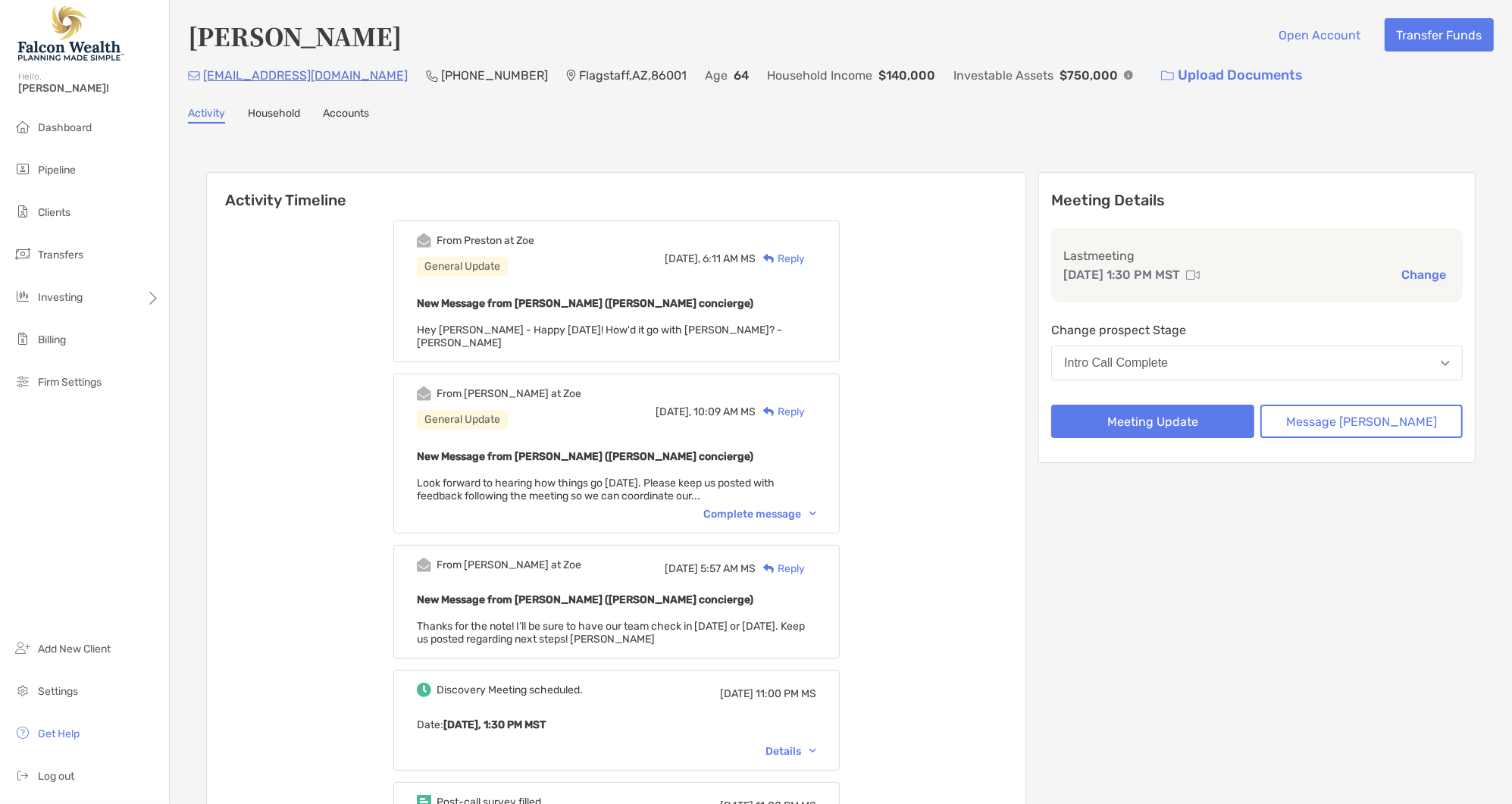
click at [1423, 276] on button "Change" at bounding box center [1423, 274] width 54 height 16
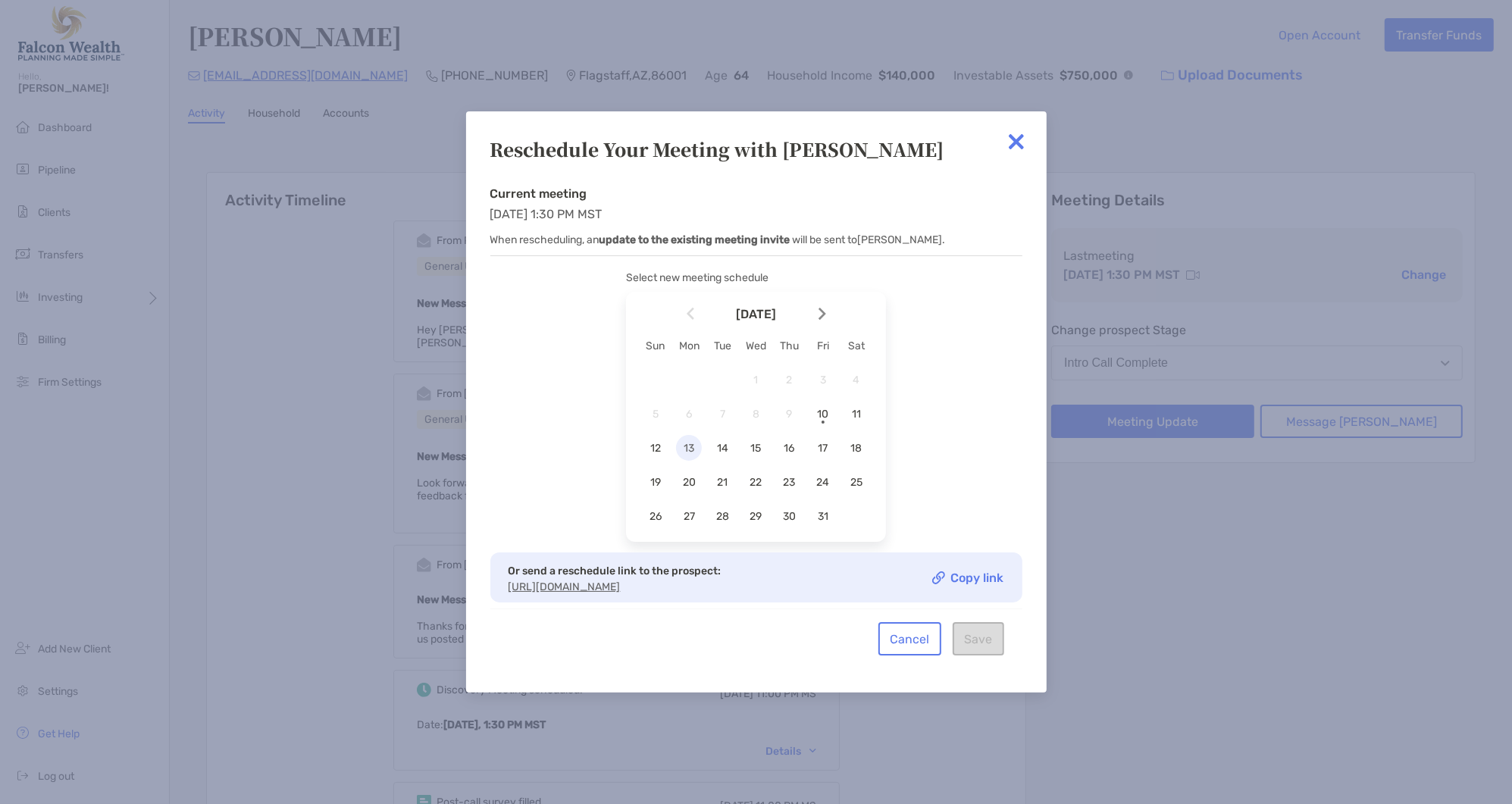
click at [691, 447] on span "13" at bounding box center [688, 449] width 25 height 13
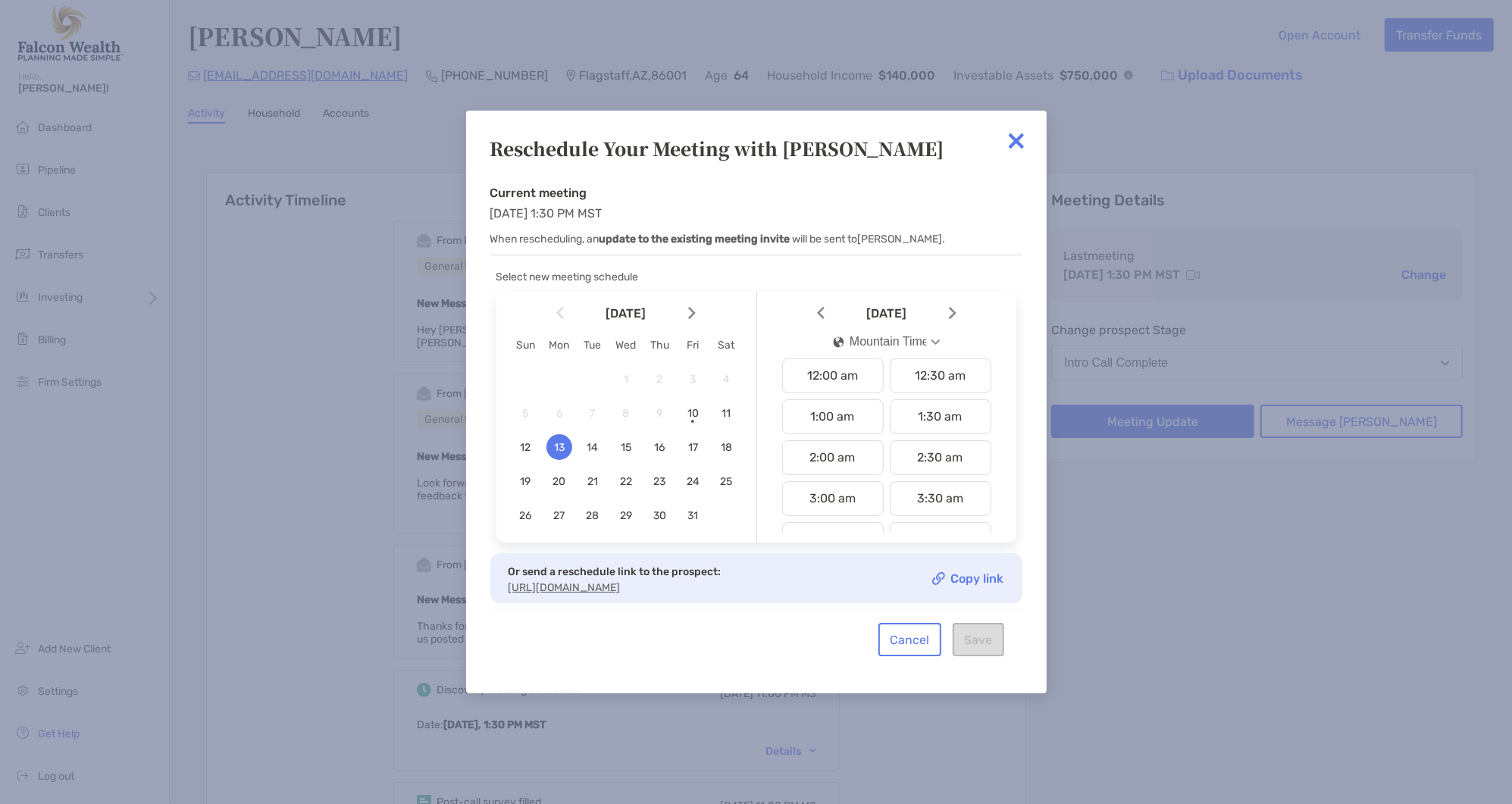
click at [888, 341] on div "Mountain Time" at bounding box center [879, 341] width 93 height 13
drag, startPoint x: 881, startPoint y: 489, endPoint x: 898, endPoint y: 444, distance: 48.1
click at [883, 490] on div "Pacific Time" at bounding box center [874, 497] width 82 height 13
click at [959, 458] on div "4:30 pm" at bounding box center [941, 462] width 102 height 35
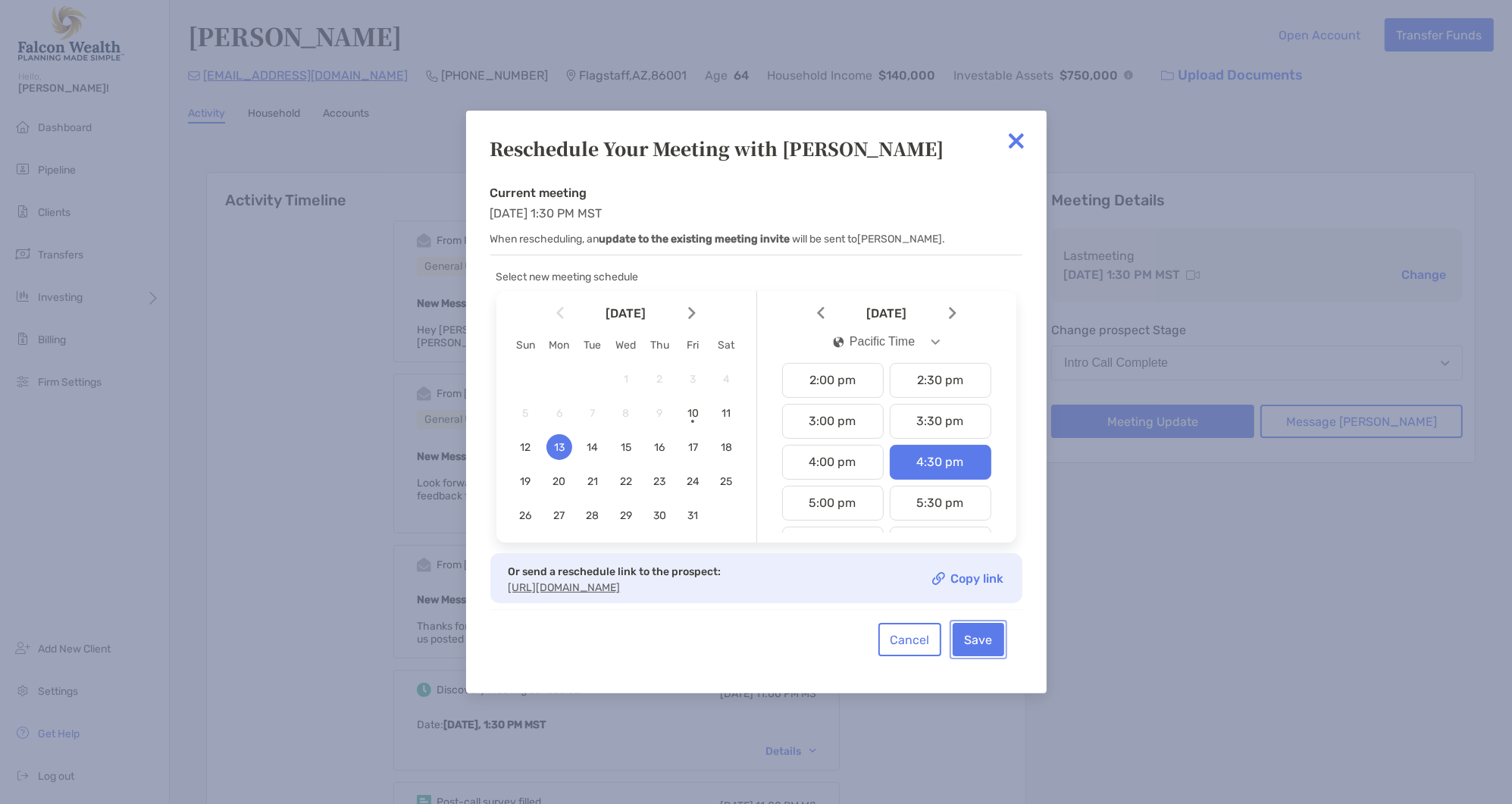
click at [984, 642] on button "Save" at bounding box center [978, 639] width 52 height 33
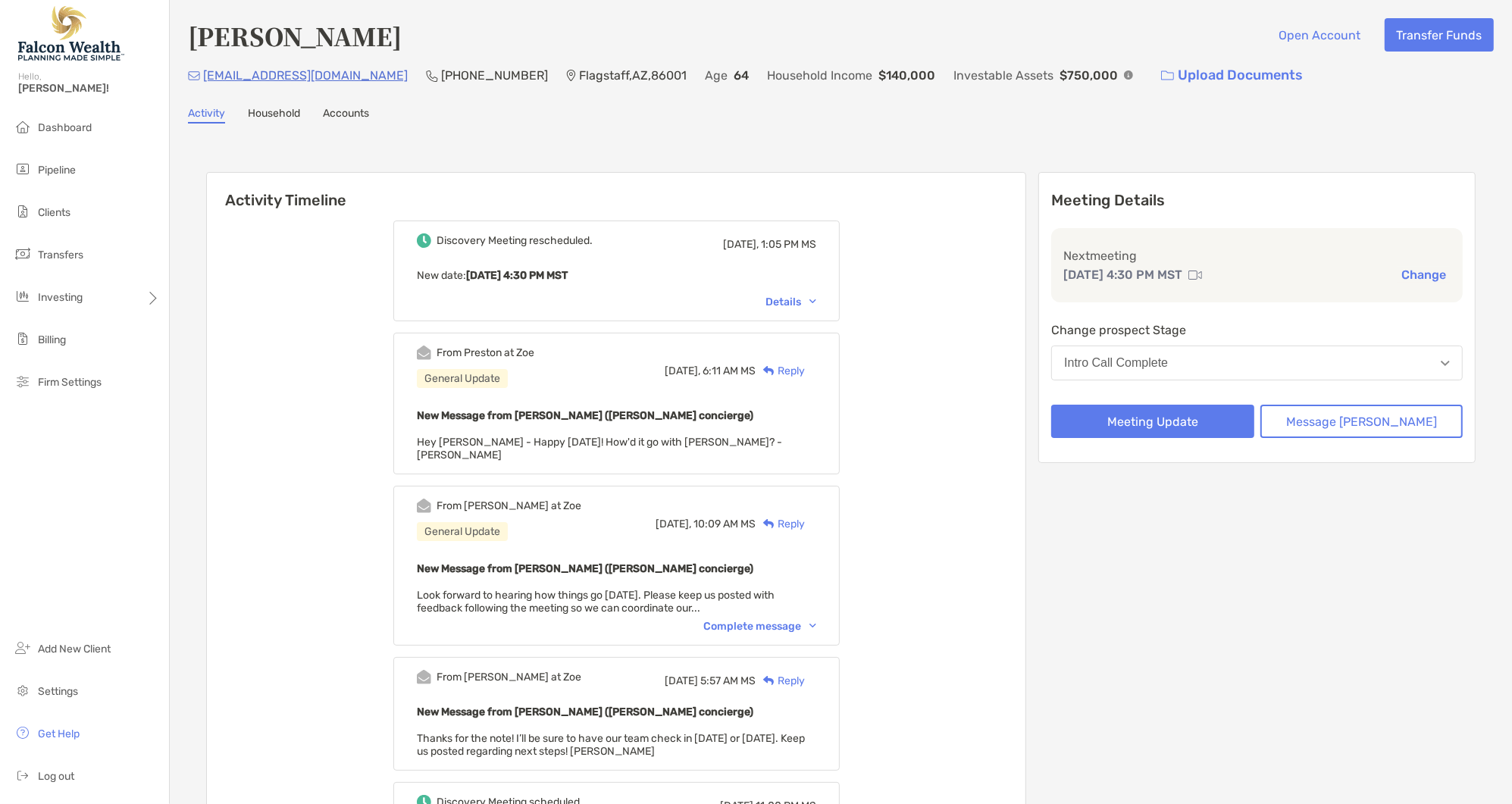
click at [1413, 276] on button "Change" at bounding box center [1423, 274] width 54 height 16
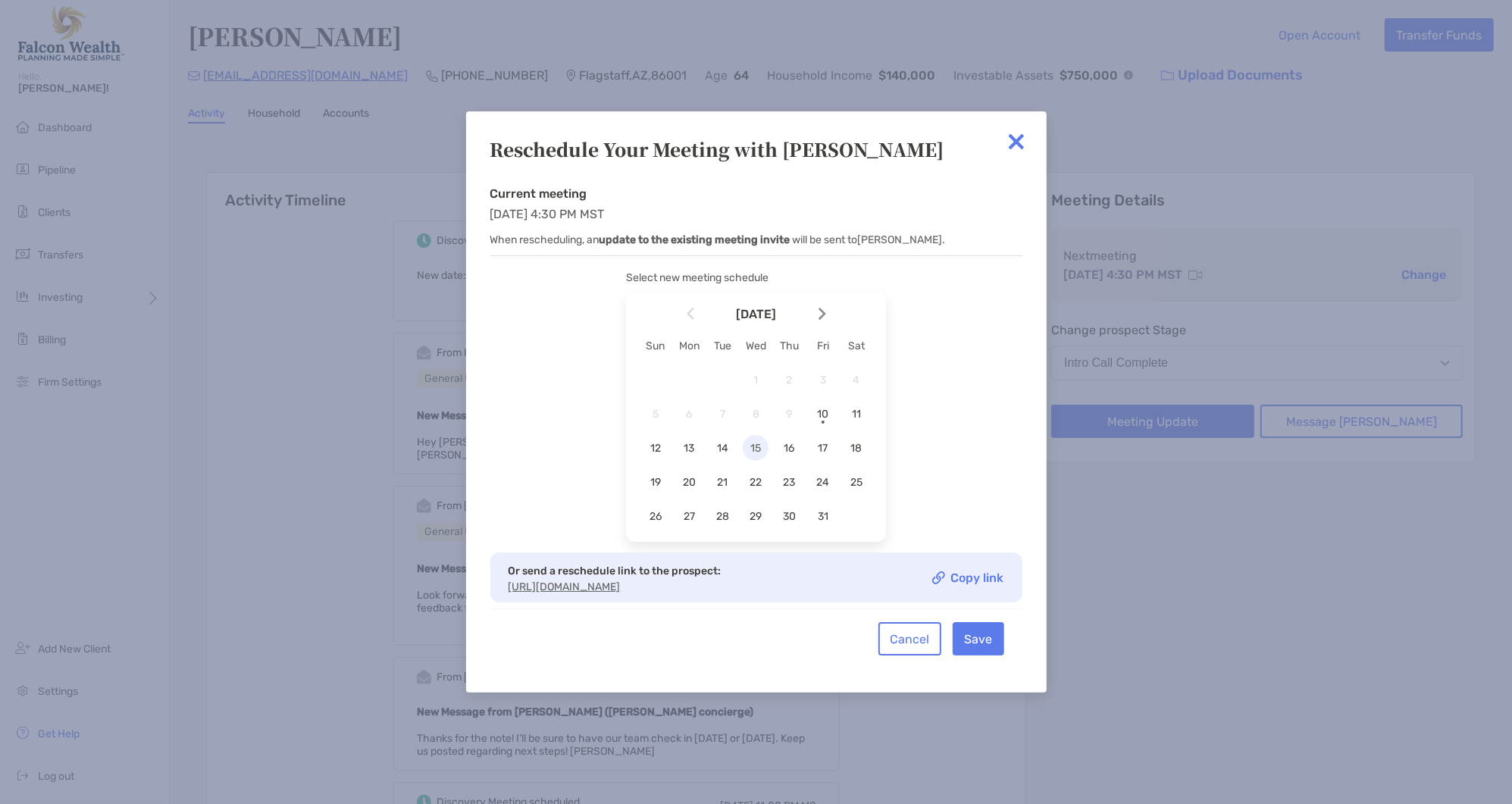
click at [764, 442] on span "15" at bounding box center [755, 449] width 25 height 13
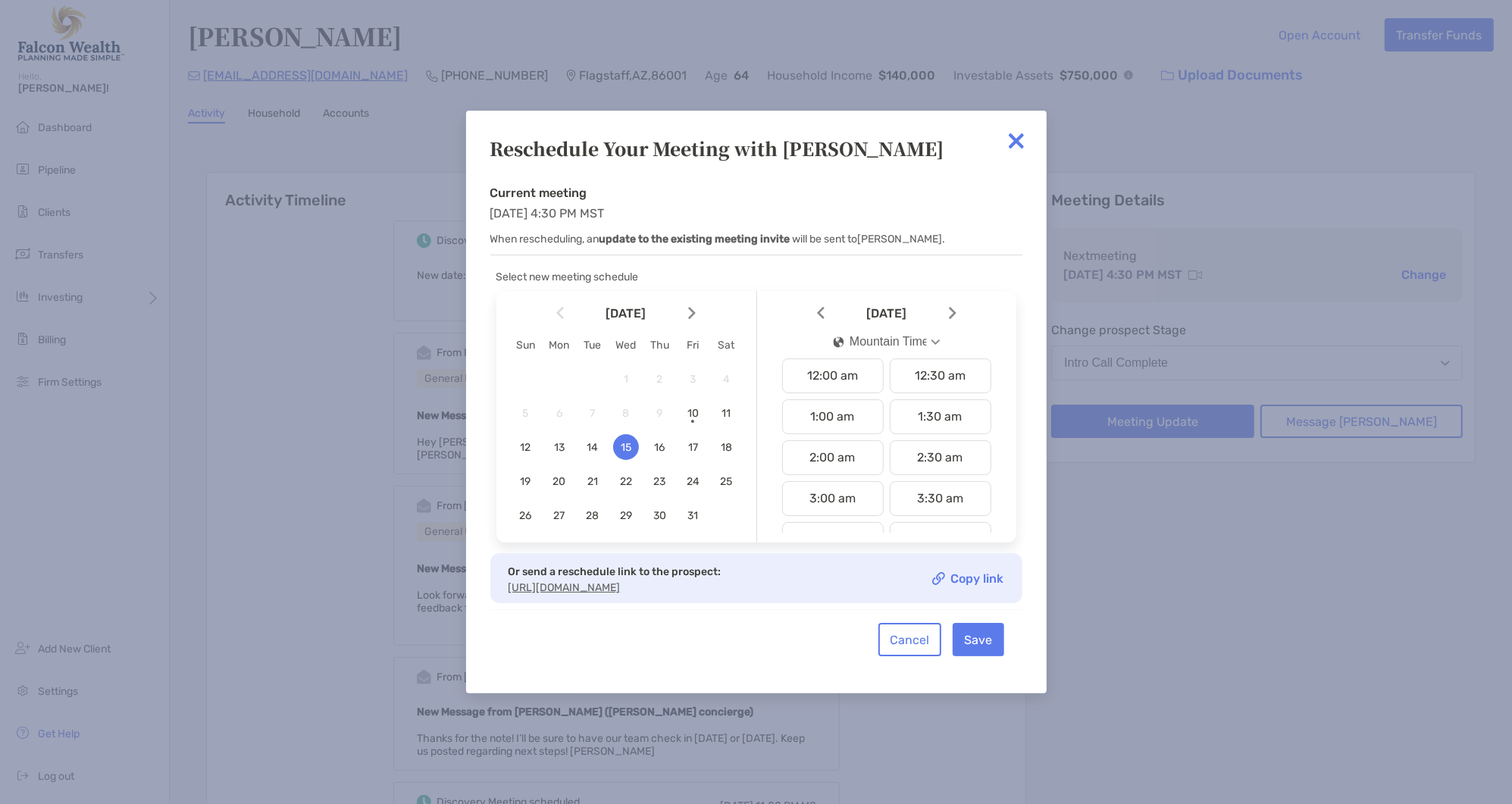
click at [920, 336] on div "Mountain Time" at bounding box center [879, 341] width 93 height 13
click at [890, 498] on button "Pacific Time" at bounding box center [886, 498] width 131 height 40
click at [924, 457] on div "4:30 pm" at bounding box center [941, 462] width 102 height 35
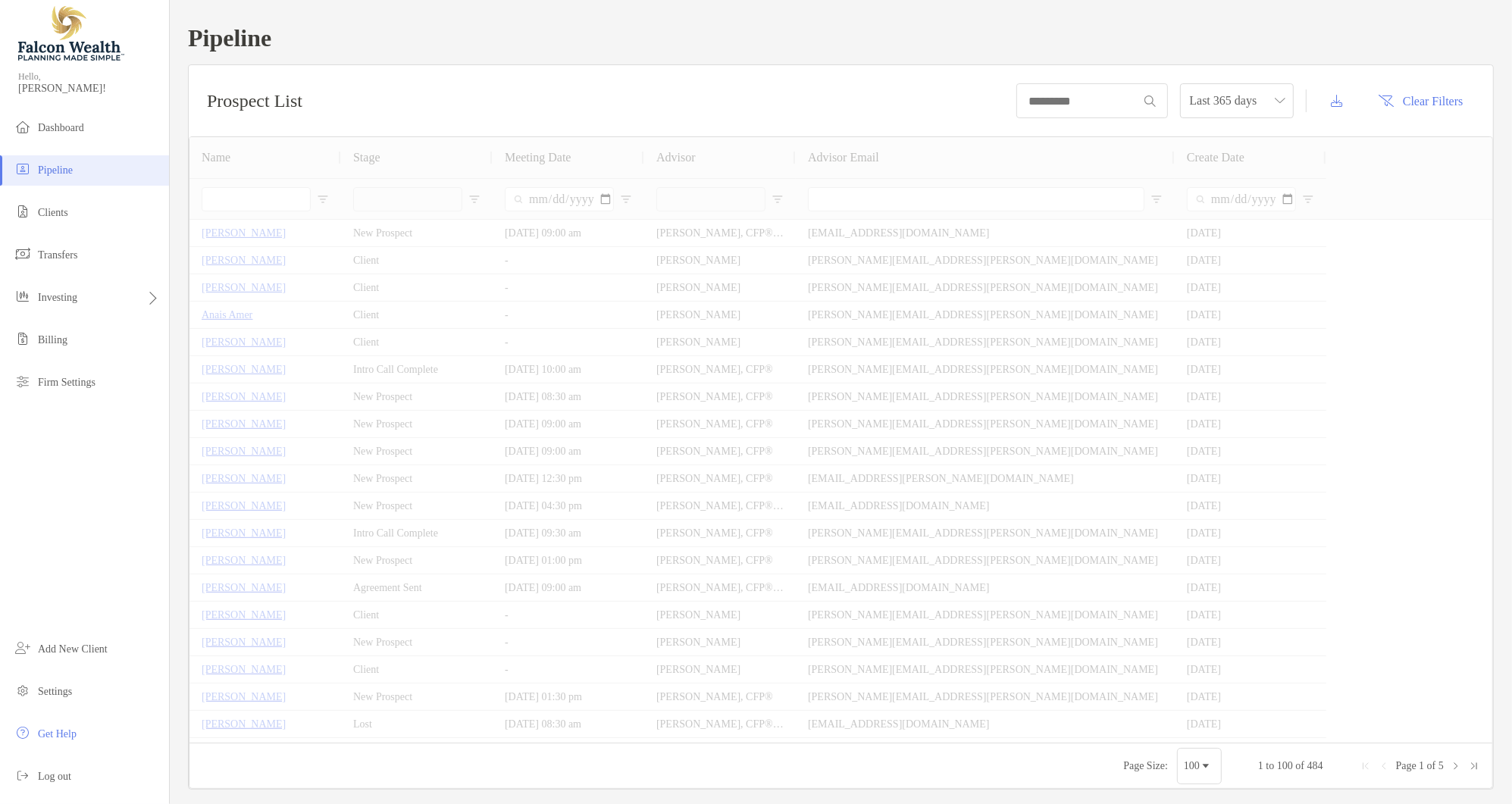
type input "**********"
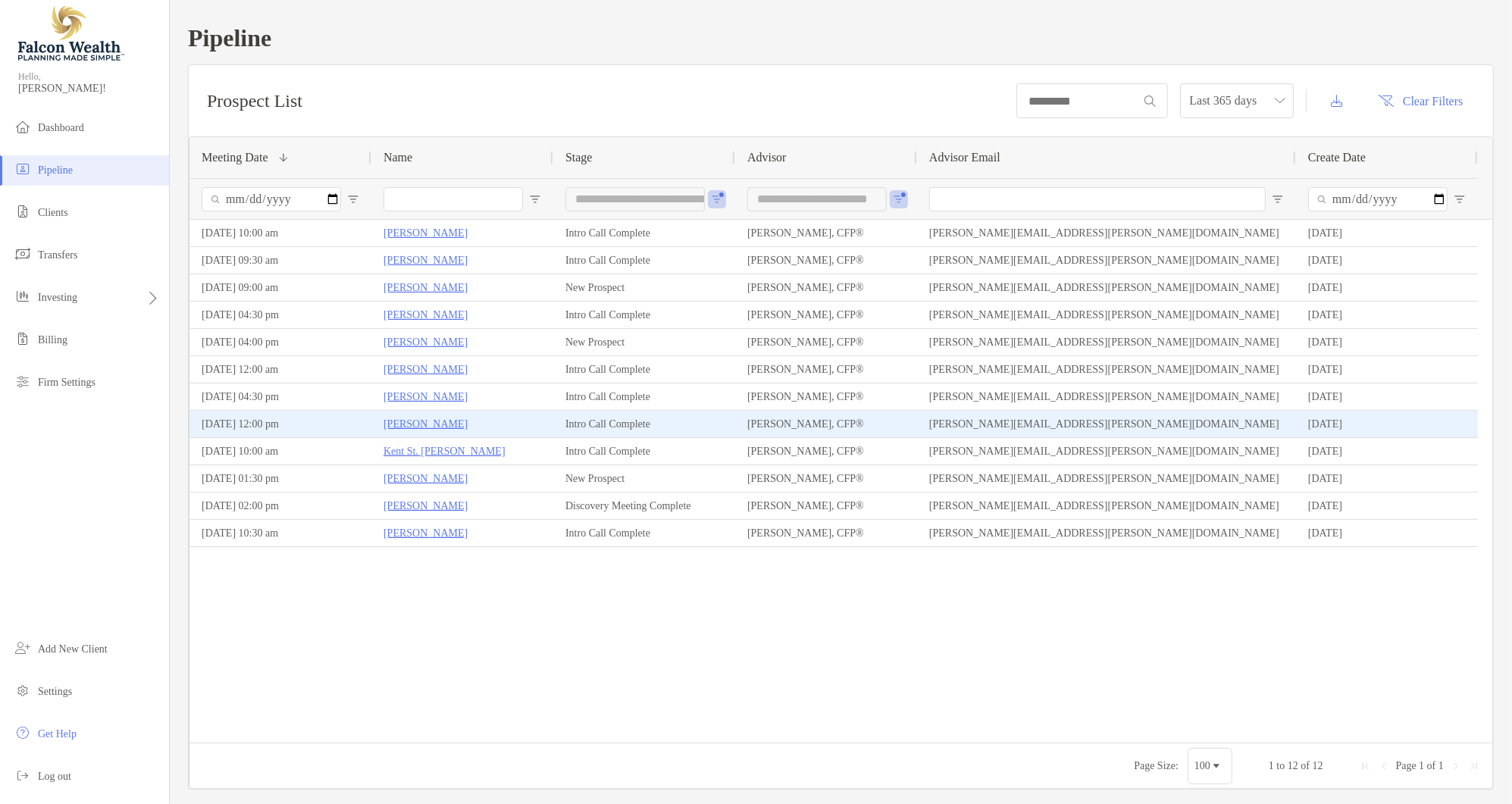
click at [419, 419] on p "[PERSON_NAME]" at bounding box center [425, 424] width 84 height 19
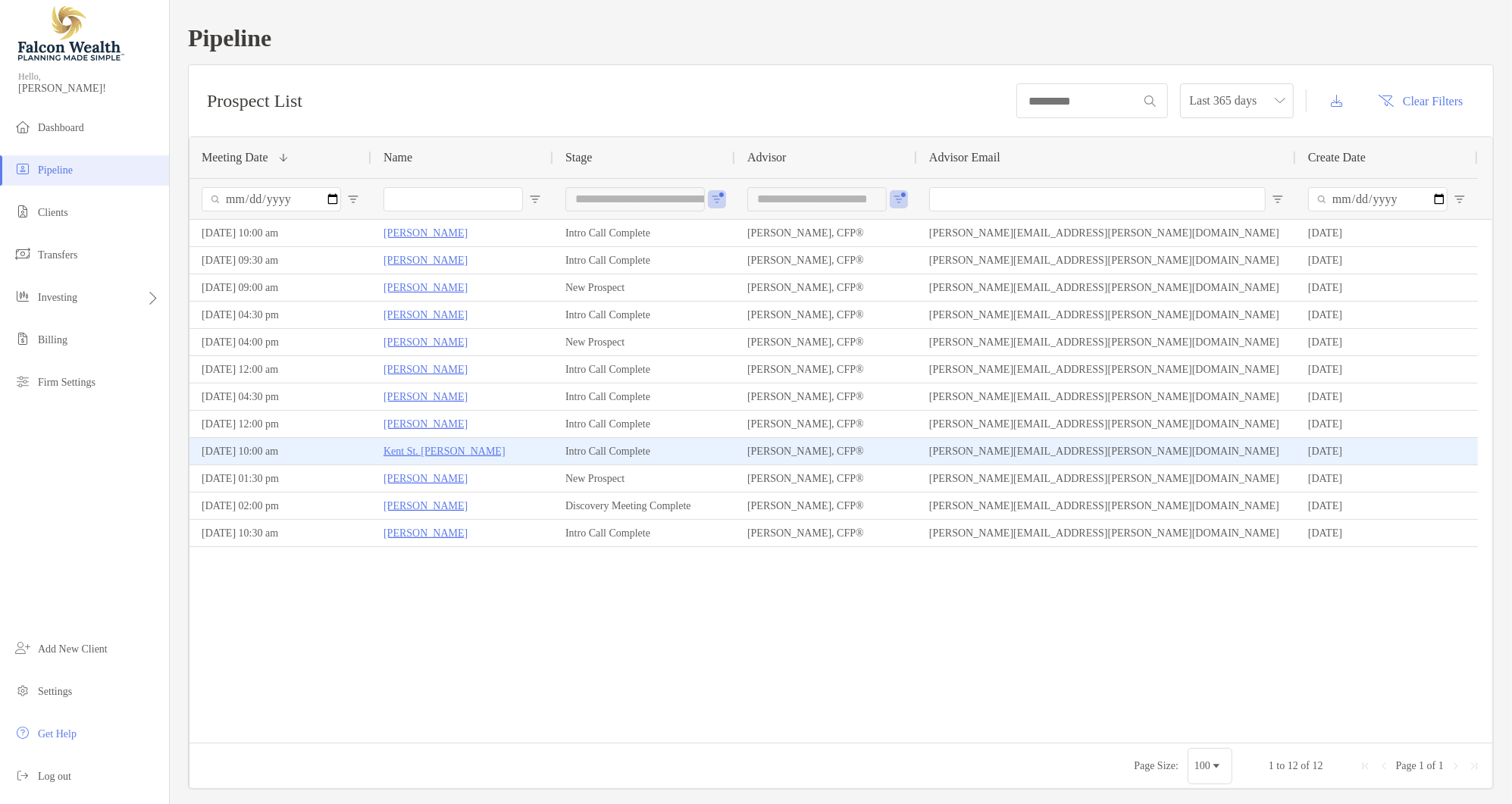
click at [447, 451] on p "Kent St. John" at bounding box center [444, 451] width 122 height 19
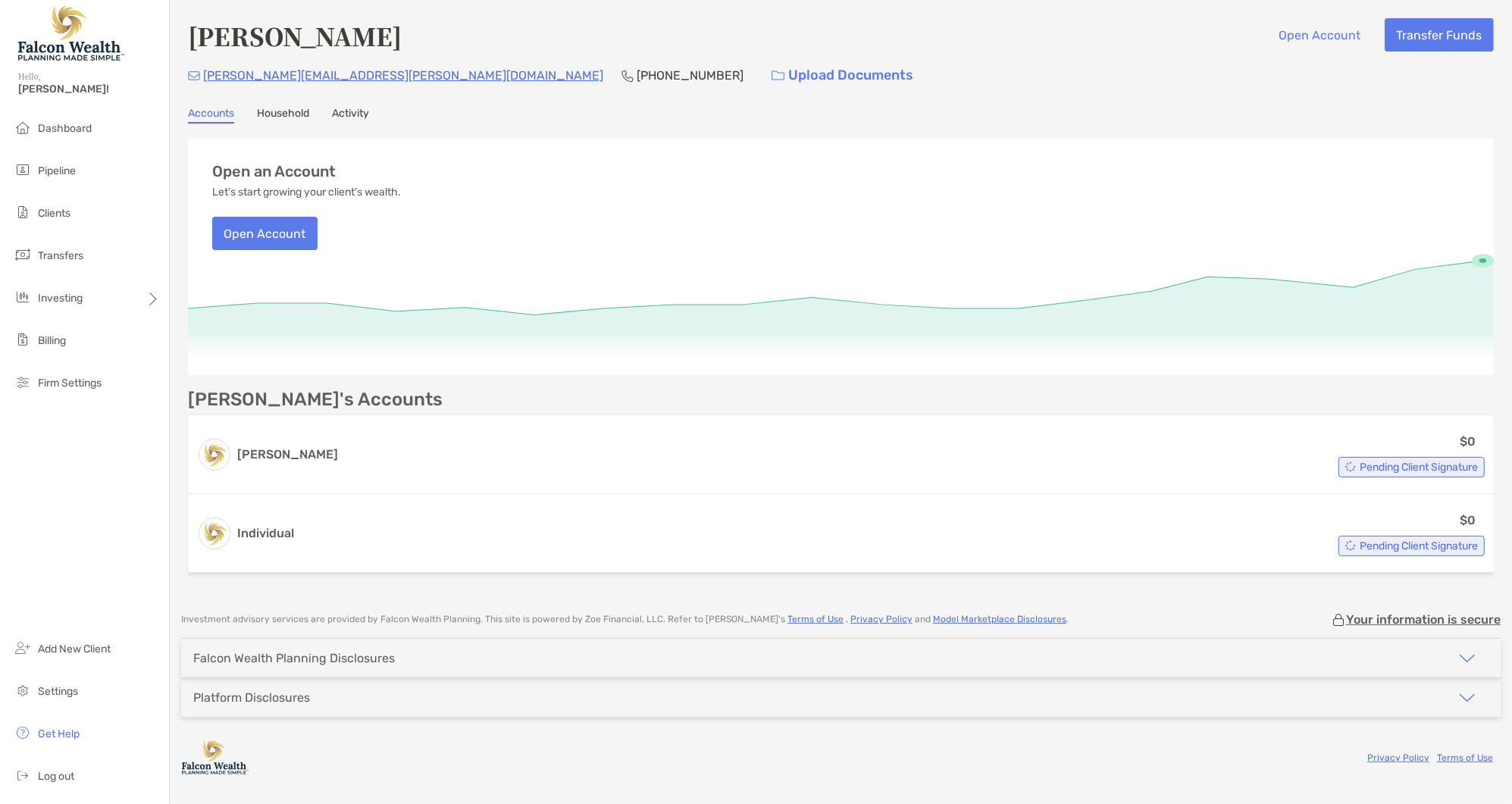
click at [107, 528] on div "Dashboard Pipeline Clients Transfers Investing Billing Firm Settings Add New Cl…" at bounding box center [84, 459] width 169 height 690
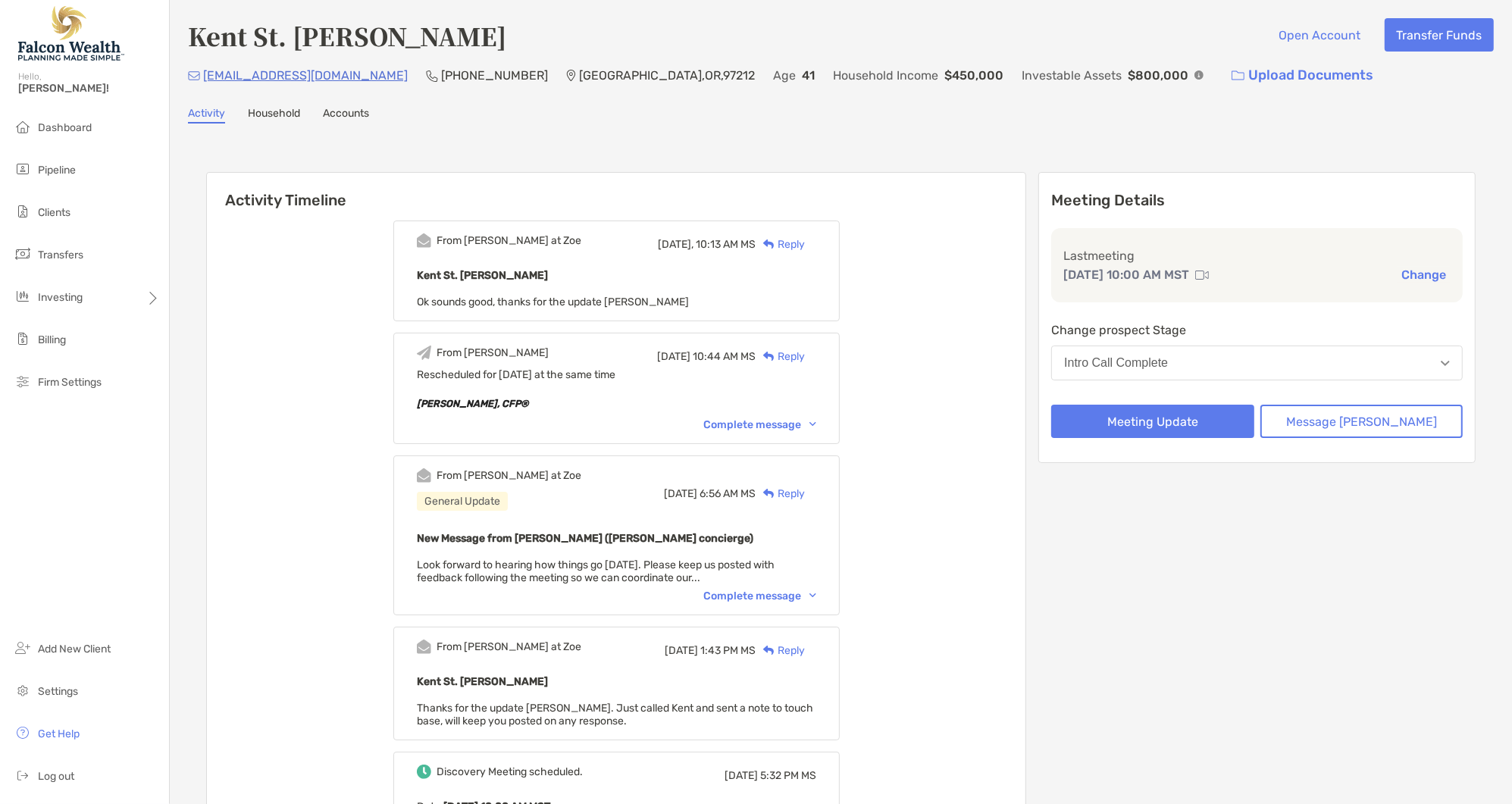
click at [1414, 269] on button "Change" at bounding box center [1423, 274] width 54 height 16
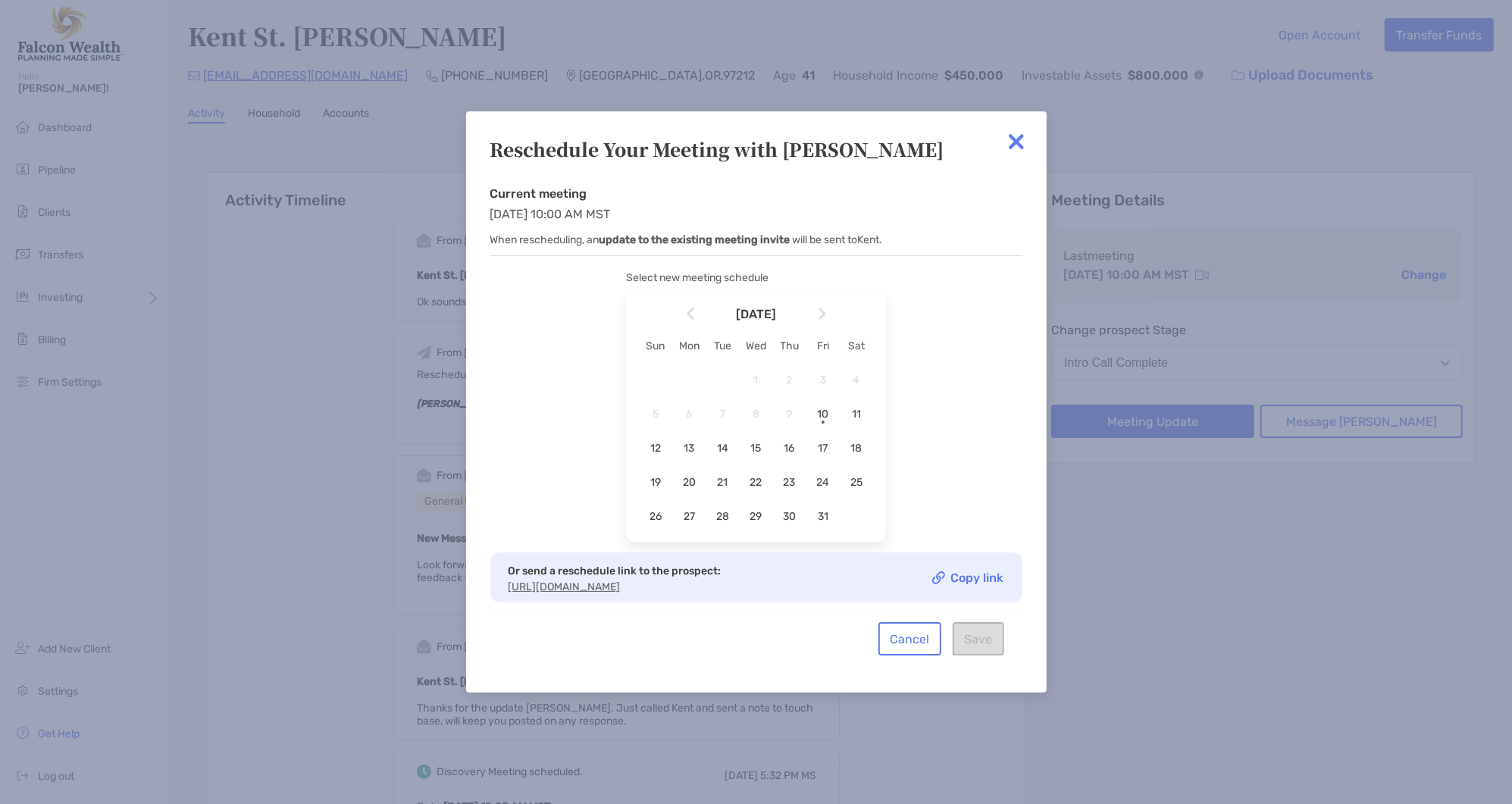
click at [1409, 276] on div "Reschedule Your Meeting with Kent Current meeting Tue, Oct 7, 2025 10:00 AM MST…" at bounding box center [756, 402] width 1512 height 804
click at [725, 446] on span "14" at bounding box center [722, 449] width 25 height 13
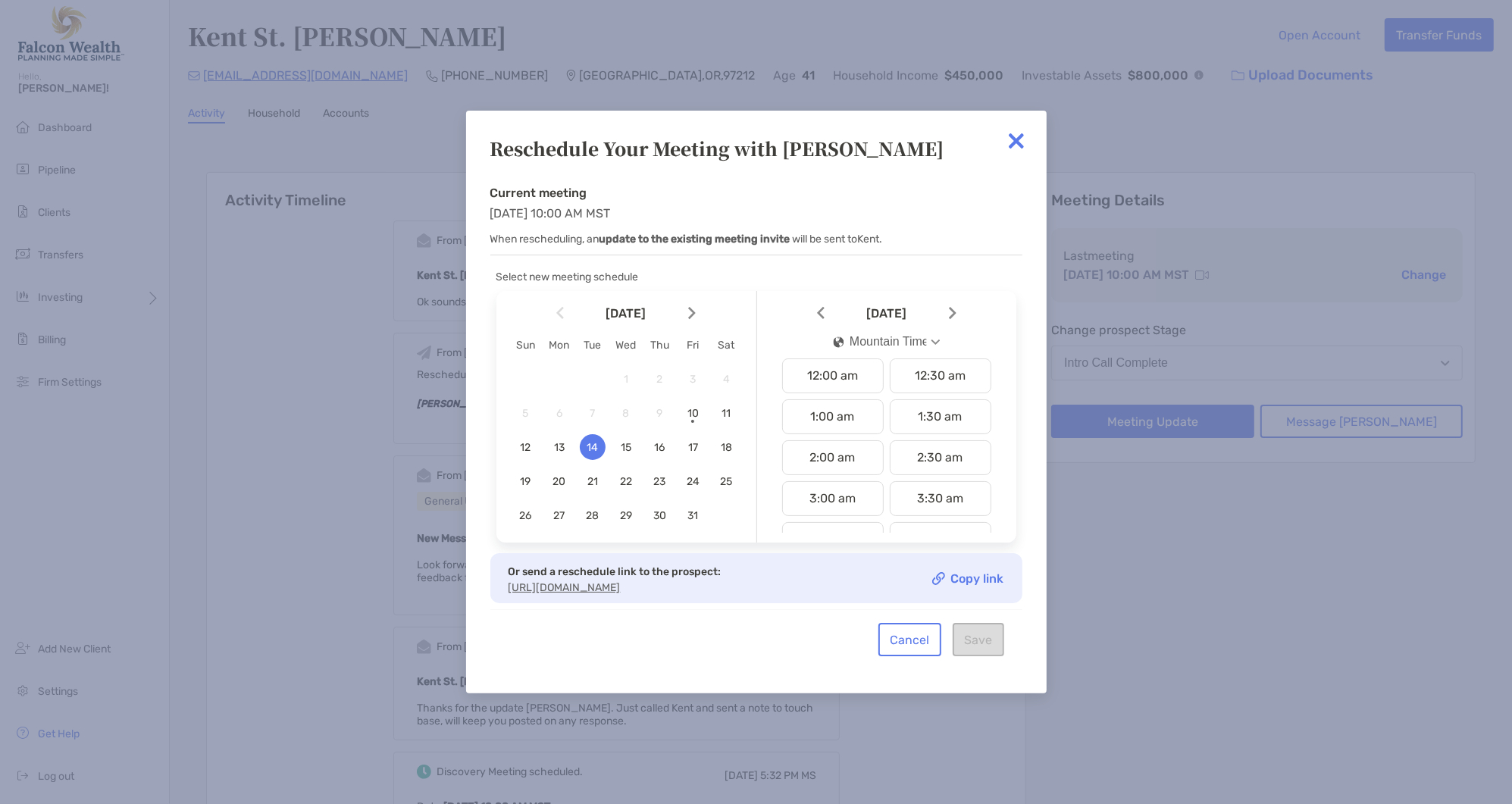
drag, startPoint x: 926, startPoint y: 333, endPoint x: 919, endPoint y: 346, distance: 14.8
click at [925, 333] on button "Mountain Time" at bounding box center [886, 341] width 133 height 35
click at [899, 490] on div "Pacific Time" at bounding box center [874, 497] width 82 height 13
click at [846, 493] on div "10:00 am" at bounding box center [833, 500] width 102 height 35
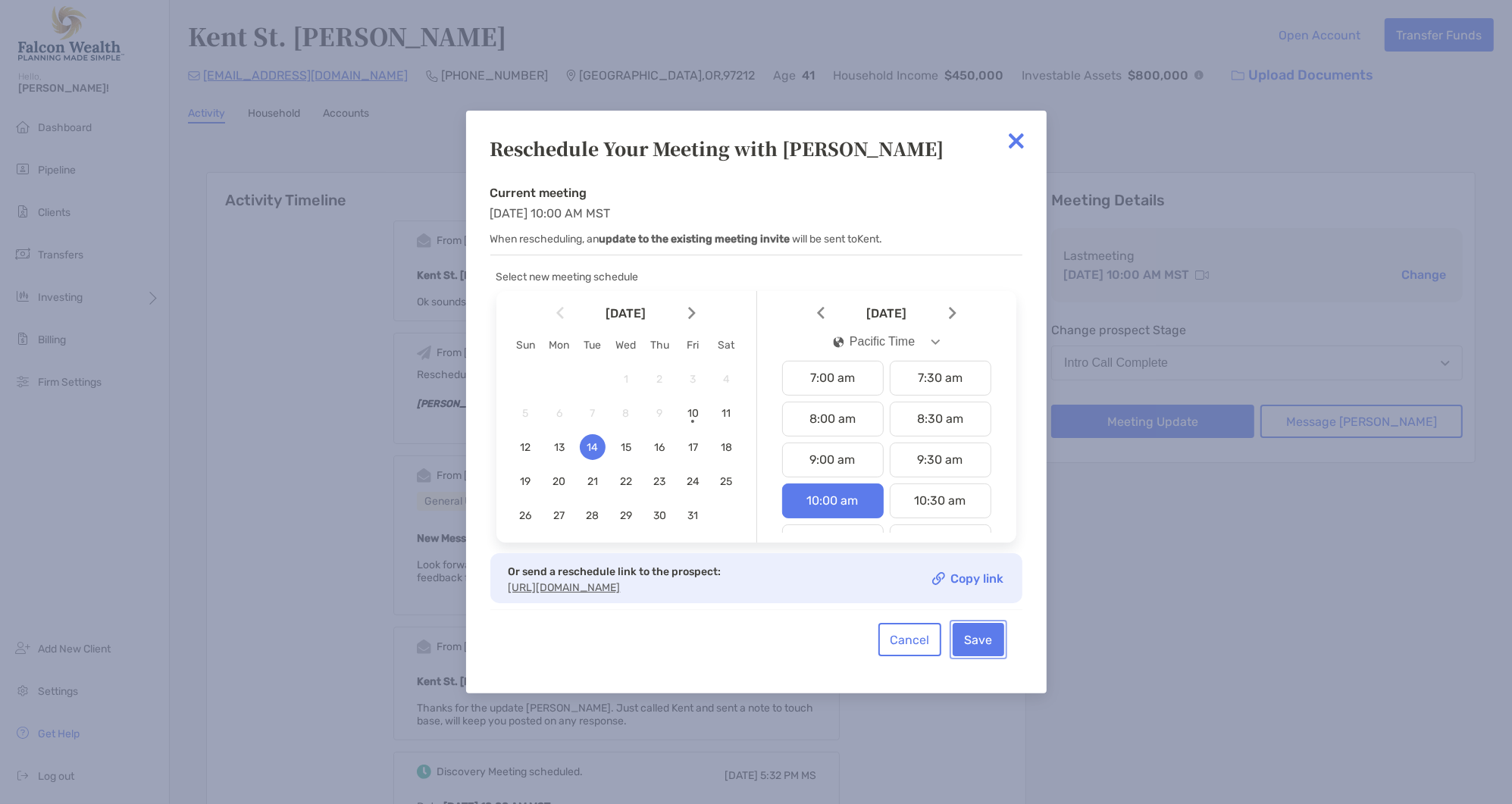
click at [994, 645] on button "Save" at bounding box center [978, 639] width 52 height 33
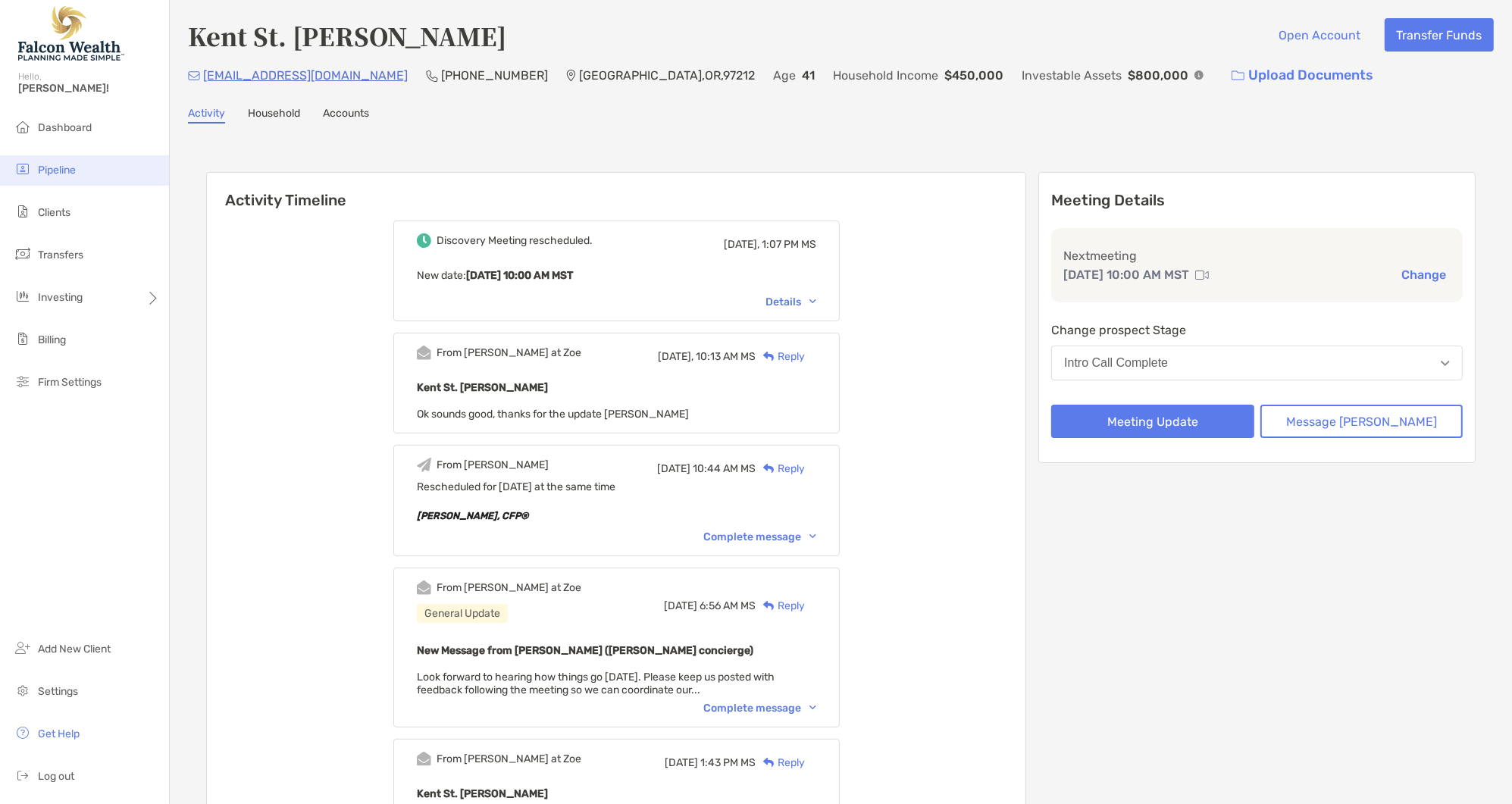
click at [62, 180] on li "Pipeline" at bounding box center [84, 171] width 169 height 30
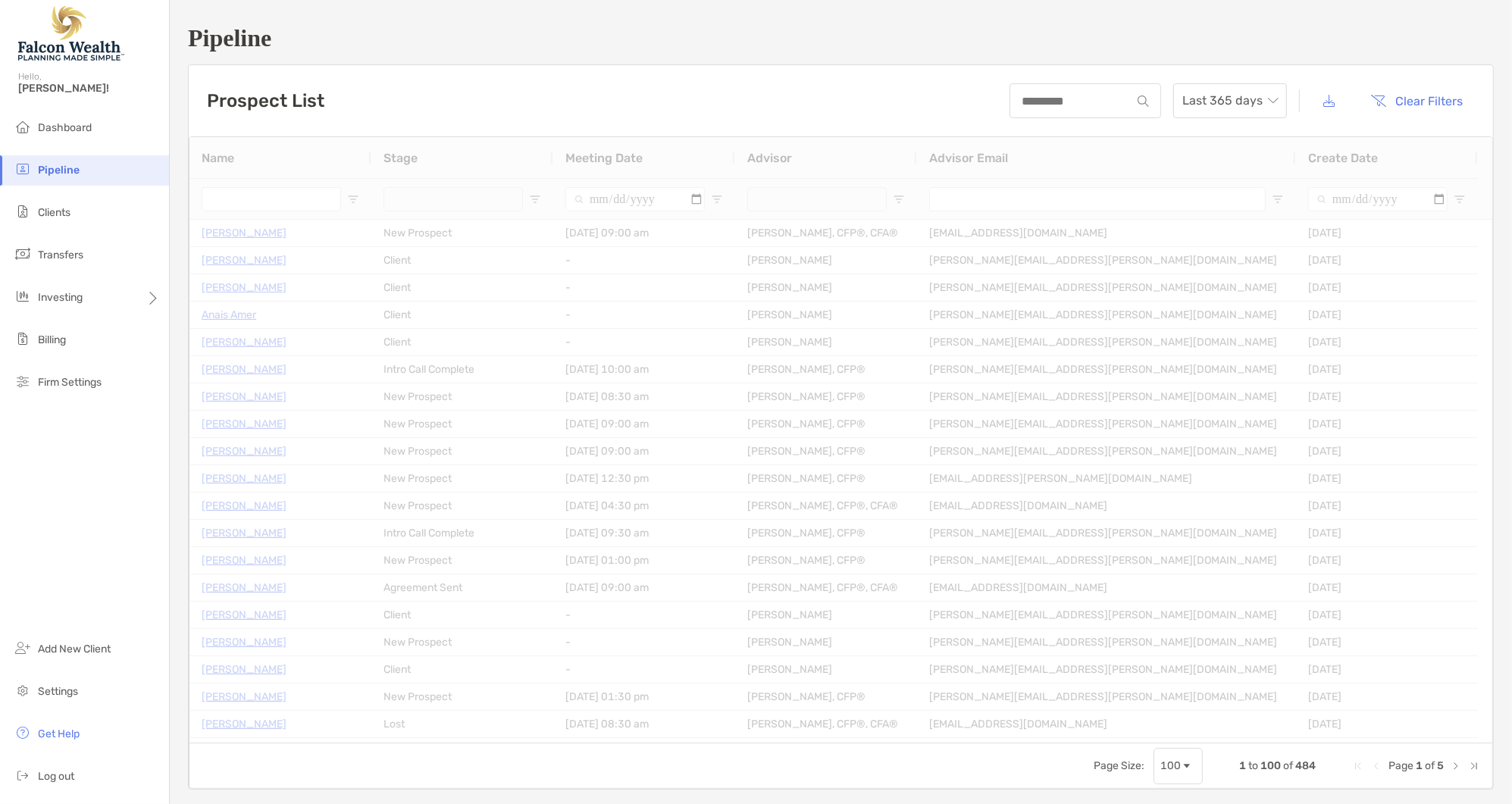
type input "**********"
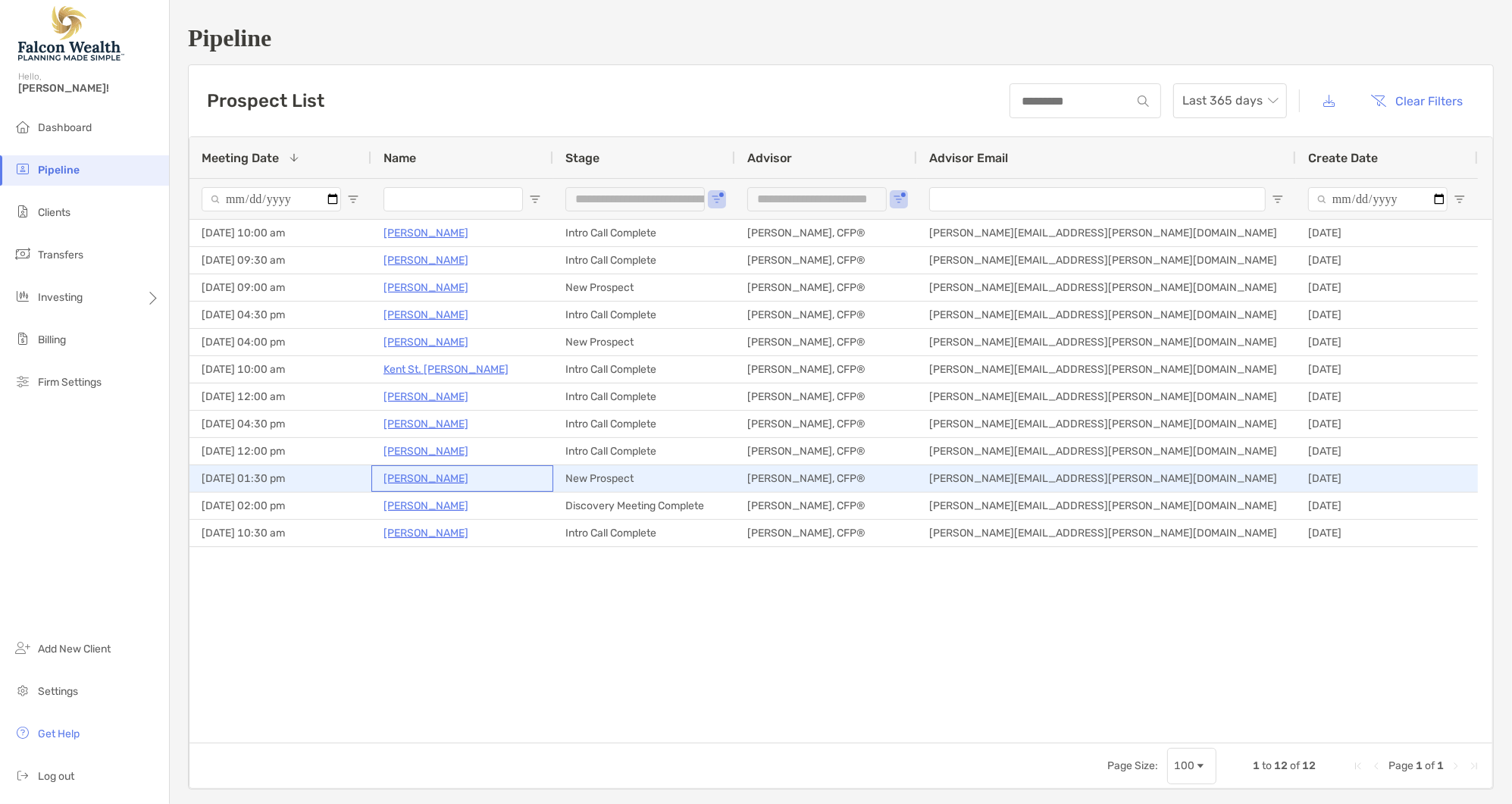
click at [442, 479] on p "[PERSON_NAME]" at bounding box center [426, 479] width 85 height 19
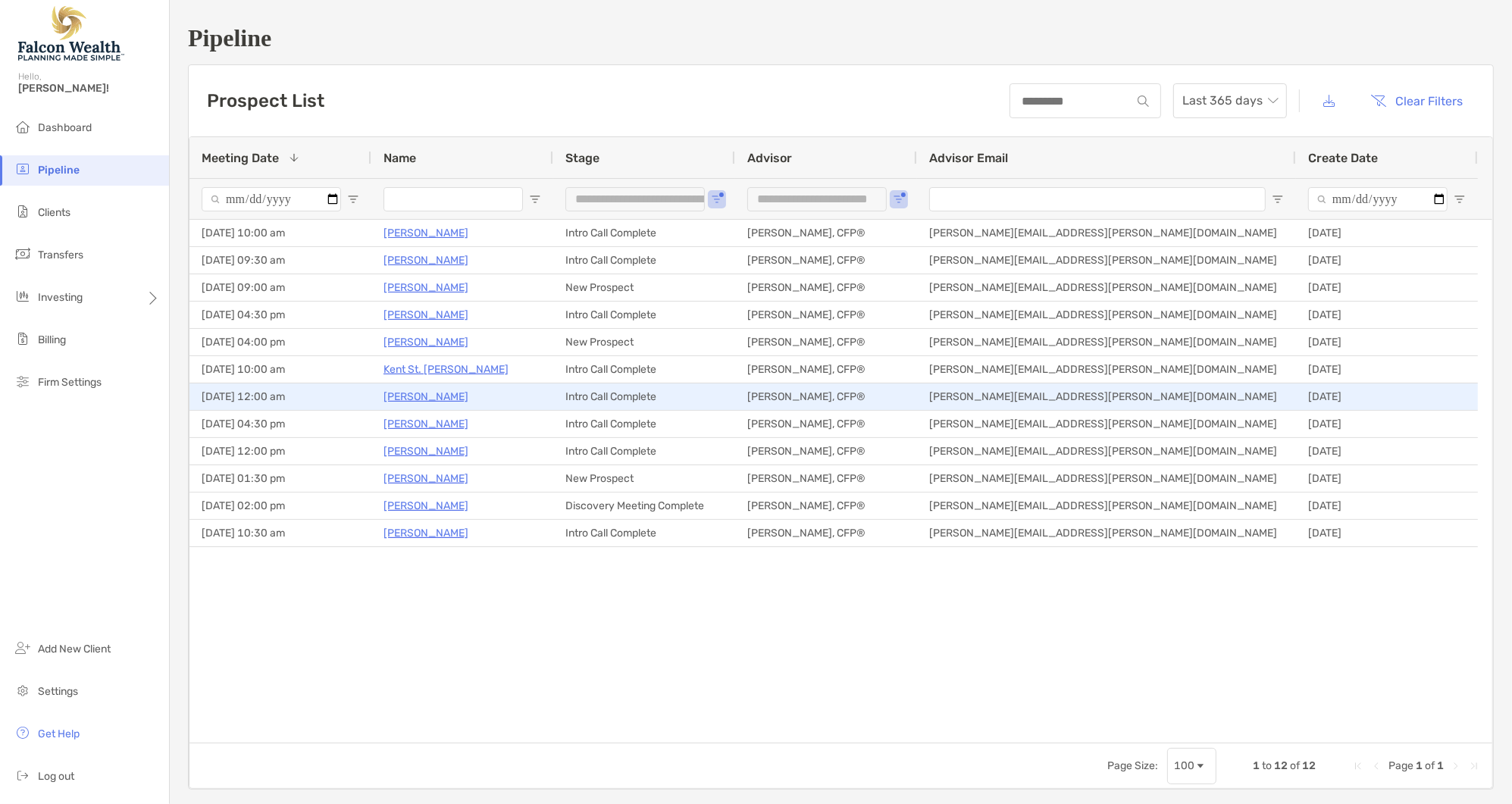
click at [427, 390] on p "[PERSON_NAME]" at bounding box center [426, 397] width 85 height 19
click at [413, 397] on p "Doug Farkas" at bounding box center [426, 397] width 85 height 19
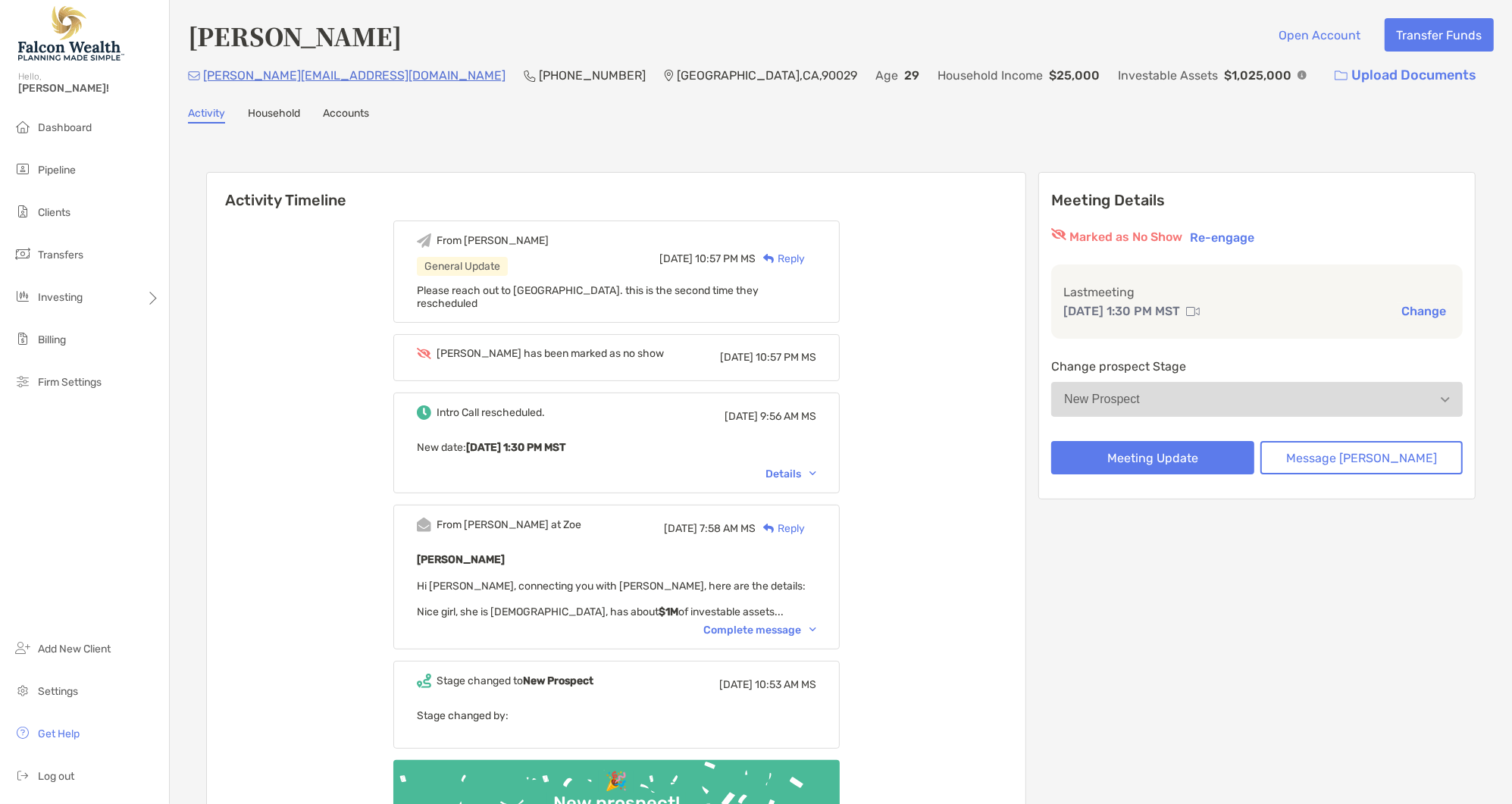
click at [506, 274] on div "From [PERSON_NAME] General Update [DATE] 10:57 PM MS Reply" at bounding box center [616, 258] width 400 height 50
click at [525, 294] on span "Please reach out to [GEOGRAPHIC_DATA]. this is the second time they rescheduled" at bounding box center [587, 297] width 342 height 25
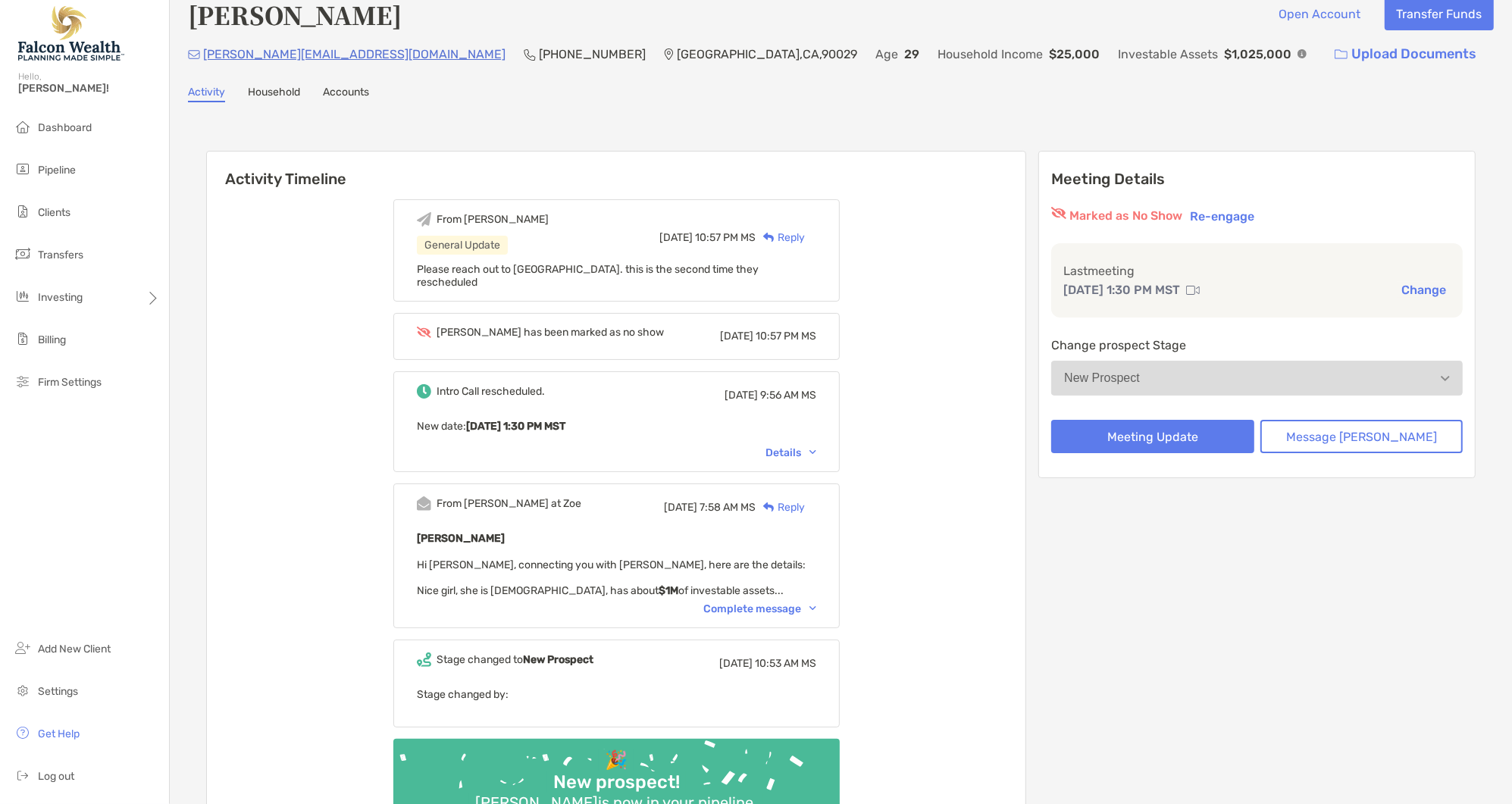
scroll to position [31, 0]
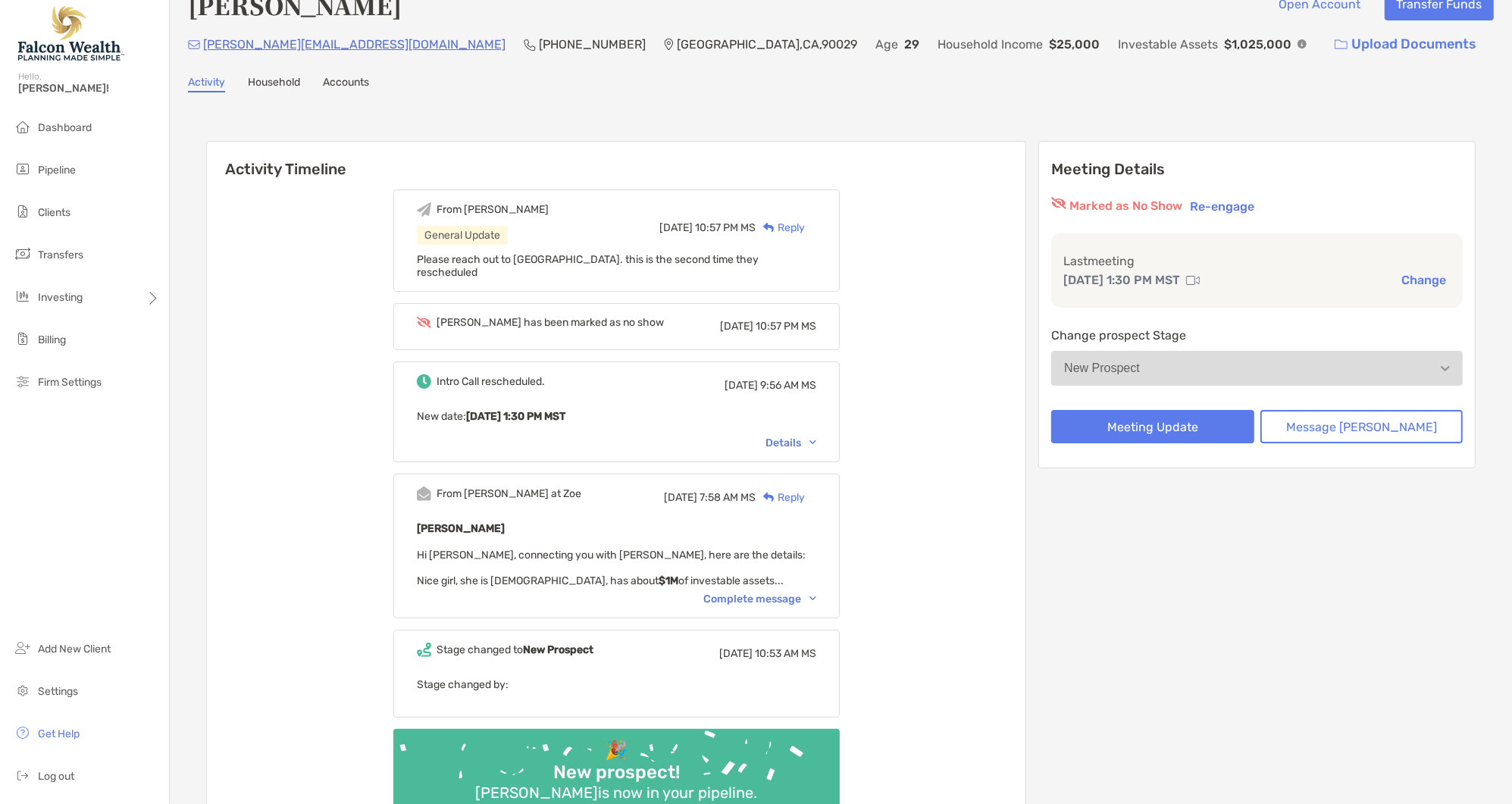
click at [805, 227] on div "Reply" at bounding box center [781, 227] width 49 height 16
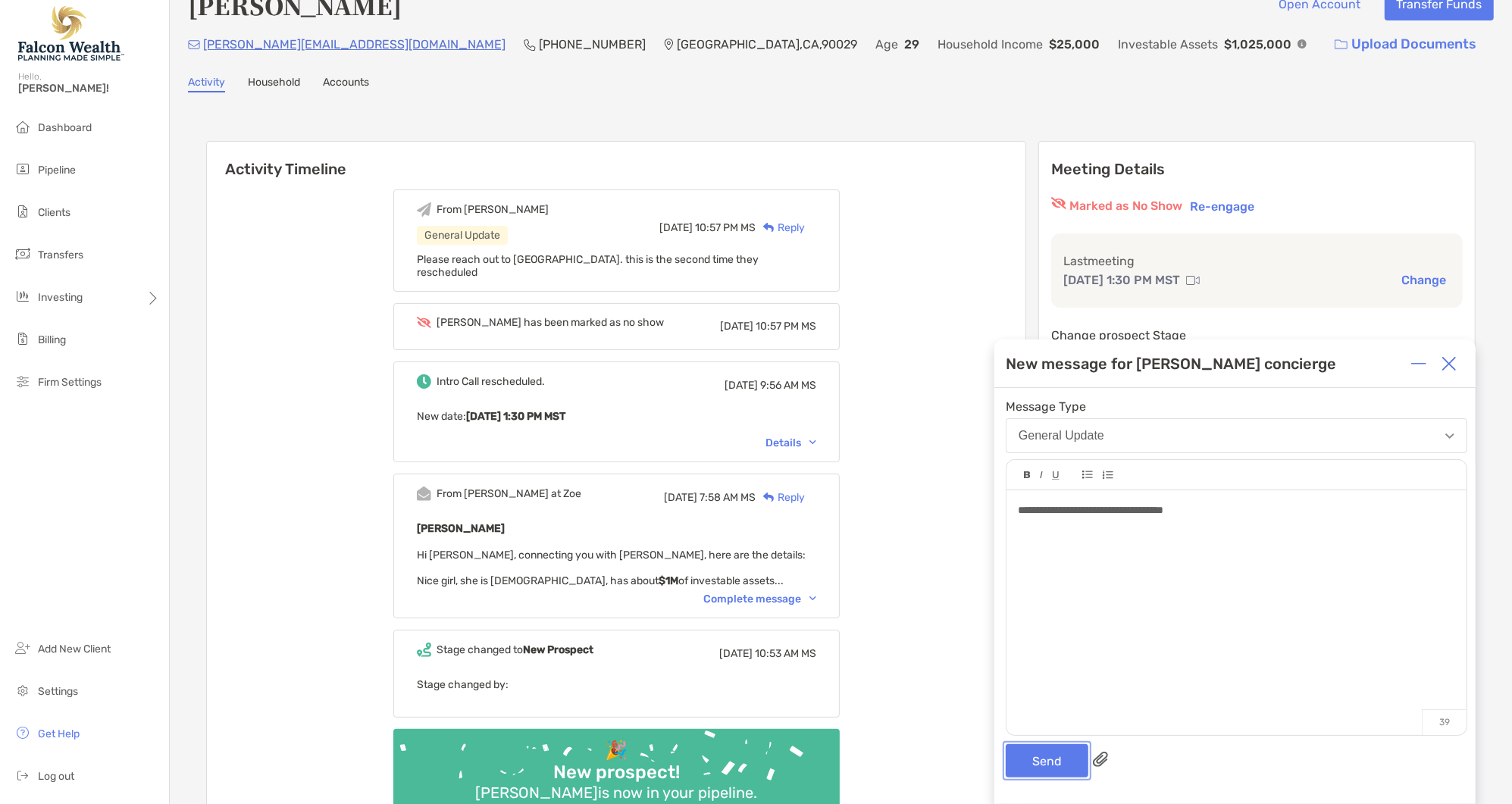
click at [1056, 760] on button "Send" at bounding box center [1047, 761] width 83 height 33
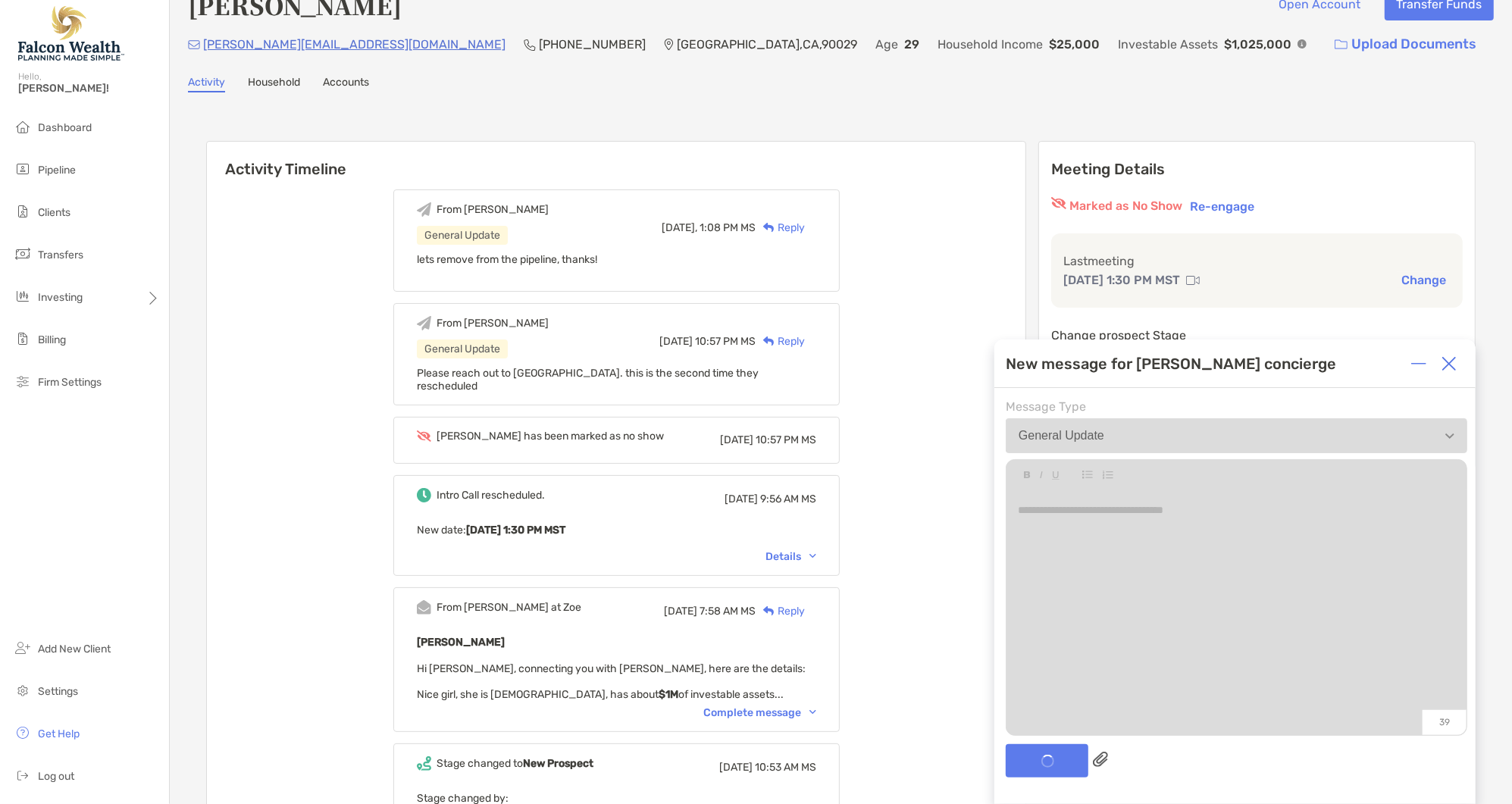
click at [87, 188] on ul "Dashboard Pipeline Clients Transfers Investing Billing Firm Settings" at bounding box center [84, 261] width 169 height 297
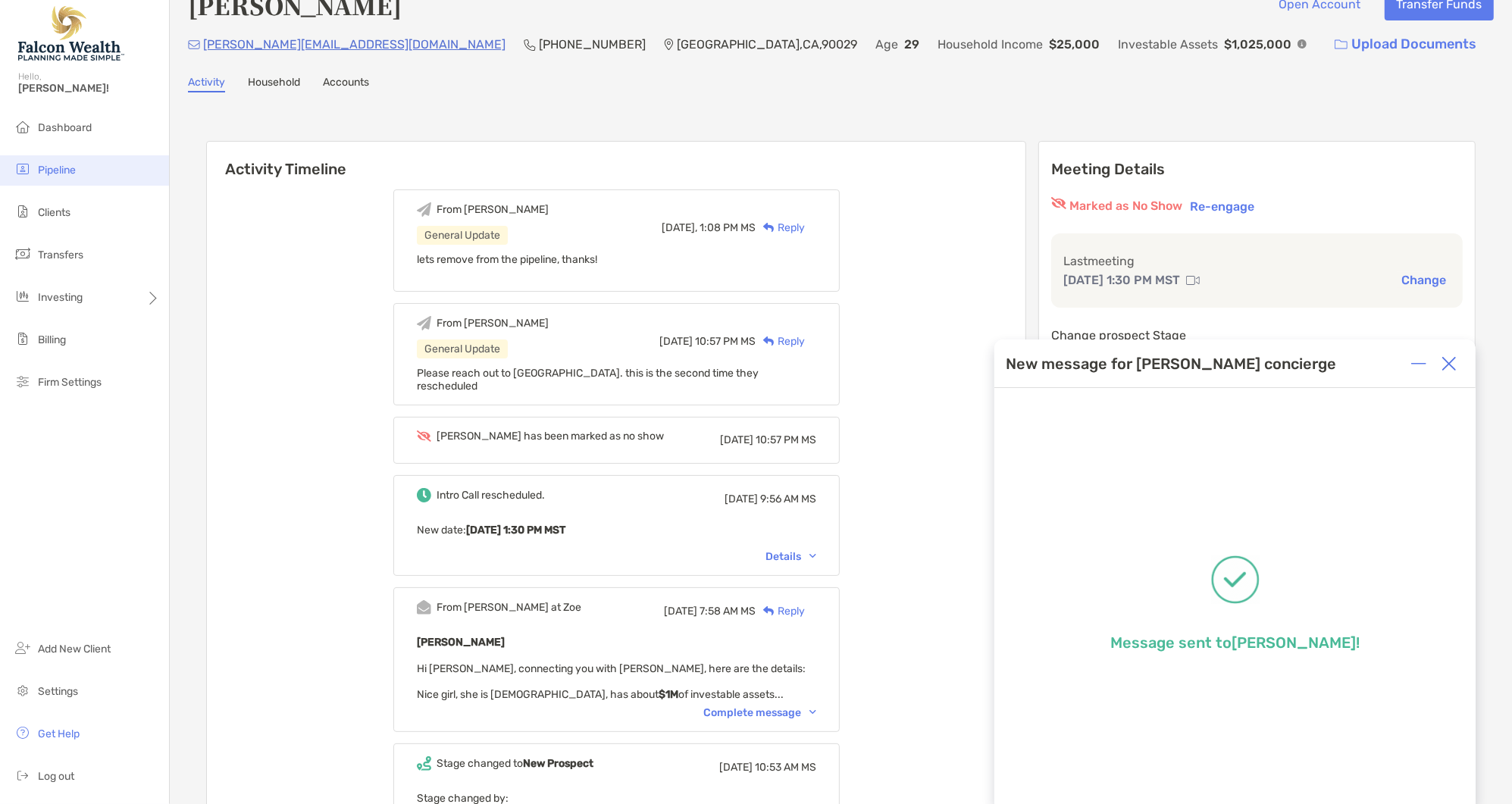
click at [92, 172] on li "Pipeline" at bounding box center [84, 171] width 169 height 30
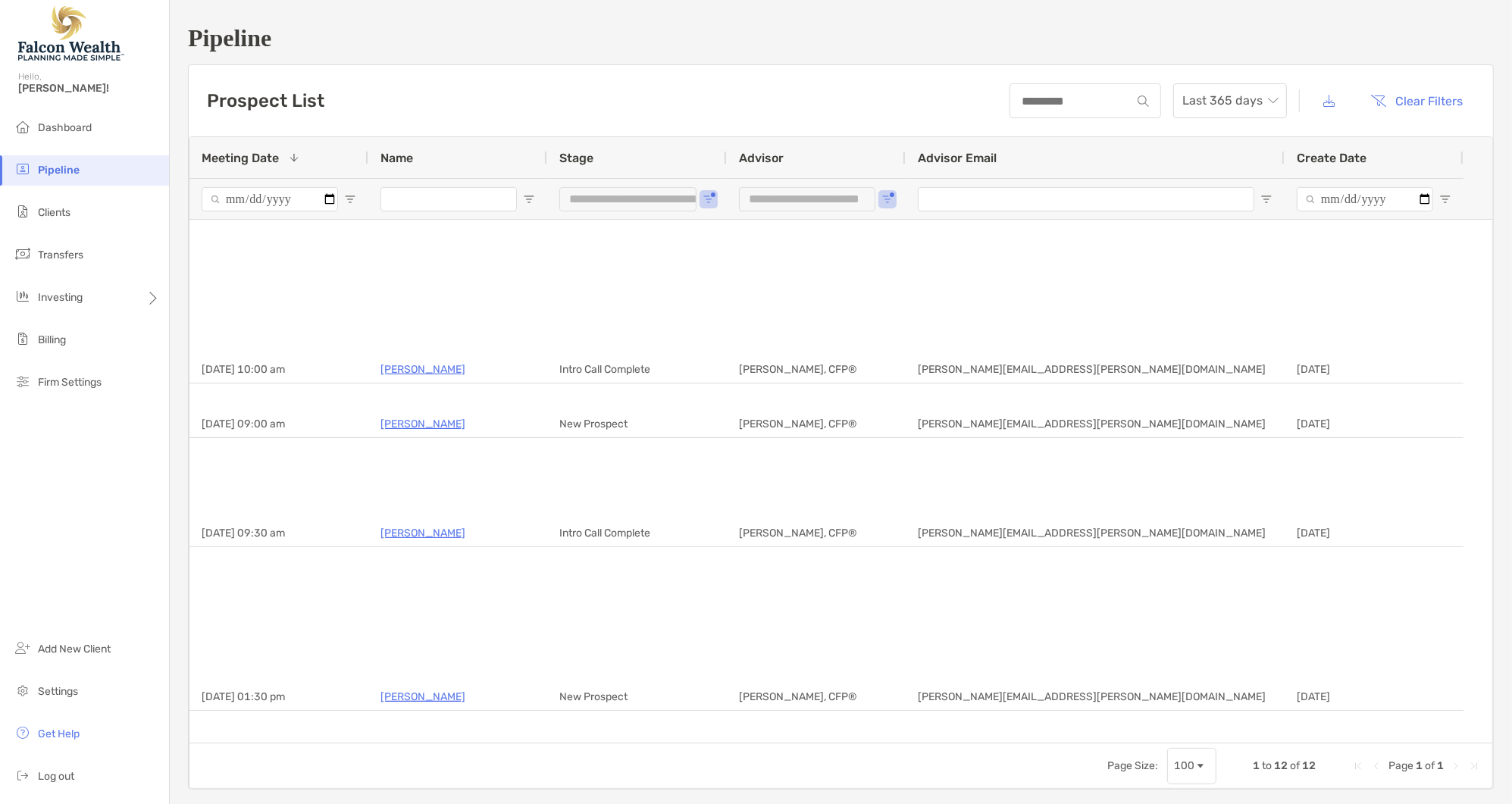
type input "**********"
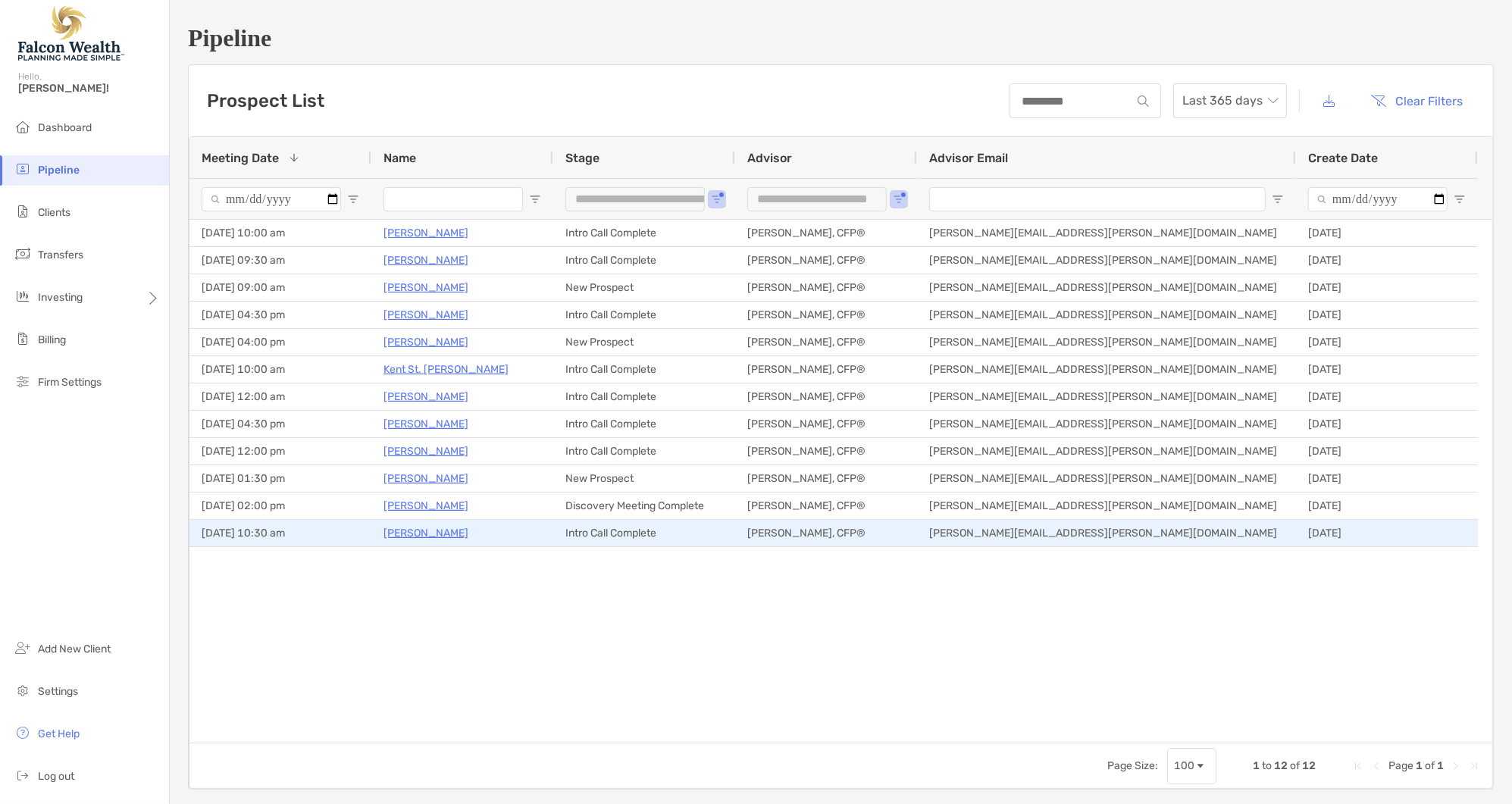
click at [447, 533] on p "[PERSON_NAME]" at bounding box center [426, 533] width 85 height 19
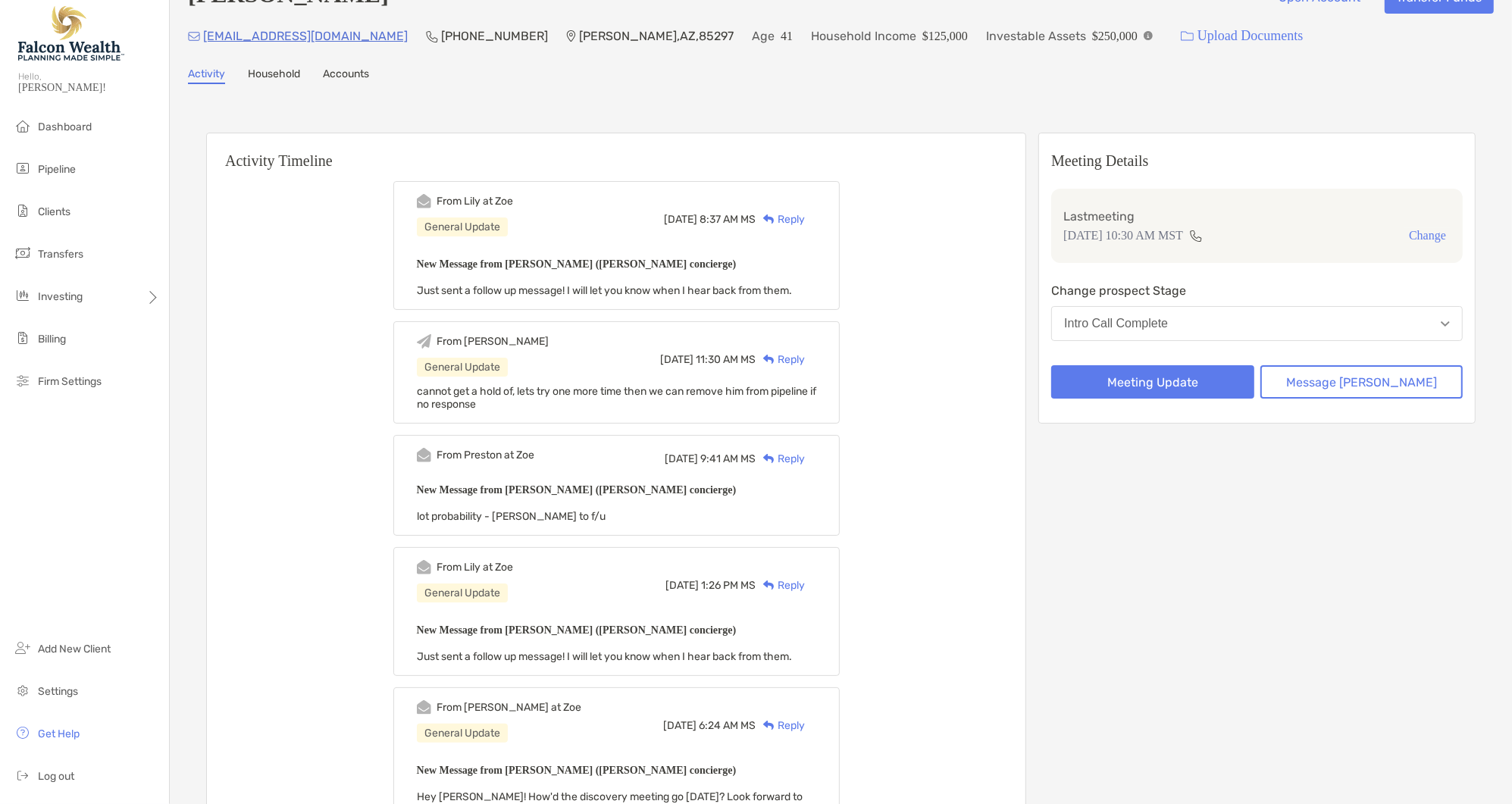
scroll to position [31, 0]
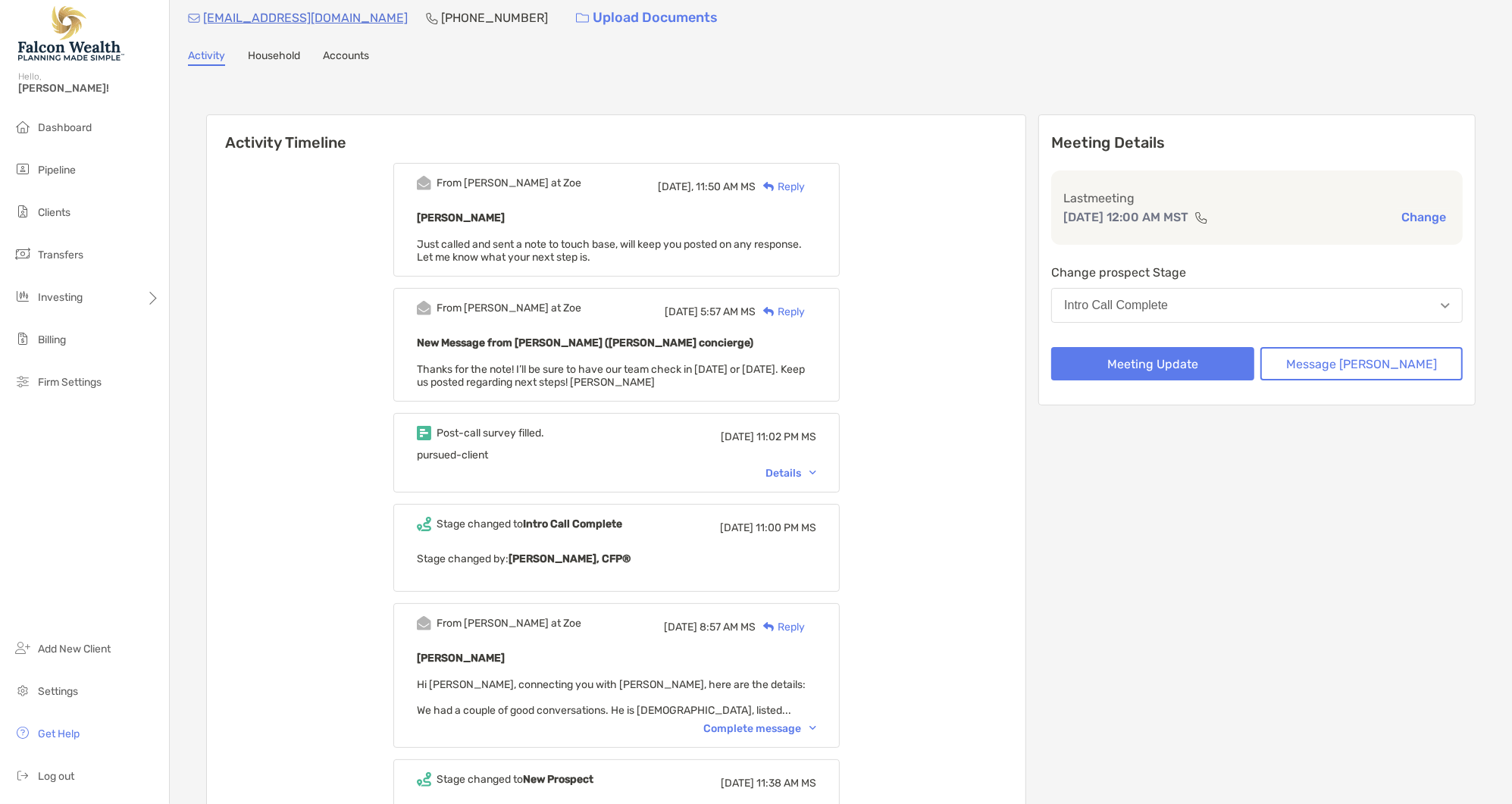
scroll to position [63, 0]
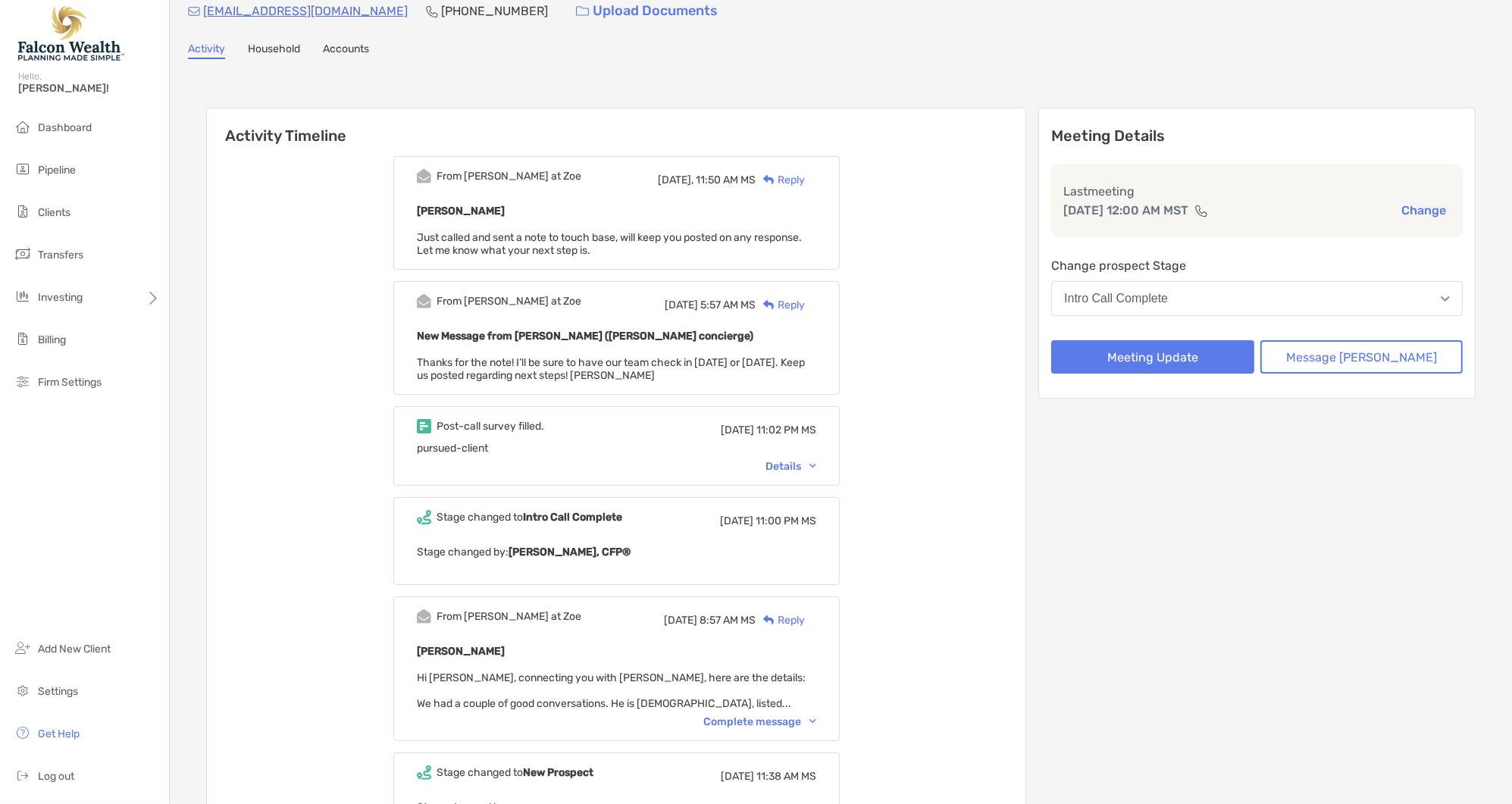
click at [815, 728] on div "From [PERSON_NAME] at [PERSON_NAME][DATE] 8:57 AM MS Reply [PERSON_NAME] Hi [PE…" at bounding box center [616, 669] width 447 height 145
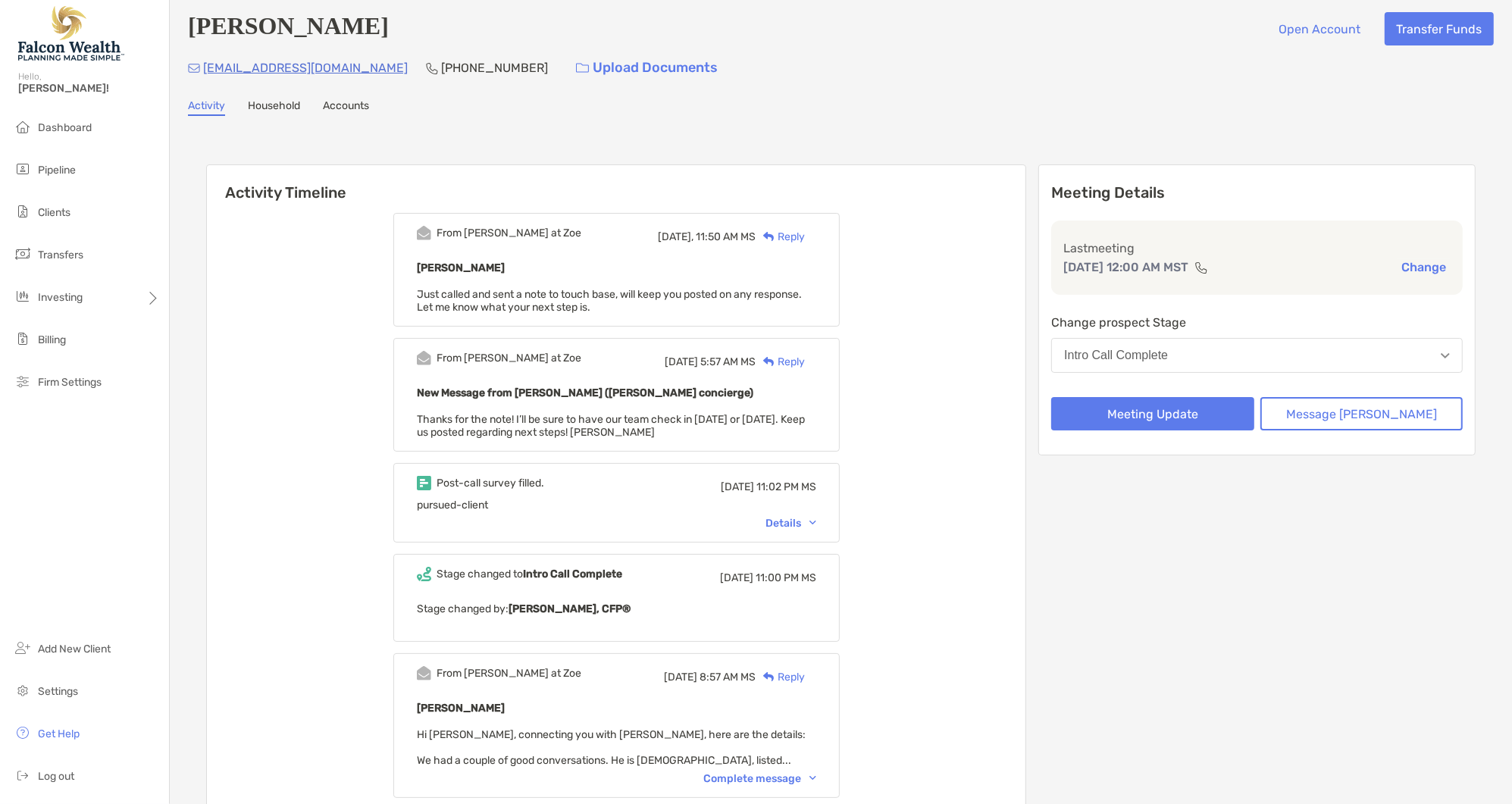
scroll to position [0, 0]
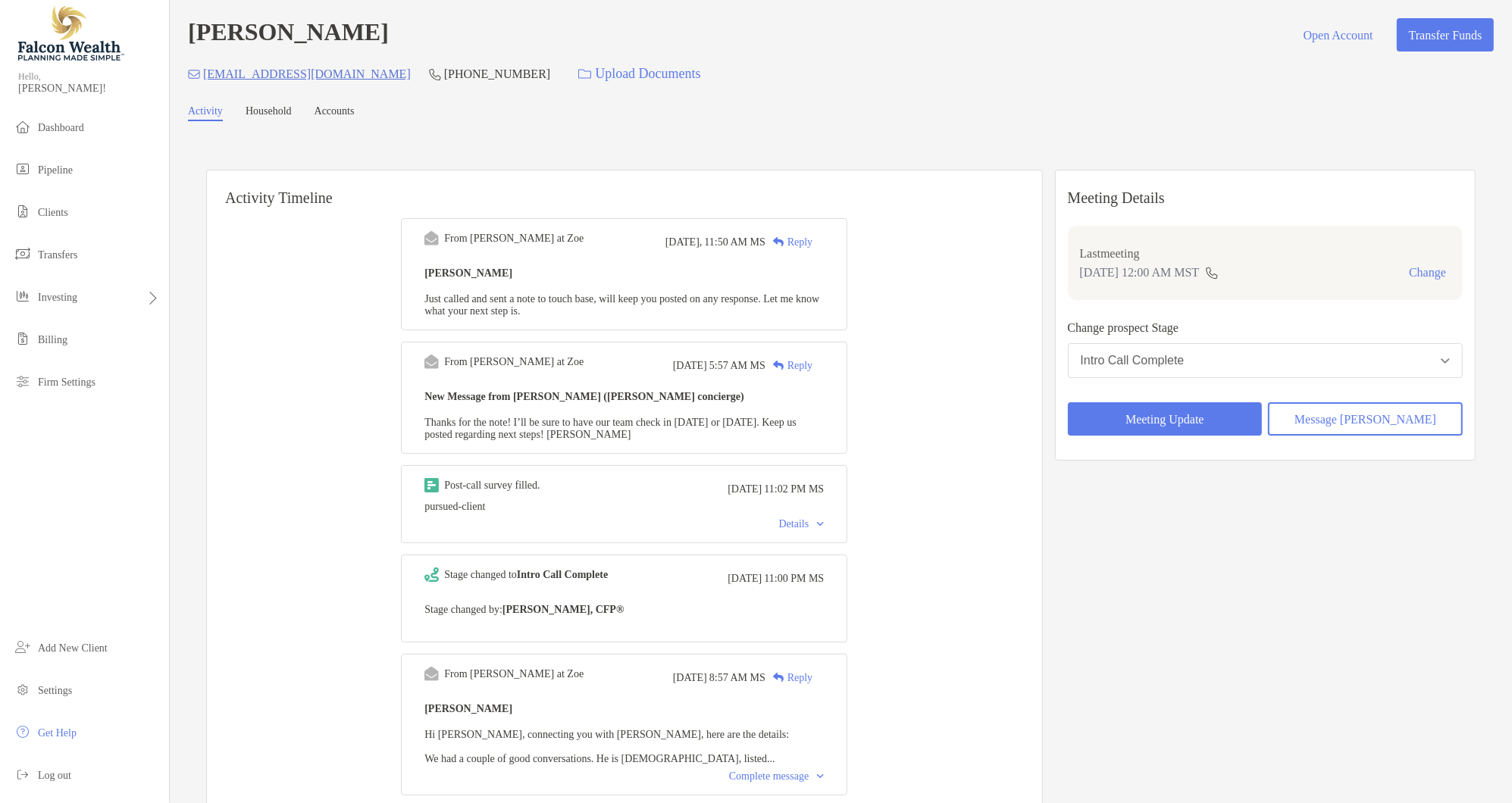
drag, startPoint x: 796, startPoint y: 238, endPoint x: 806, endPoint y: 230, distance: 12.8
click at [803, 238] on div "Reply" at bounding box center [789, 241] width 47 height 16
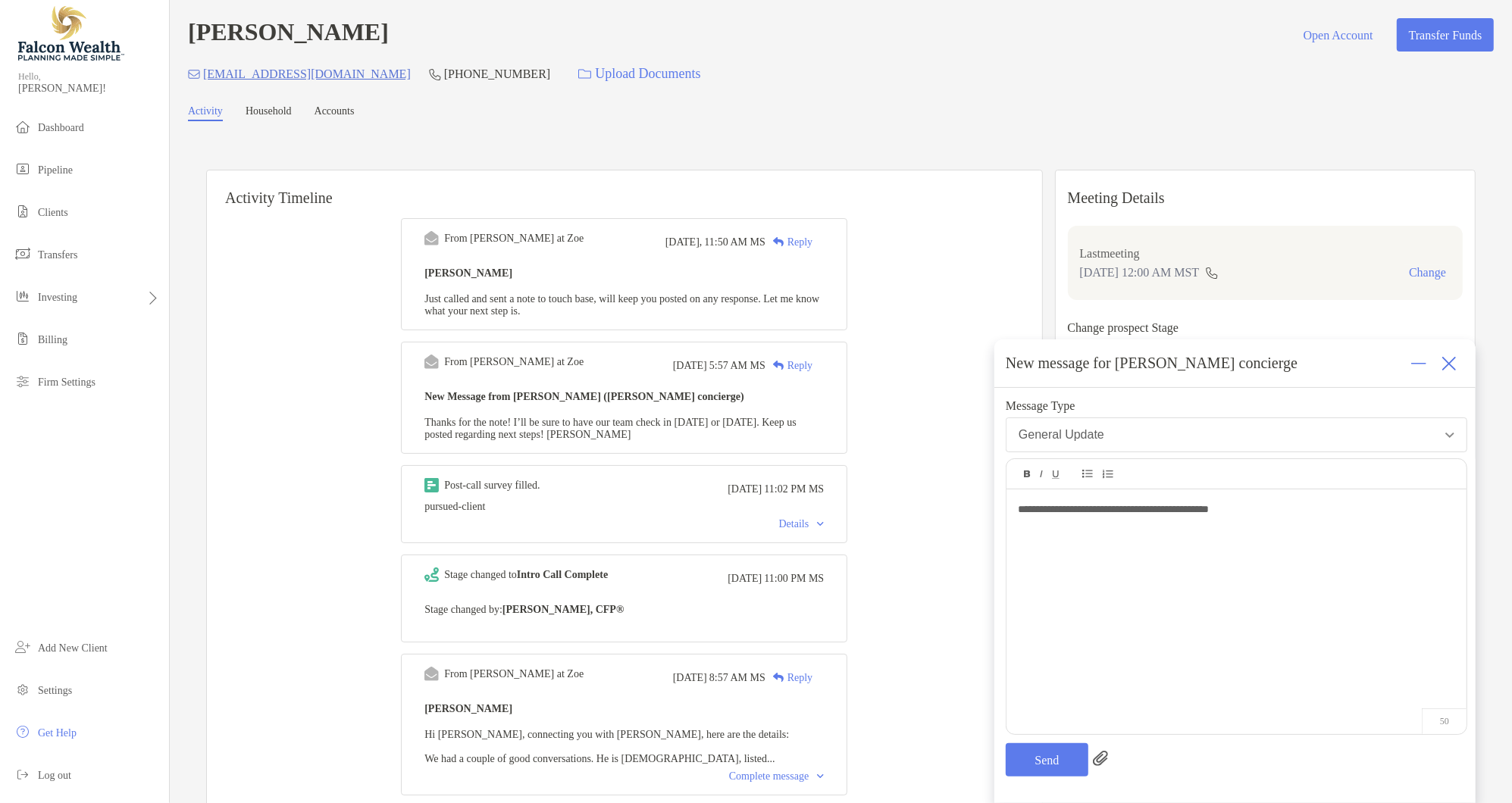
drag, startPoint x: 1050, startPoint y: 512, endPoint x: 1077, endPoint y: 516, distance: 27.3
click at [1050, 512] on span "**********" at bounding box center [1113, 509] width 191 height 10
click at [1040, 769] on button "Send" at bounding box center [1047, 760] width 83 height 33
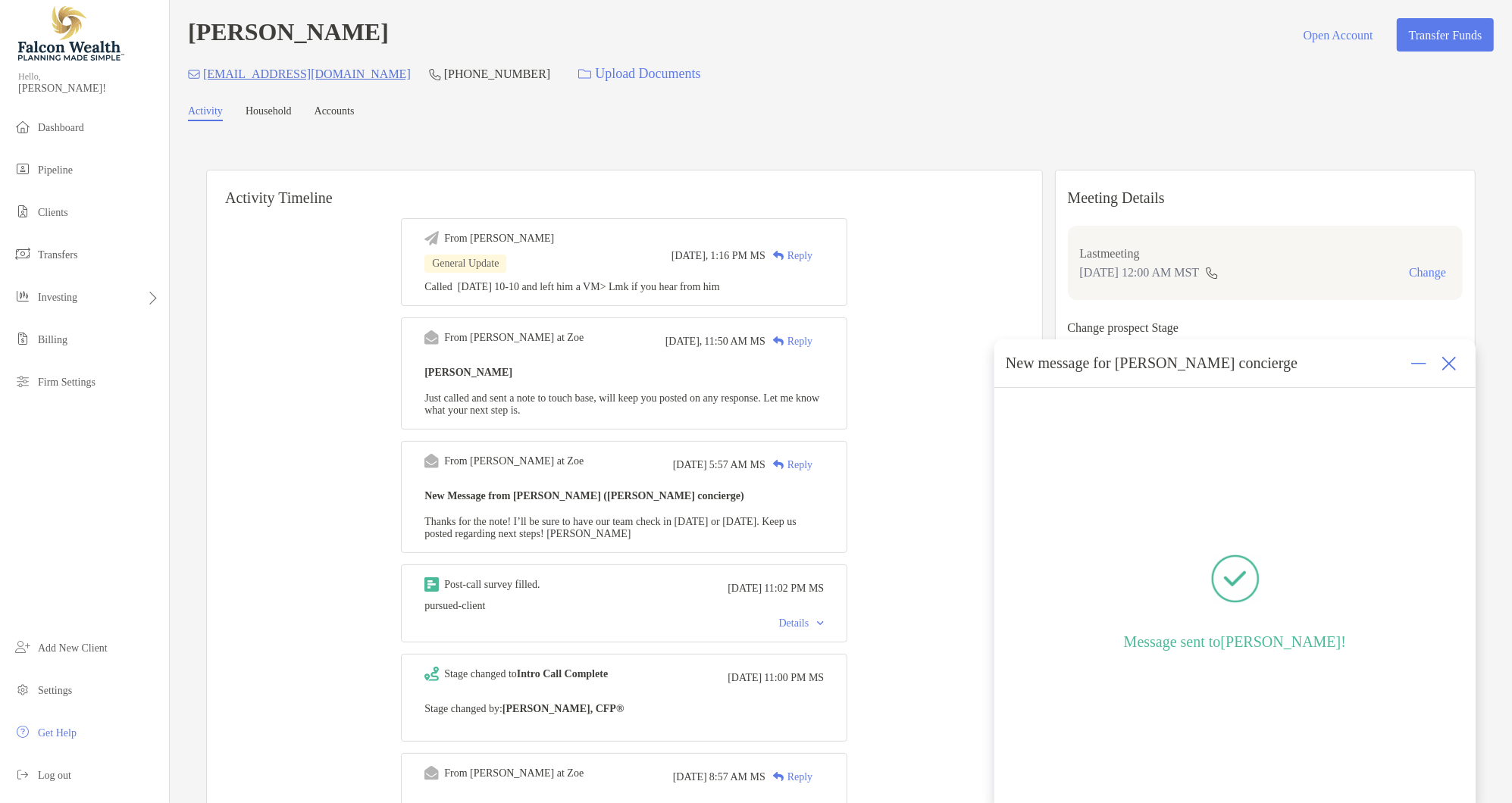
click at [1405, 269] on button "Change" at bounding box center [1427, 272] width 46 height 15
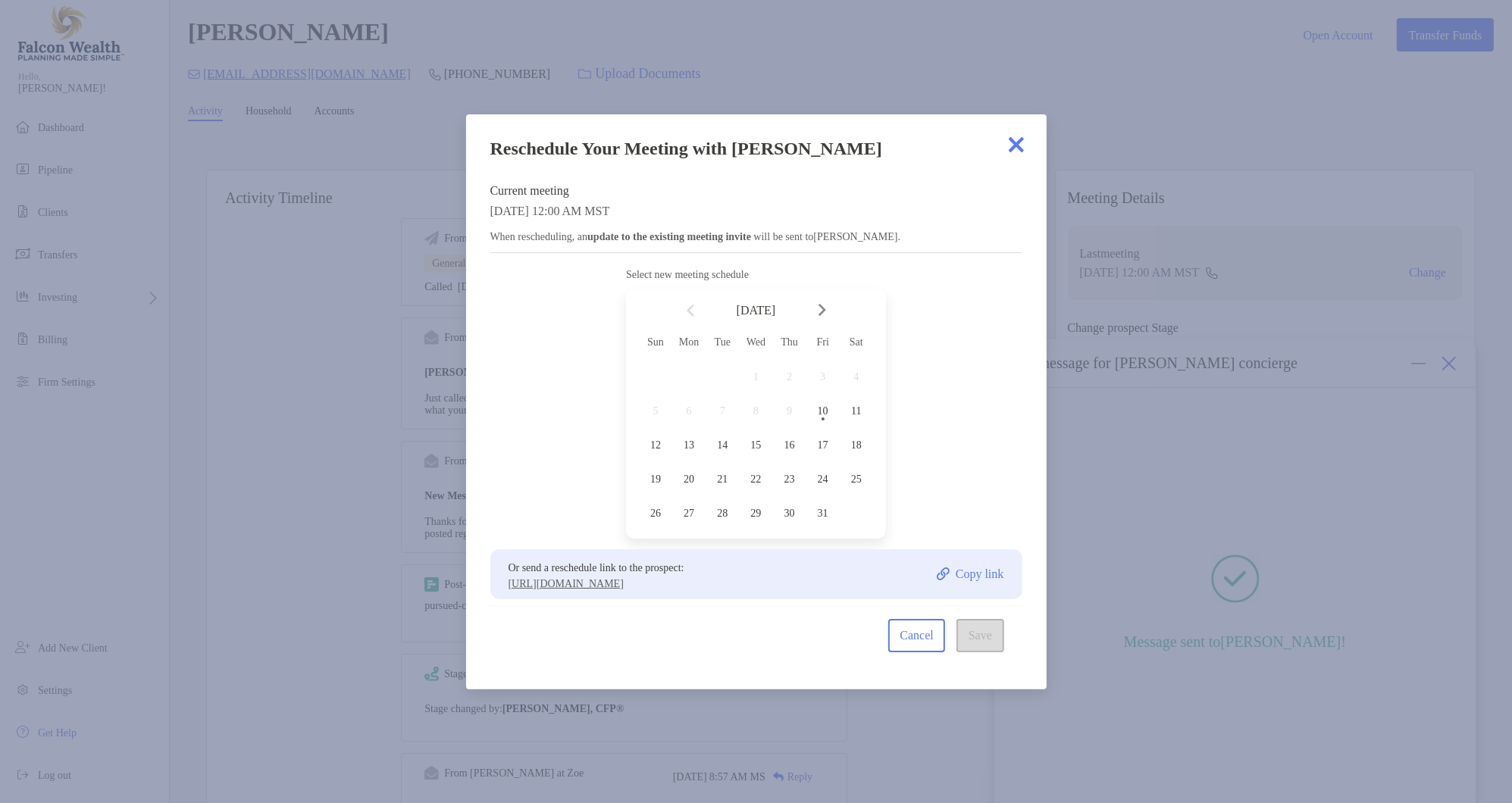
click at [1021, 145] on img at bounding box center [1016, 144] width 30 height 30
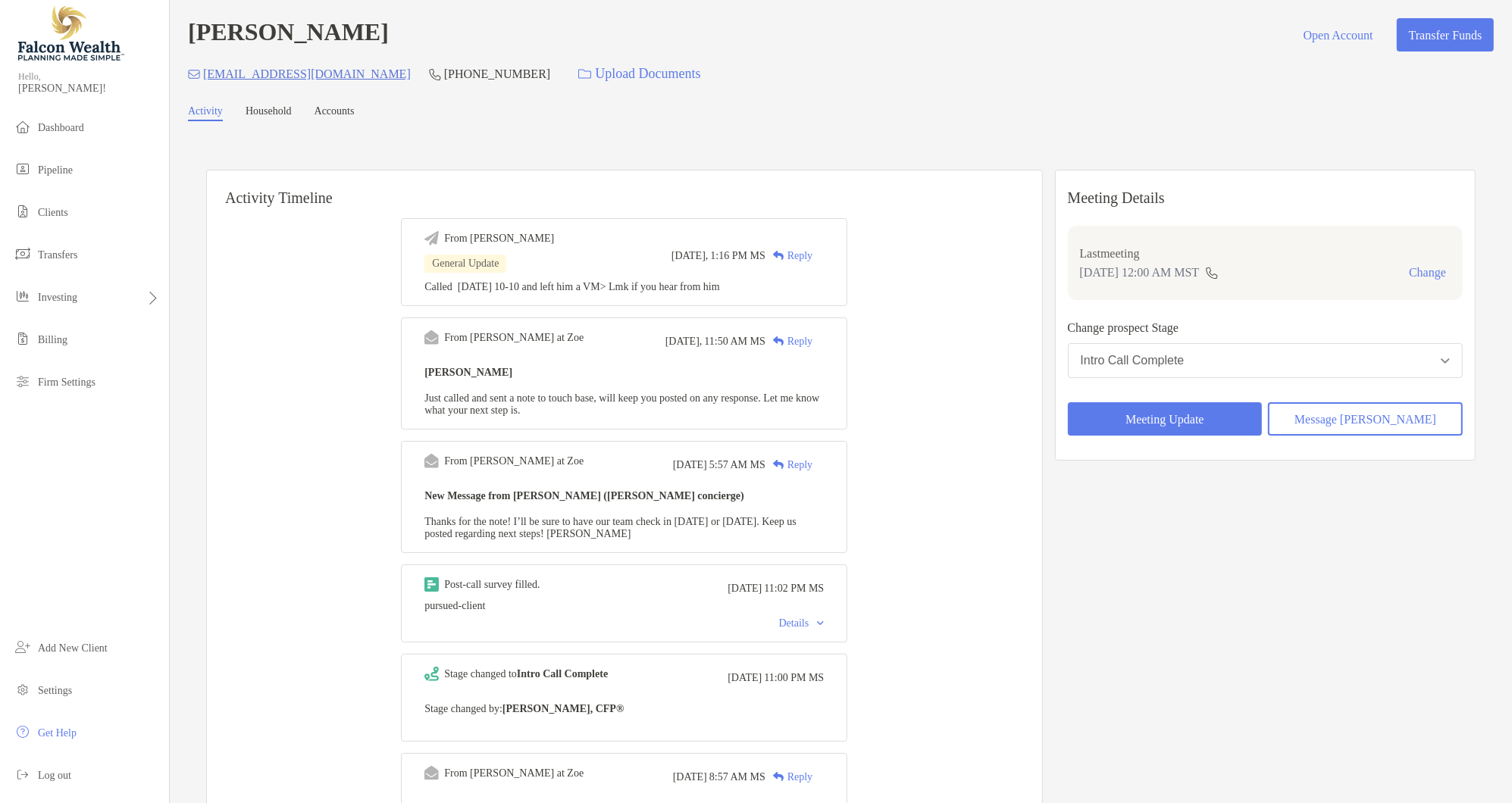
click at [1454, 361] on div "Meeting Details Last meeting [DATE] 12:00 AM MST Change Change prospect Stage I…" at bounding box center [1265, 315] width 420 height 291
click at [1286, 357] on button "Intro Call Complete" at bounding box center [1265, 360] width 395 height 35
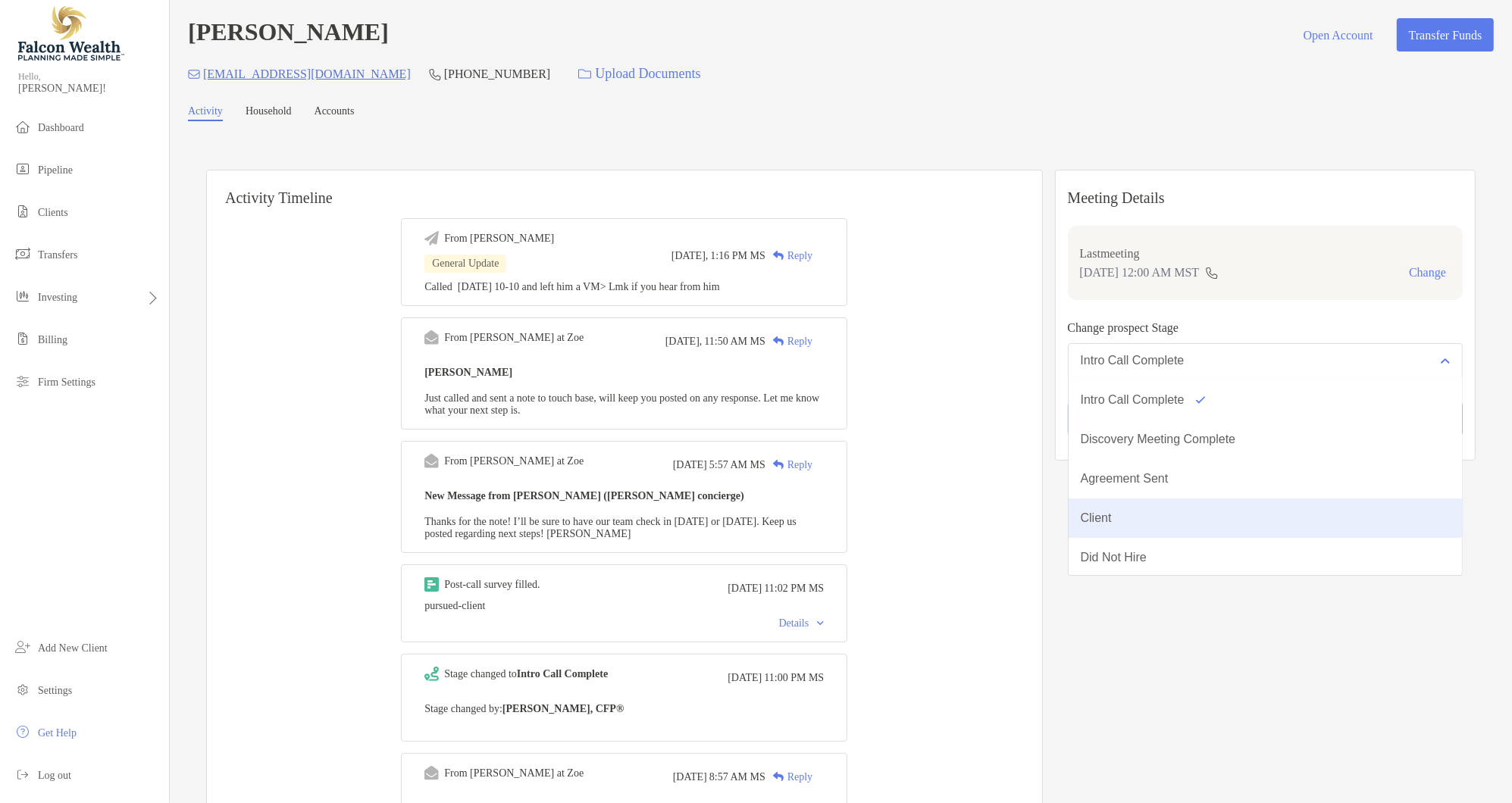
scroll to position [63, 0]
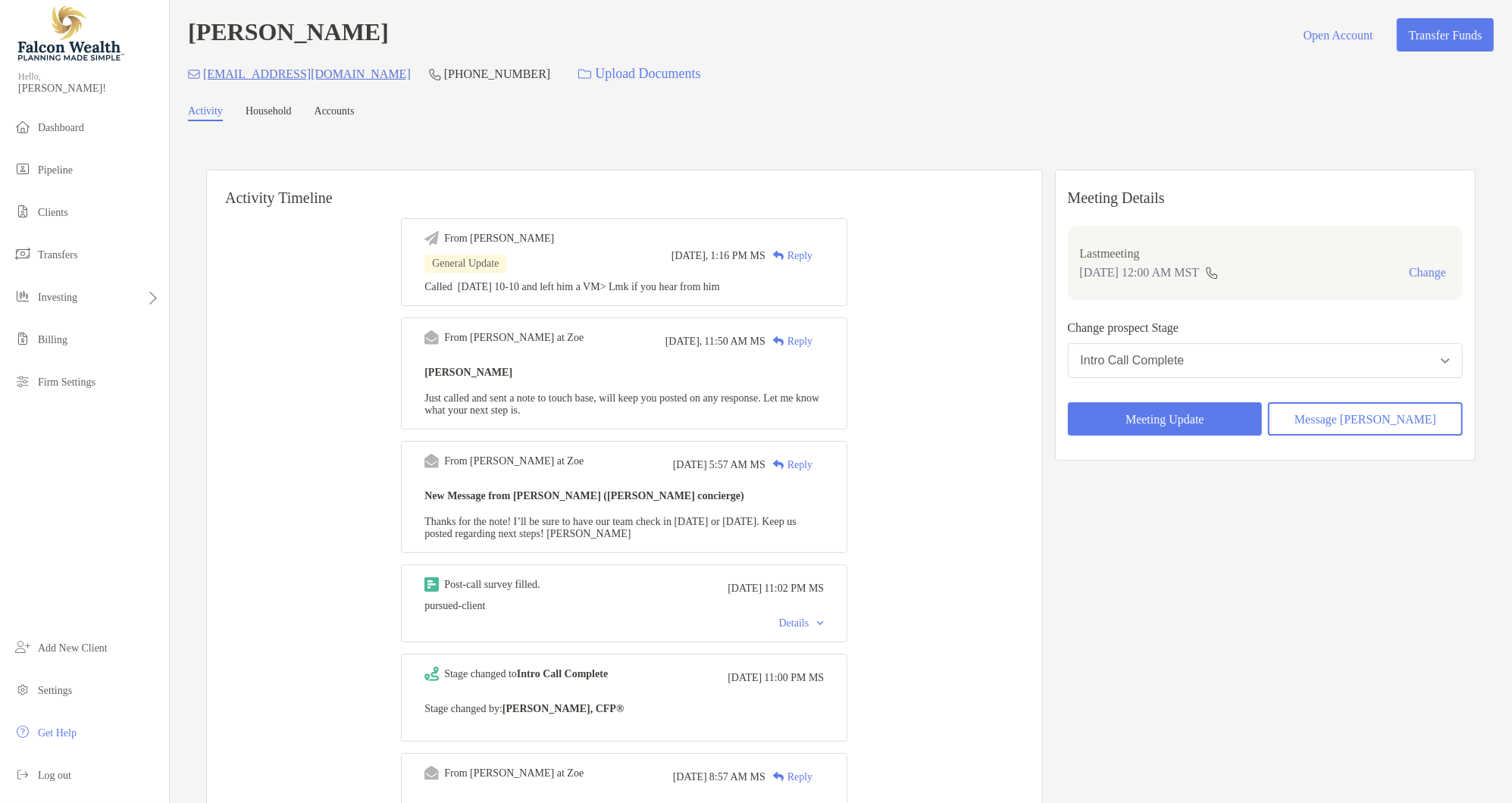
click at [992, 369] on div "From [PERSON_NAME] General Update [DATE], 1:16 PM MS Reply Called [DATE] 10-10 …" at bounding box center [624, 659] width 835 height 905
drag, startPoint x: 63, startPoint y: 160, endPoint x: 72, endPoint y: 159, distance: 9.1
click at [68, 159] on li "Pipeline" at bounding box center [84, 171] width 169 height 30
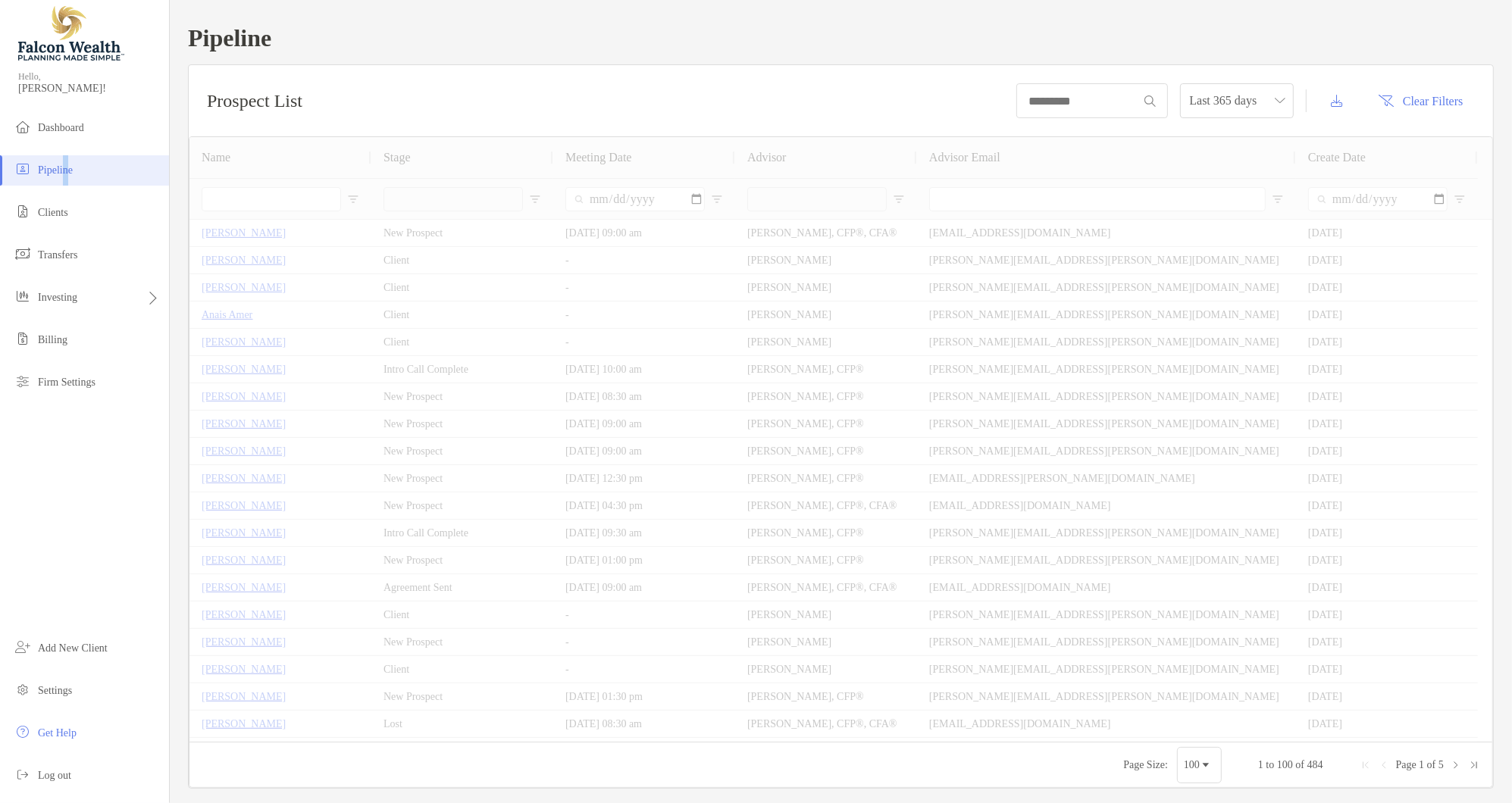
type input "**********"
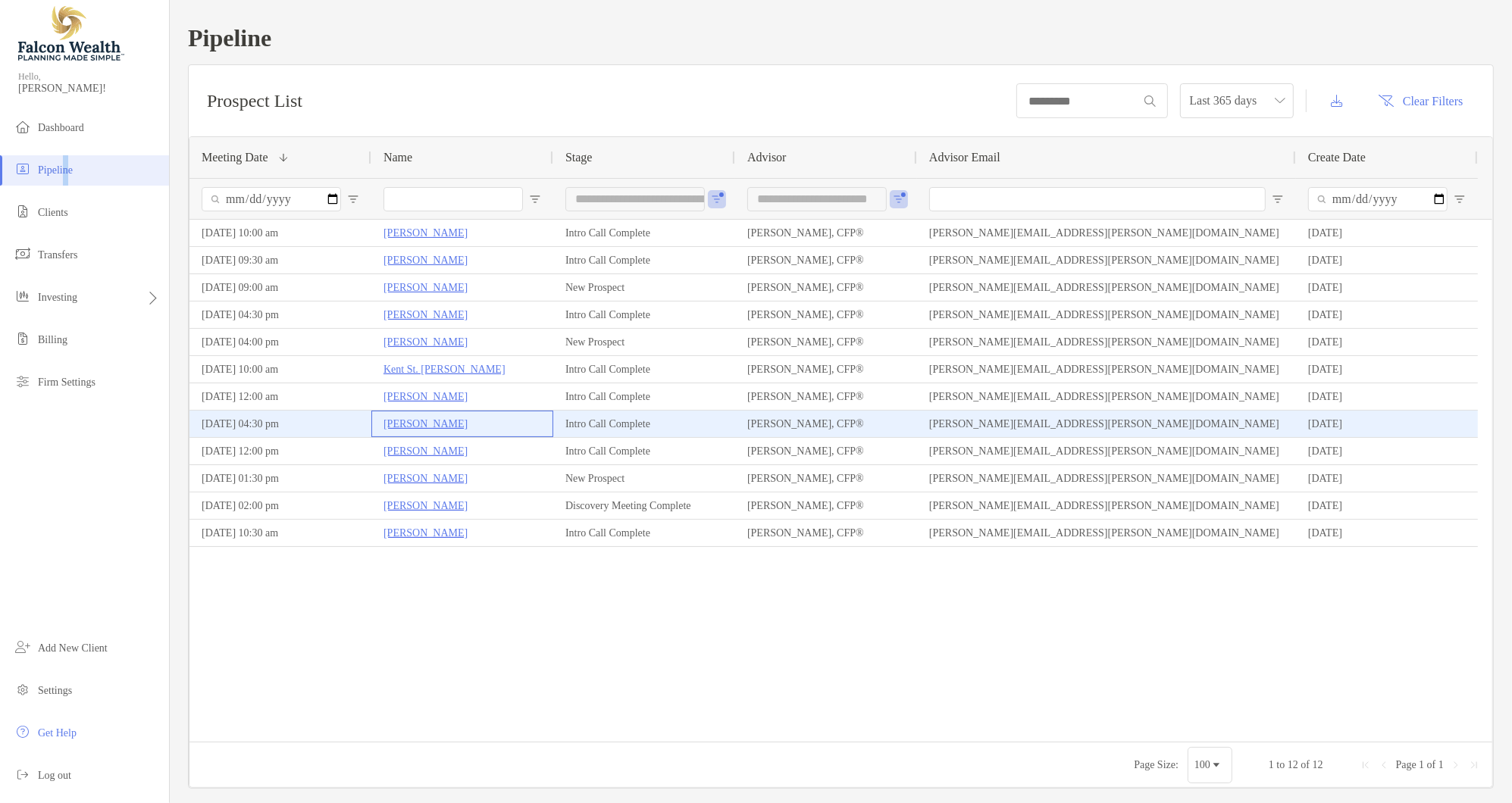
click at [419, 421] on p "[PERSON_NAME]" at bounding box center [425, 424] width 84 height 19
